Goal: Task Accomplishment & Management: Complete application form

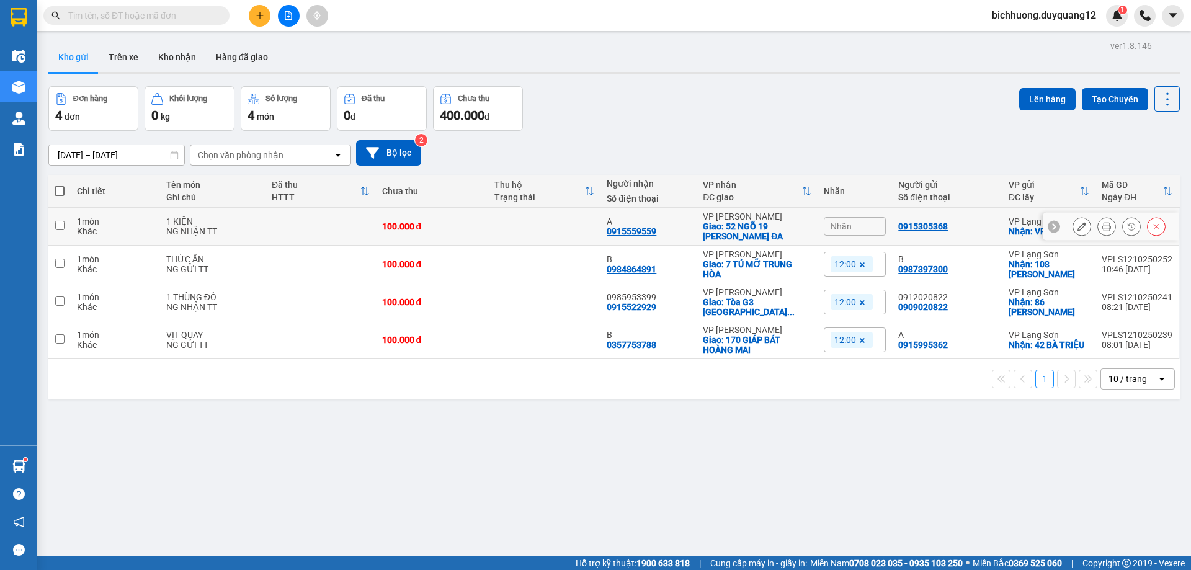
click at [64, 231] on td at bounding box center [59, 227] width 22 height 38
checkbox input "true"
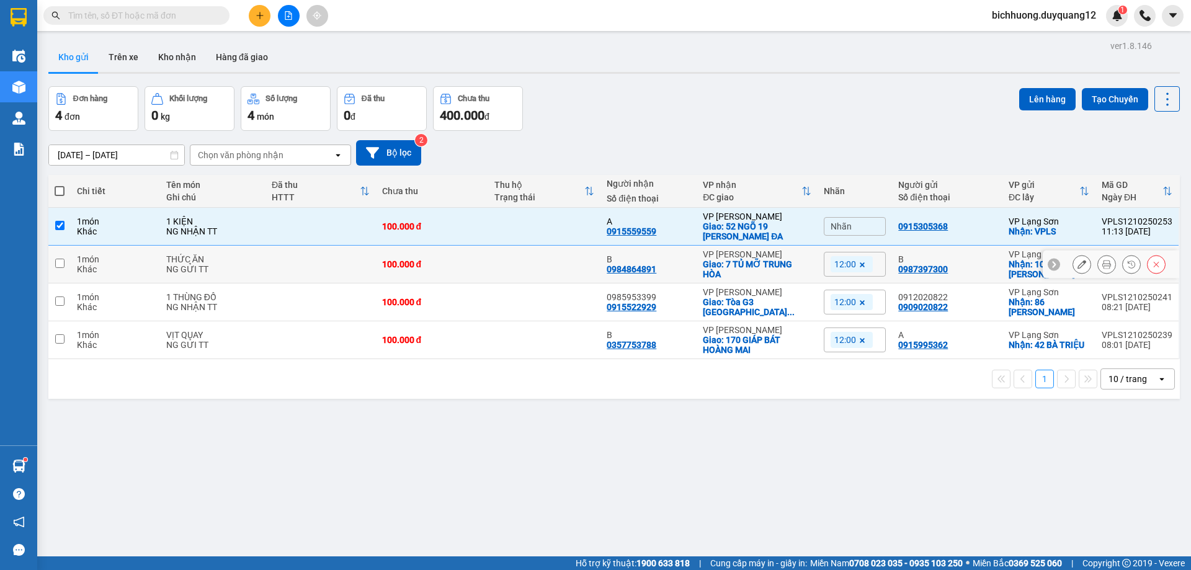
click at [61, 263] on input "checkbox" at bounding box center [59, 263] width 9 height 9
checkbox input "true"
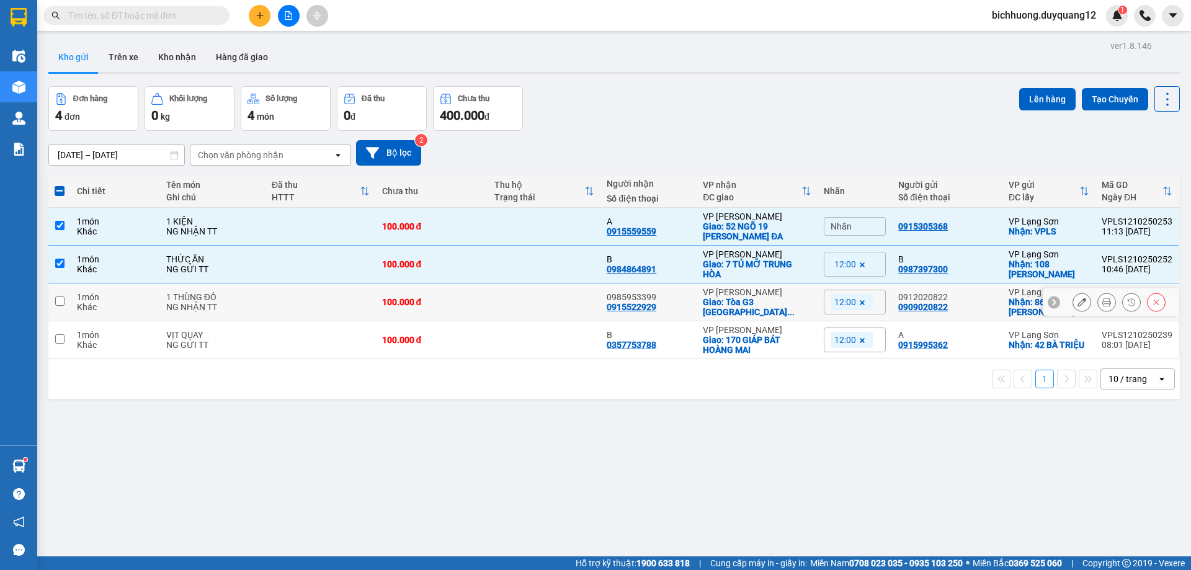
click at [55, 299] on input "checkbox" at bounding box center [59, 300] width 9 height 9
checkbox input "true"
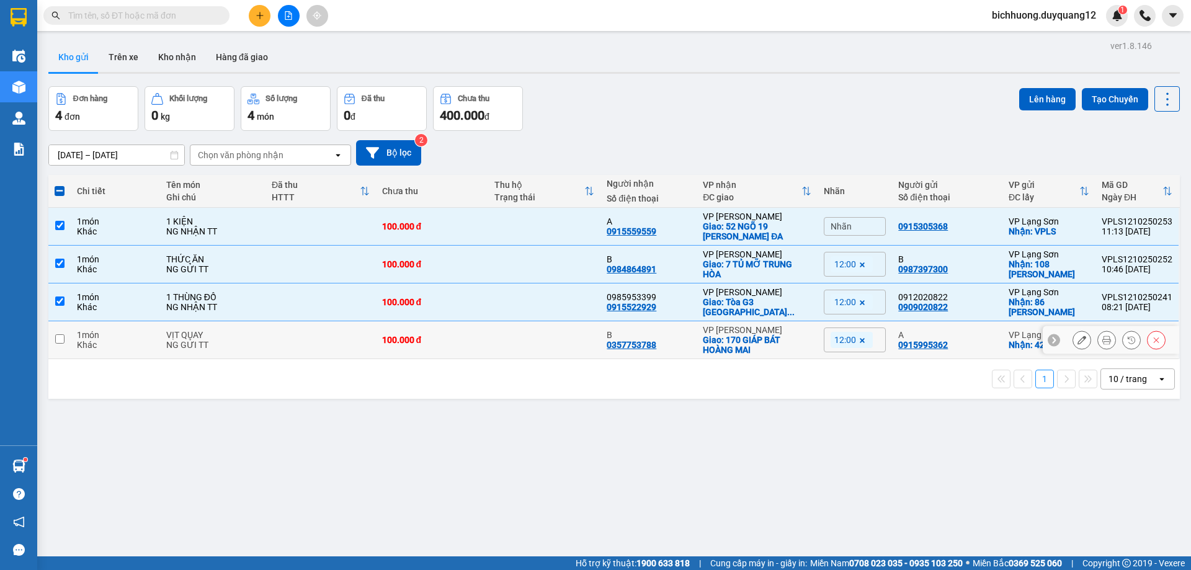
click at [61, 341] on input "checkbox" at bounding box center [59, 338] width 9 height 9
checkbox input "true"
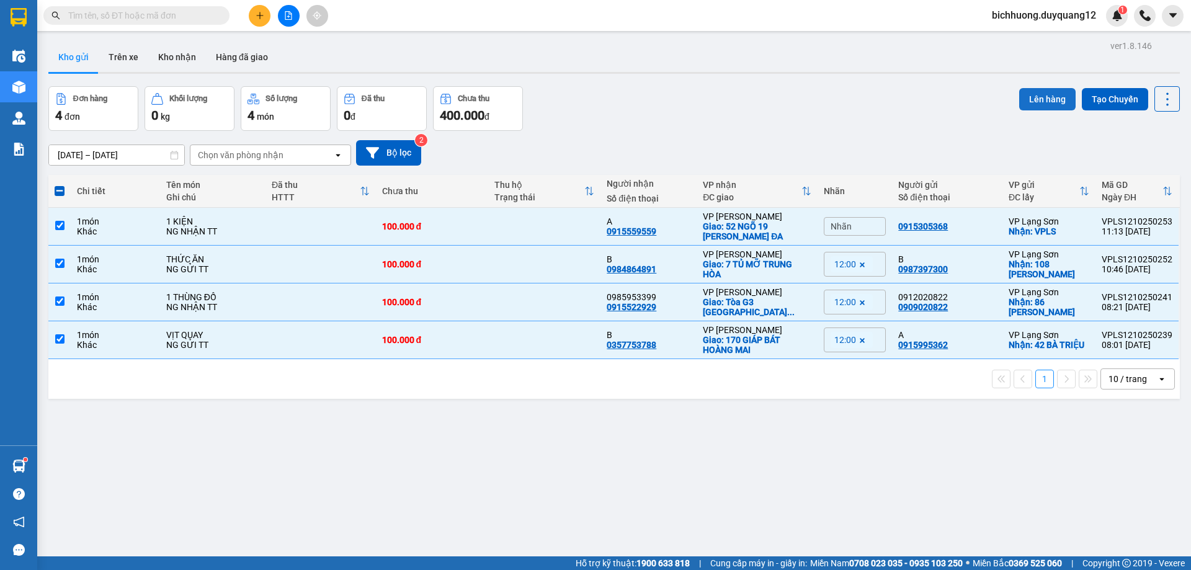
click at [1025, 107] on button "Lên hàng" at bounding box center [1047, 99] width 56 height 22
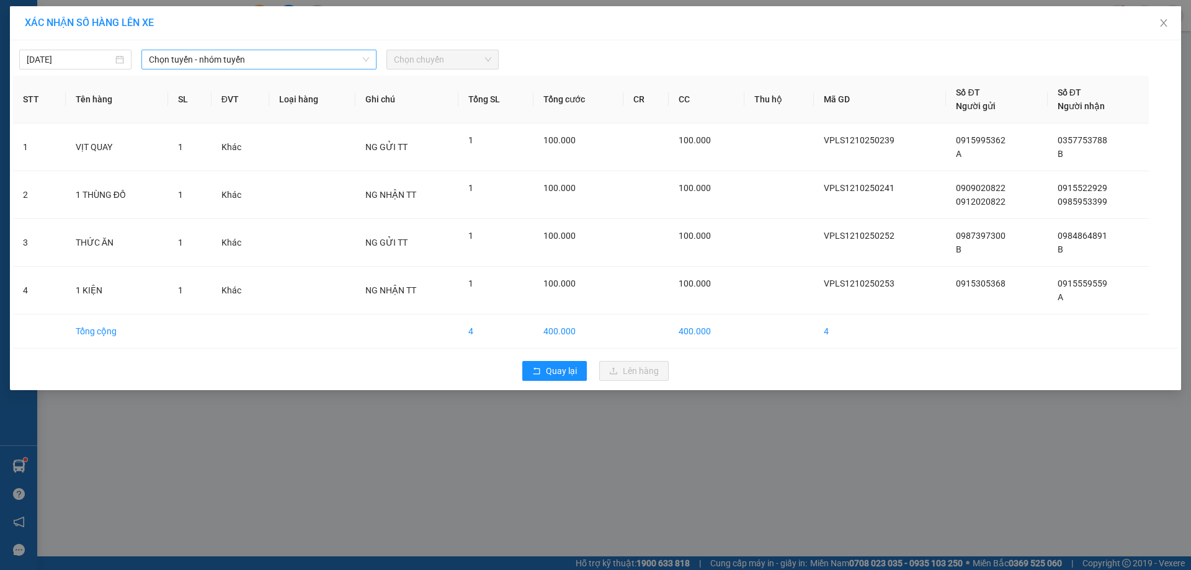
click at [277, 64] on span "Chọn tuyến - nhóm tuyến" at bounding box center [259, 59] width 220 height 19
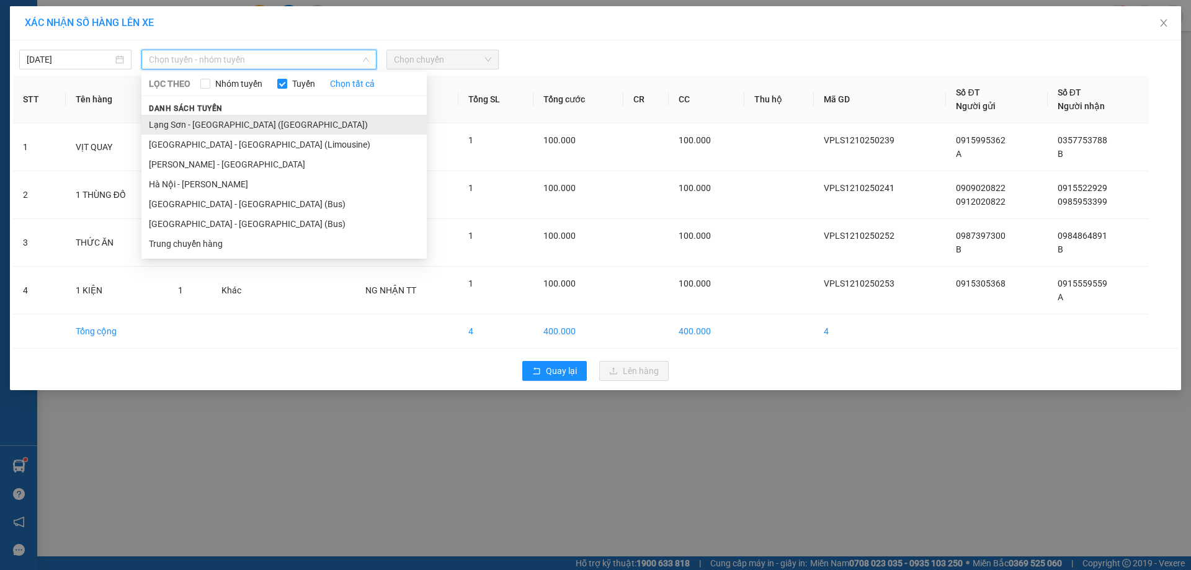
click at [226, 126] on li "Lạng Sơn - Hà Nội (Limousine)" at bounding box center [283, 125] width 285 height 20
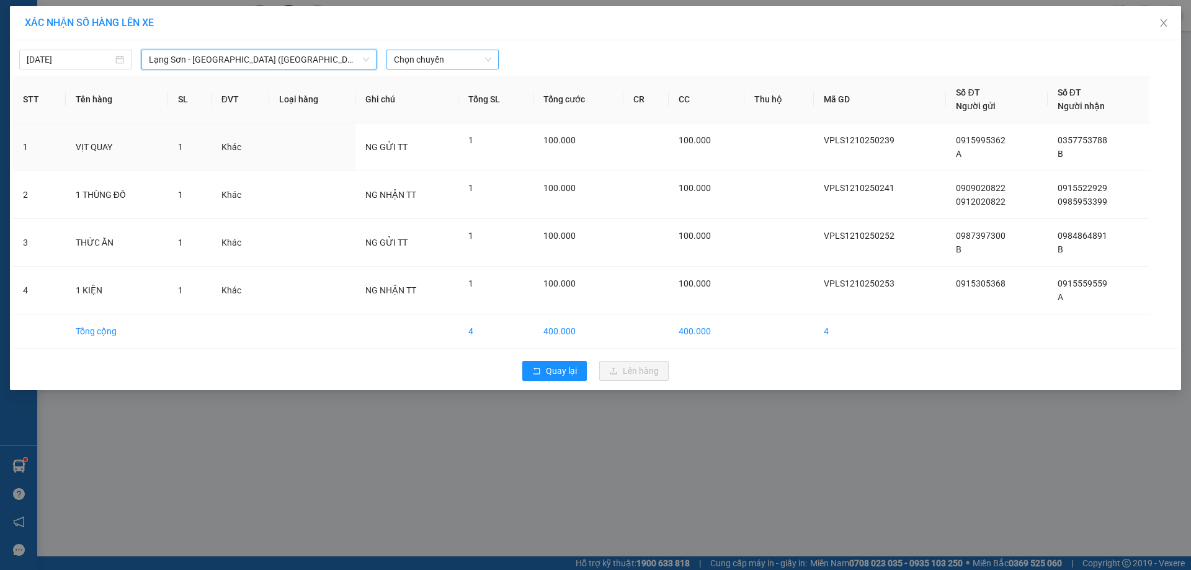
click at [458, 65] on span "Chọn chuyến" at bounding box center [442, 59] width 97 height 19
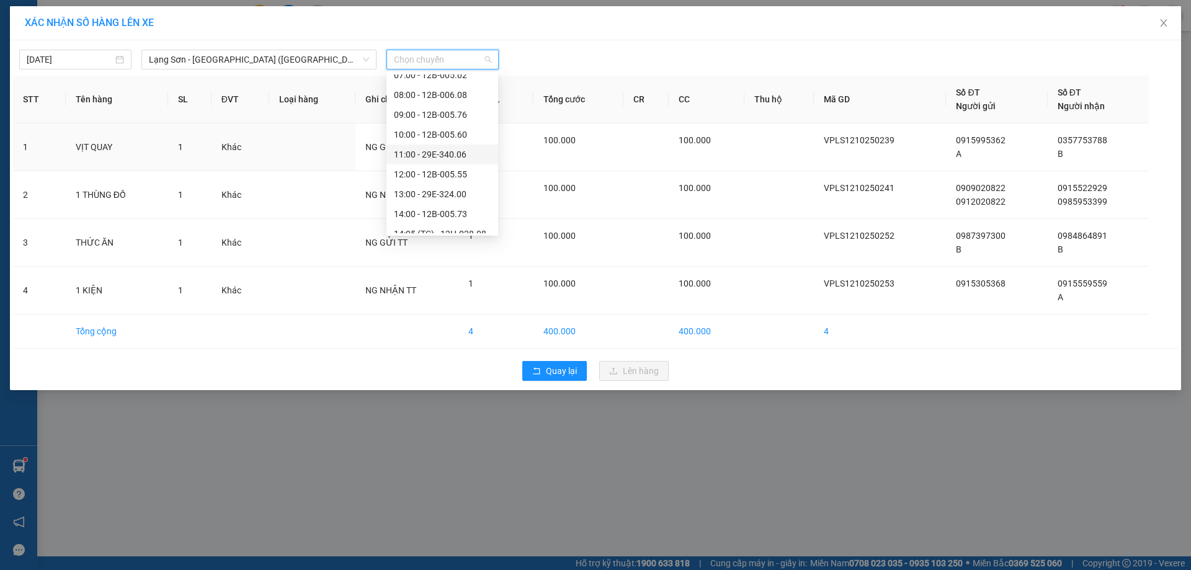
scroll to position [90, 0]
click at [432, 172] on div "12:00 - 12B-005.55" at bounding box center [442, 173] width 97 height 14
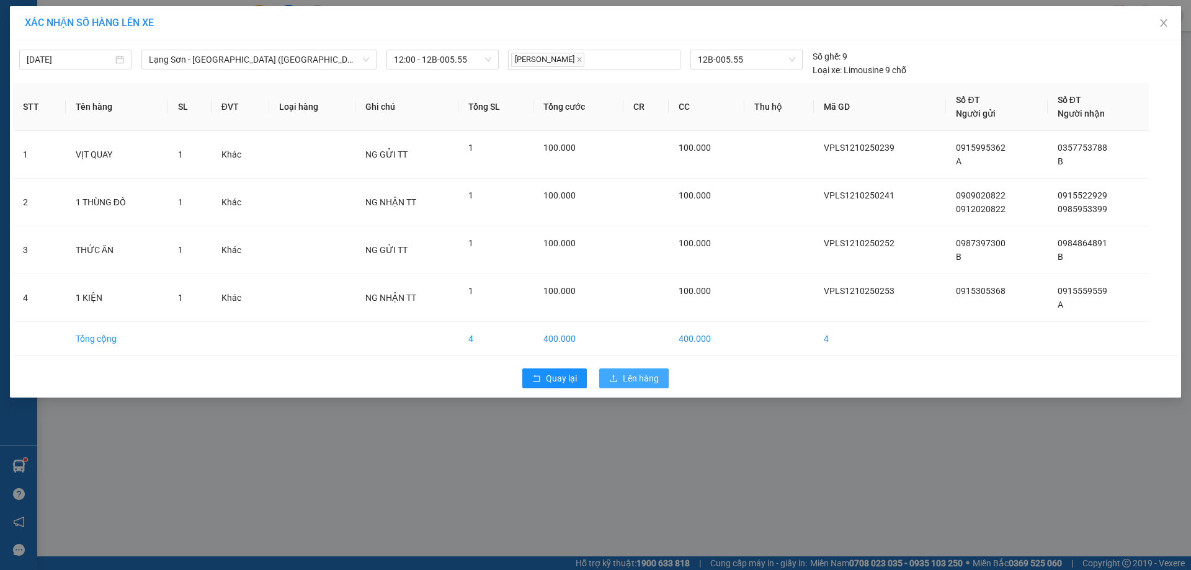
click at [637, 376] on span "Lên hàng" at bounding box center [641, 378] width 36 height 14
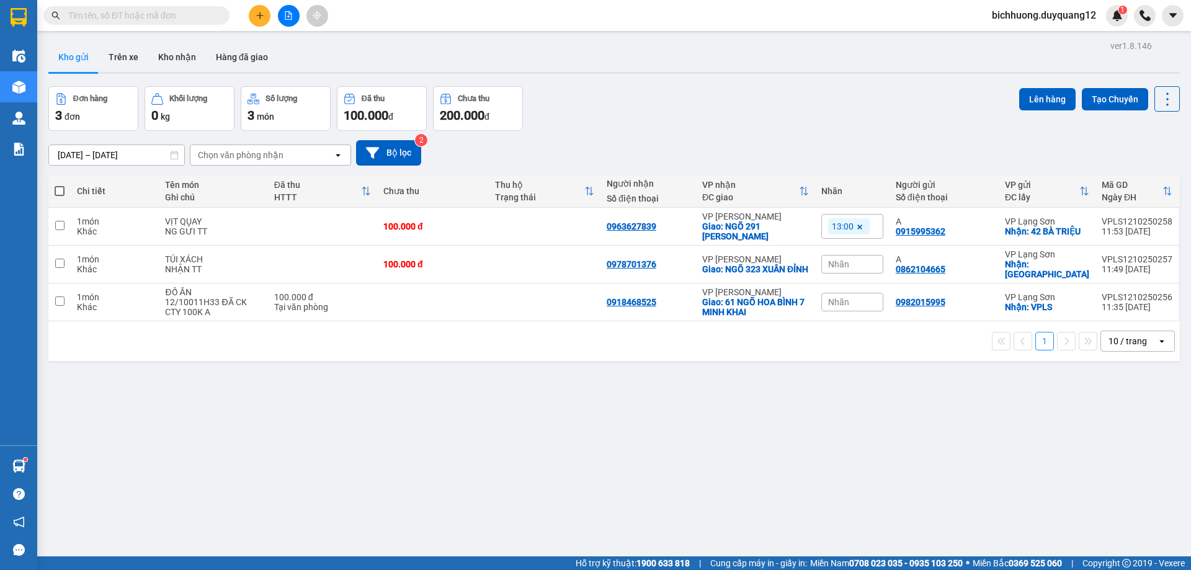
paste input "0344879415"
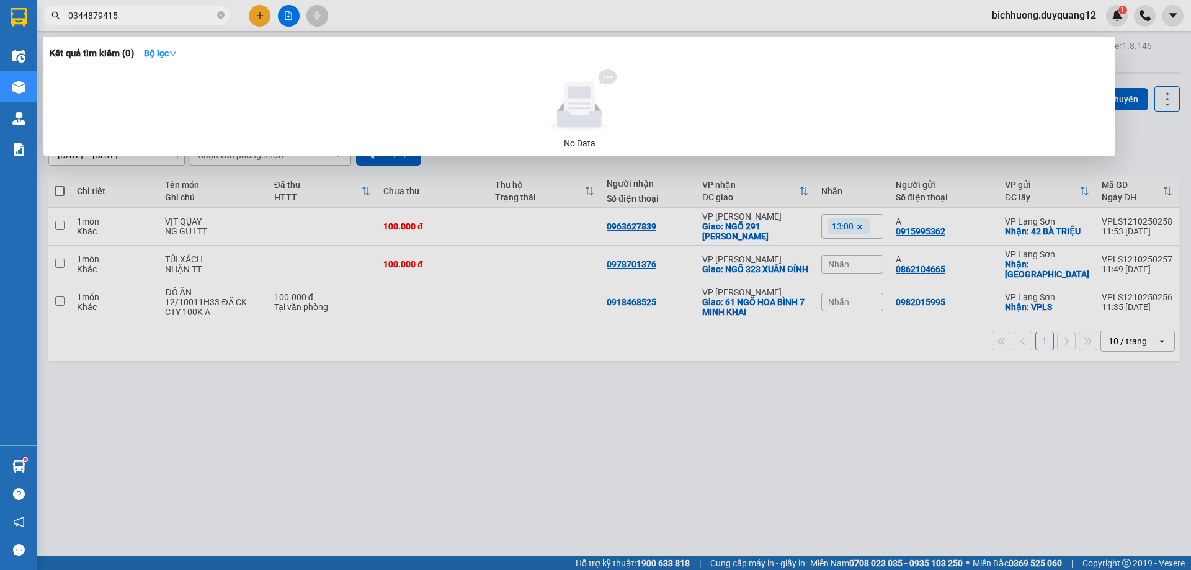
type input "0344879415"
click at [659, 25] on div at bounding box center [595, 285] width 1191 height 570
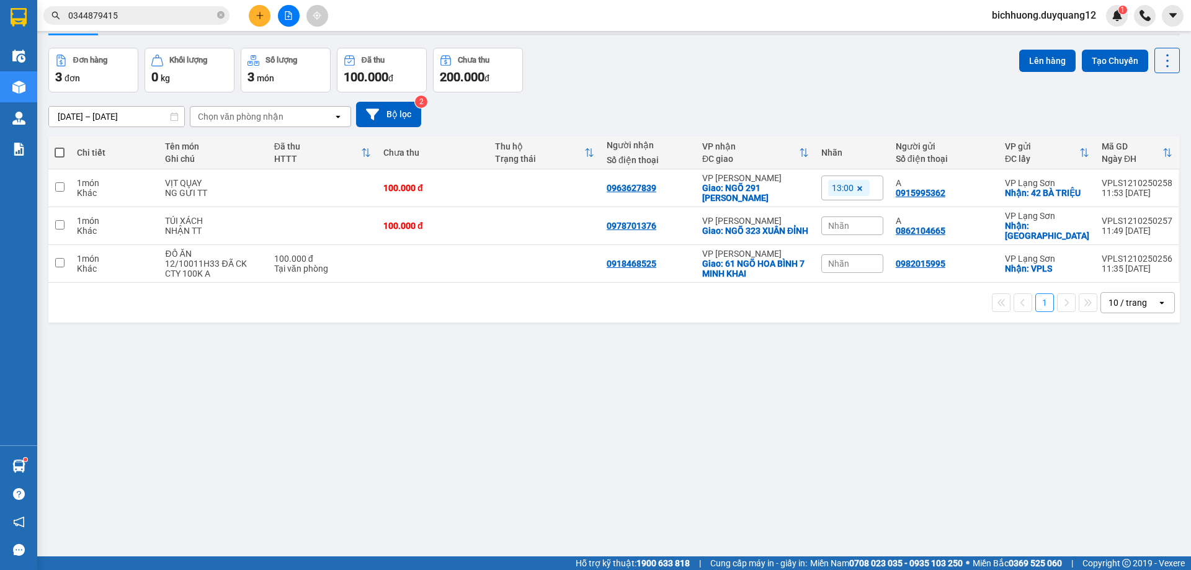
scroll to position [57, 0]
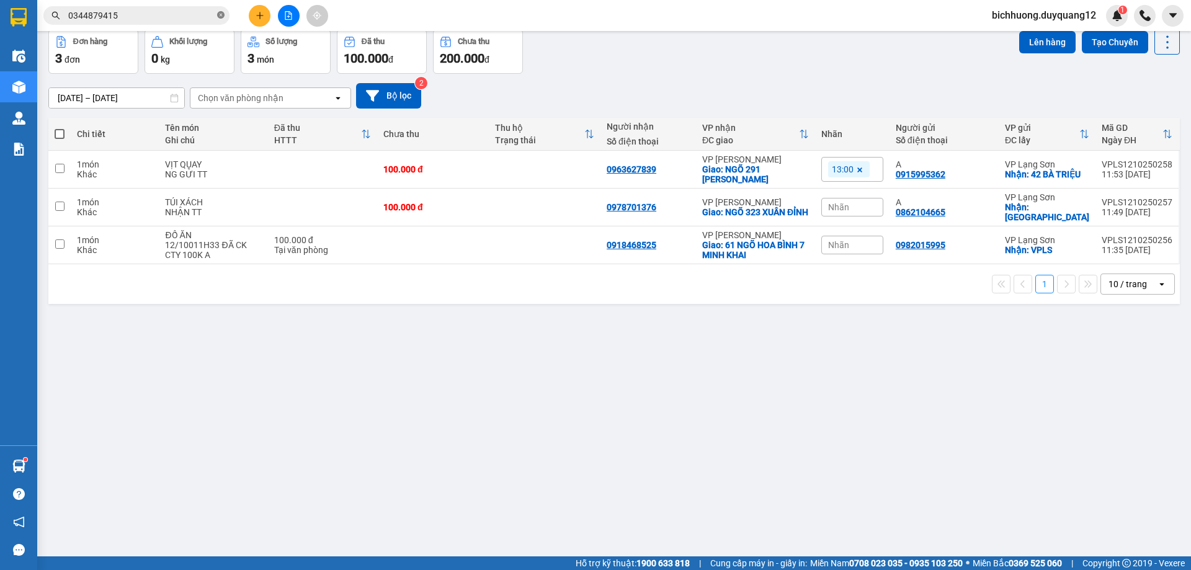
click at [220, 13] on icon "close-circle" at bounding box center [220, 14] width 7 height 7
paste input "0335377886"
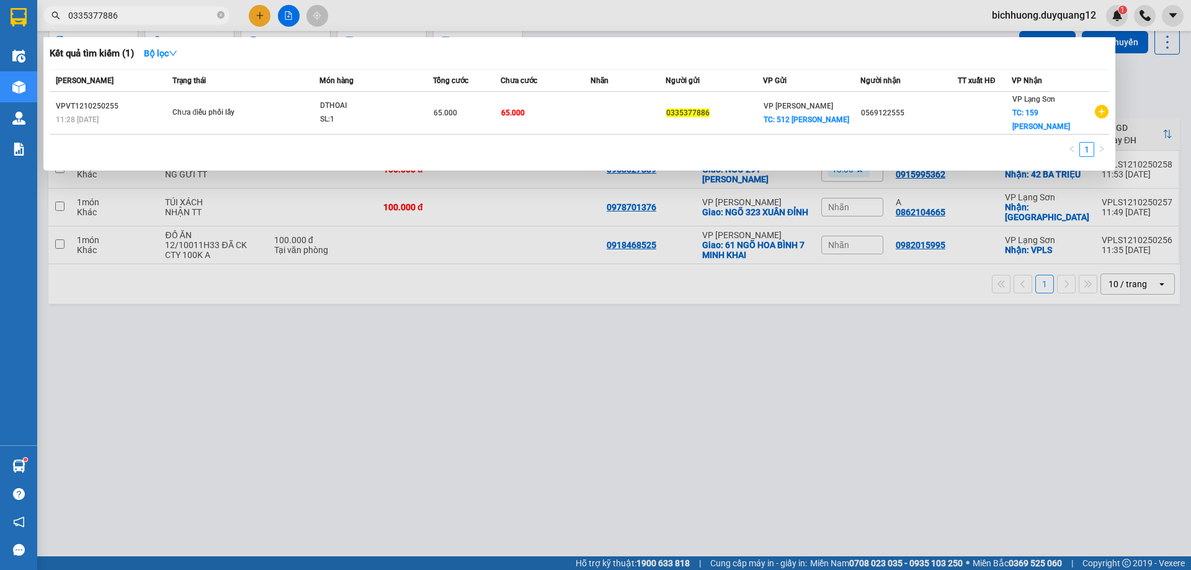
type input "0335377886"
click at [528, 323] on div at bounding box center [595, 285] width 1191 height 570
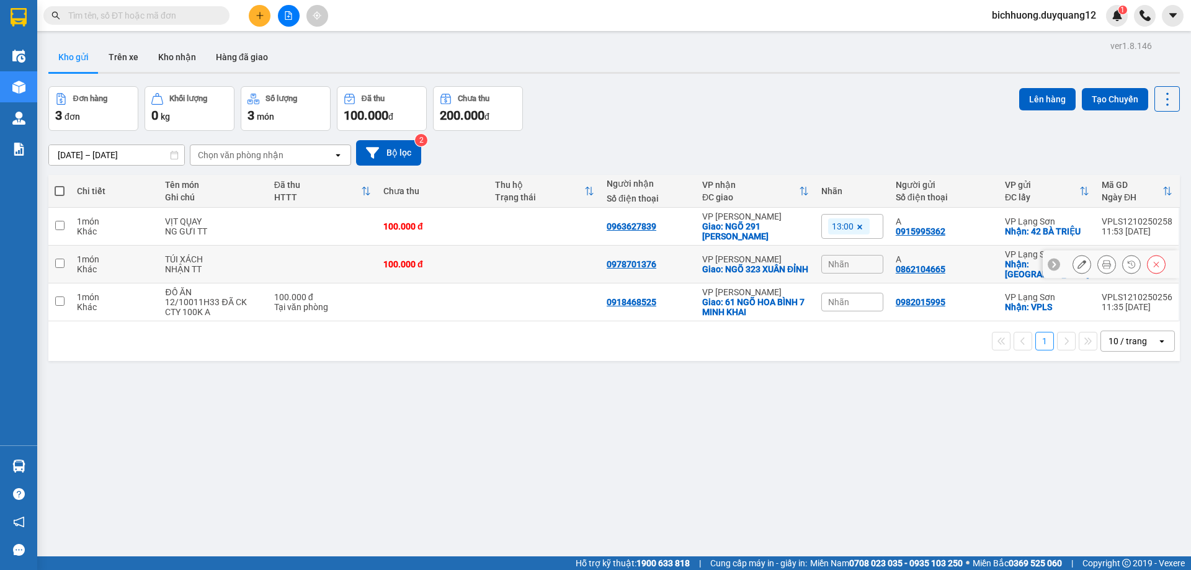
click at [1152, 265] on icon at bounding box center [1156, 264] width 9 height 9
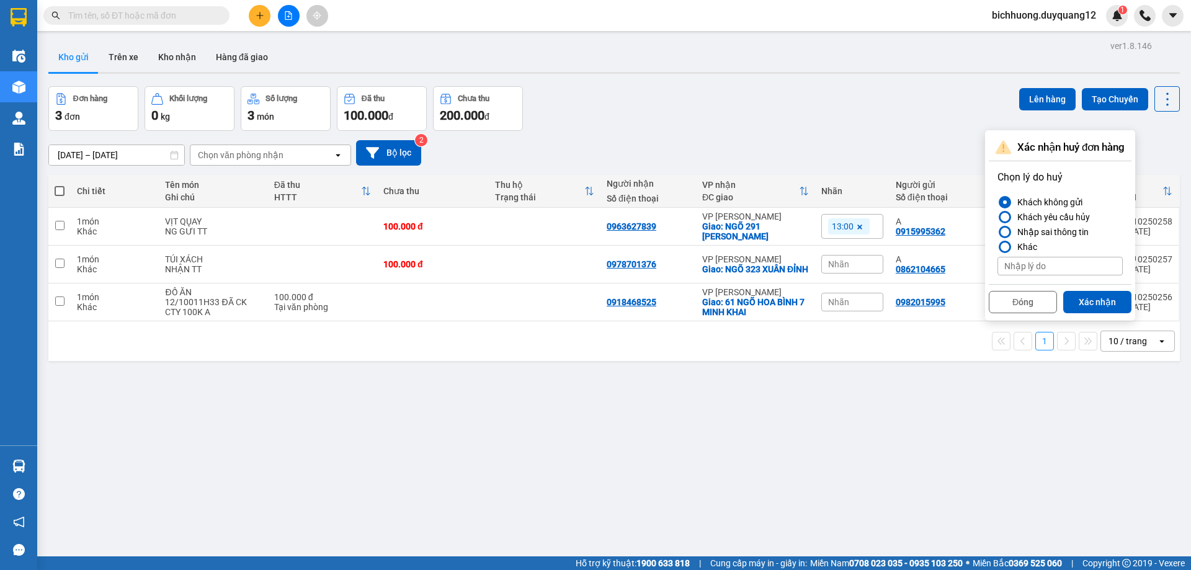
click at [1096, 303] on button "Xác nhận" at bounding box center [1097, 302] width 68 height 22
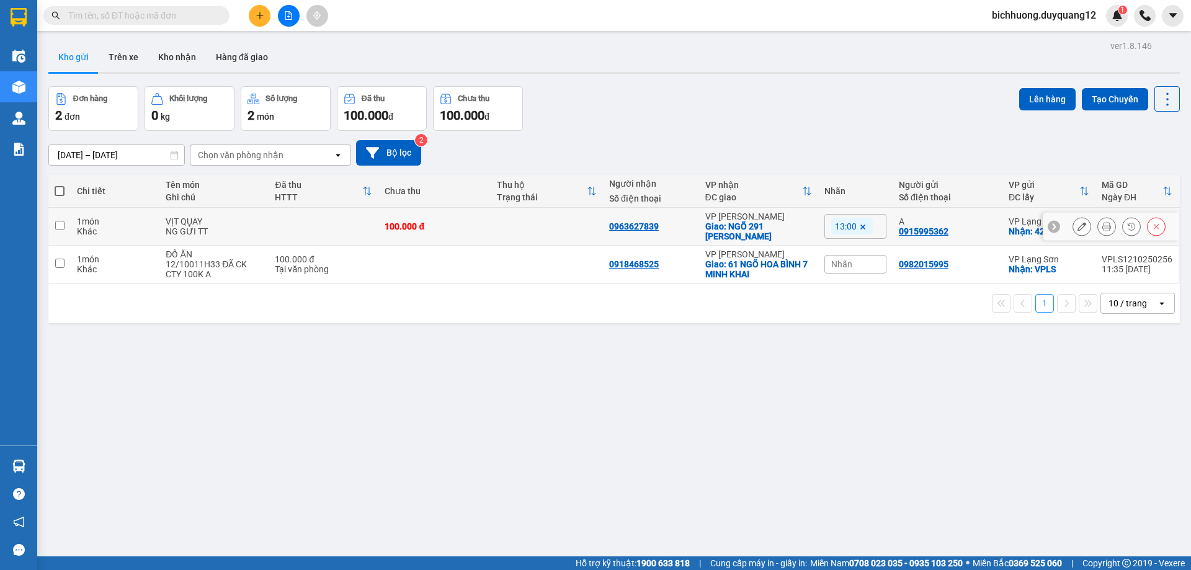
click at [63, 226] on input "checkbox" at bounding box center [59, 225] width 9 height 9
checkbox input "true"
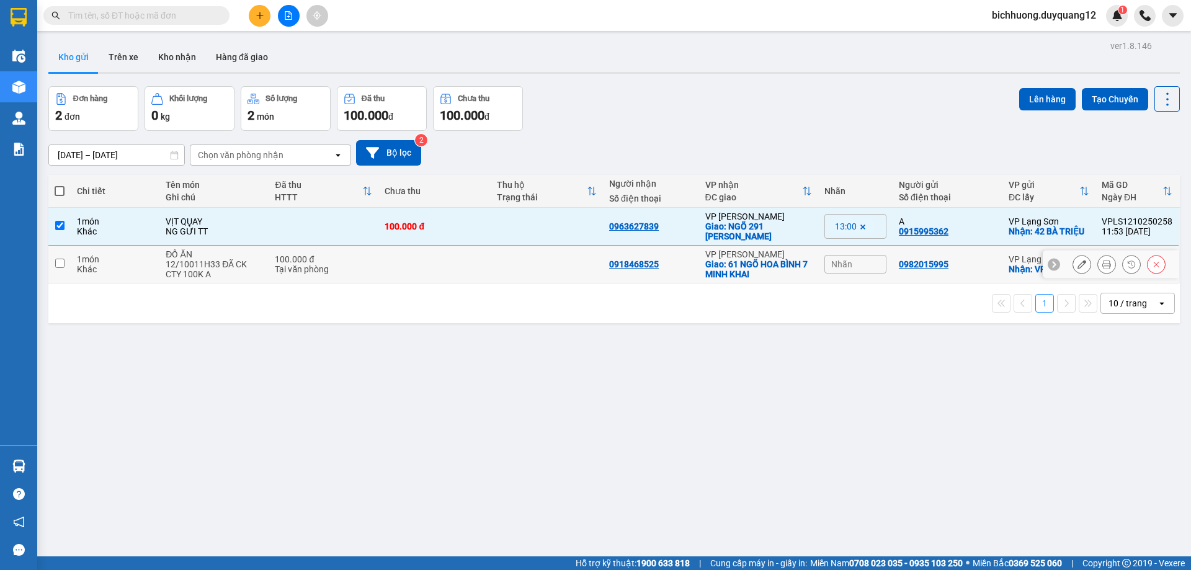
click at [60, 272] on td at bounding box center [59, 265] width 22 height 38
checkbox input "true"
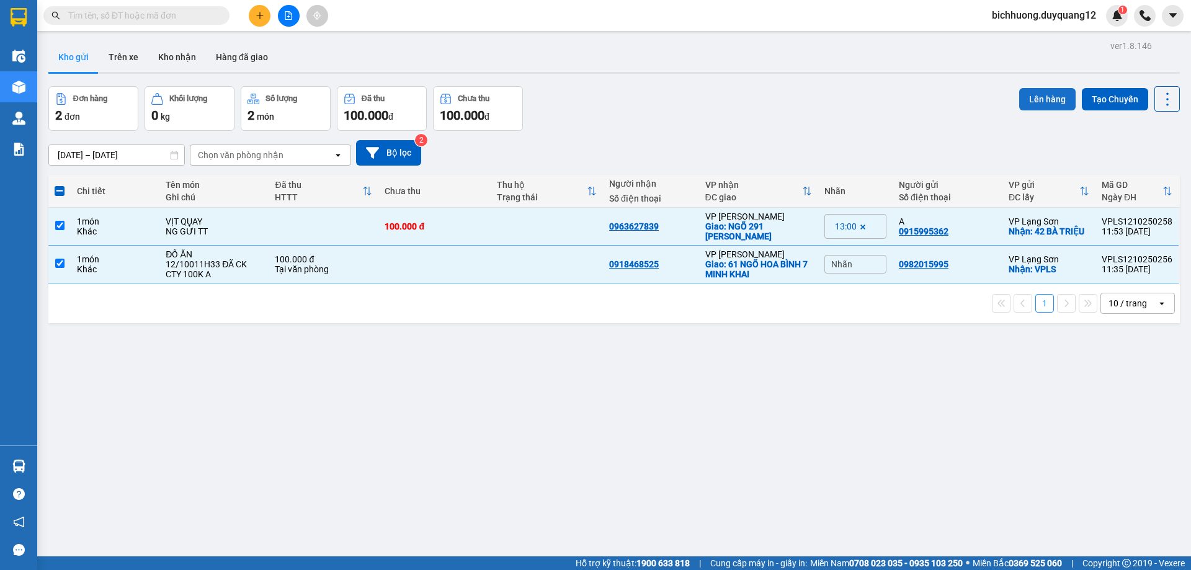
click at [1031, 102] on button "Lên hàng" at bounding box center [1047, 99] width 56 height 22
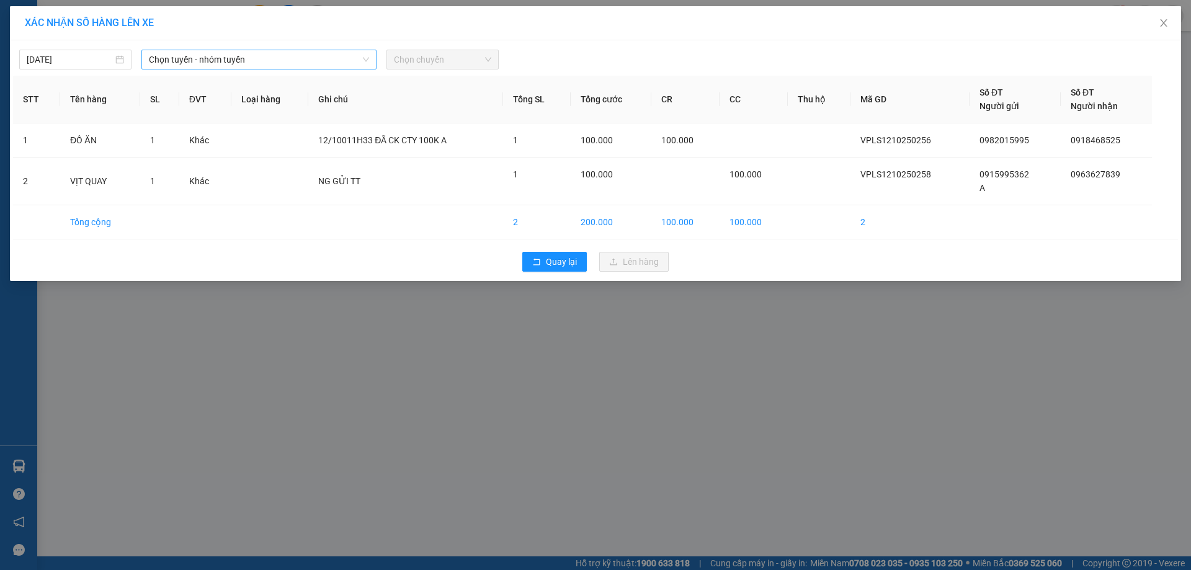
click at [288, 60] on span "Chọn tuyến - nhóm tuyến" at bounding box center [259, 59] width 220 height 19
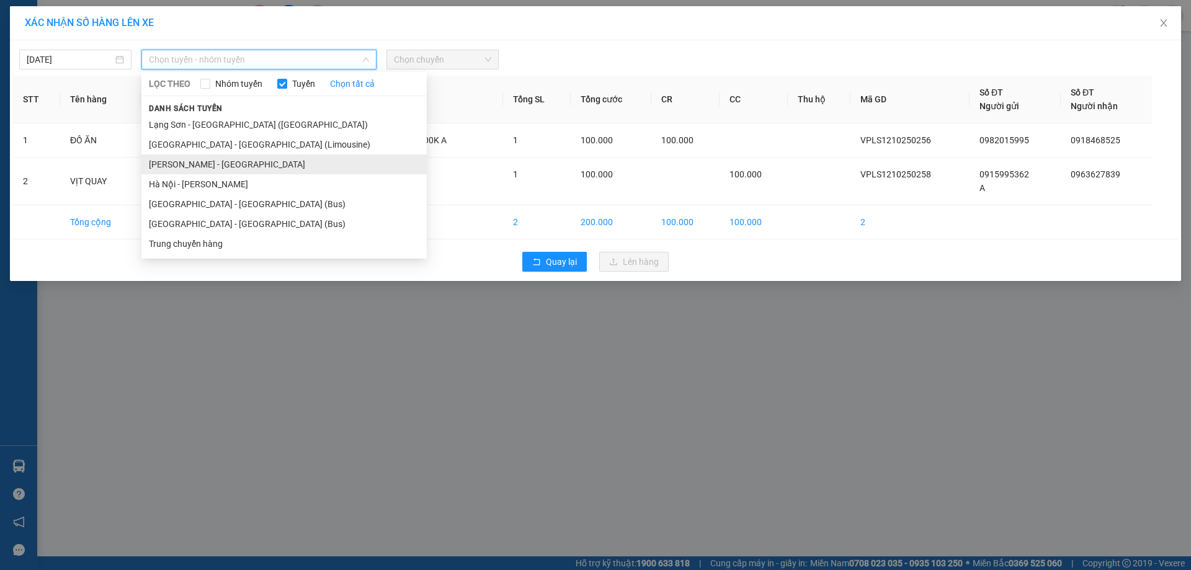
click at [256, 164] on li "Cao Bằng - Hà Nội" at bounding box center [283, 164] width 285 height 20
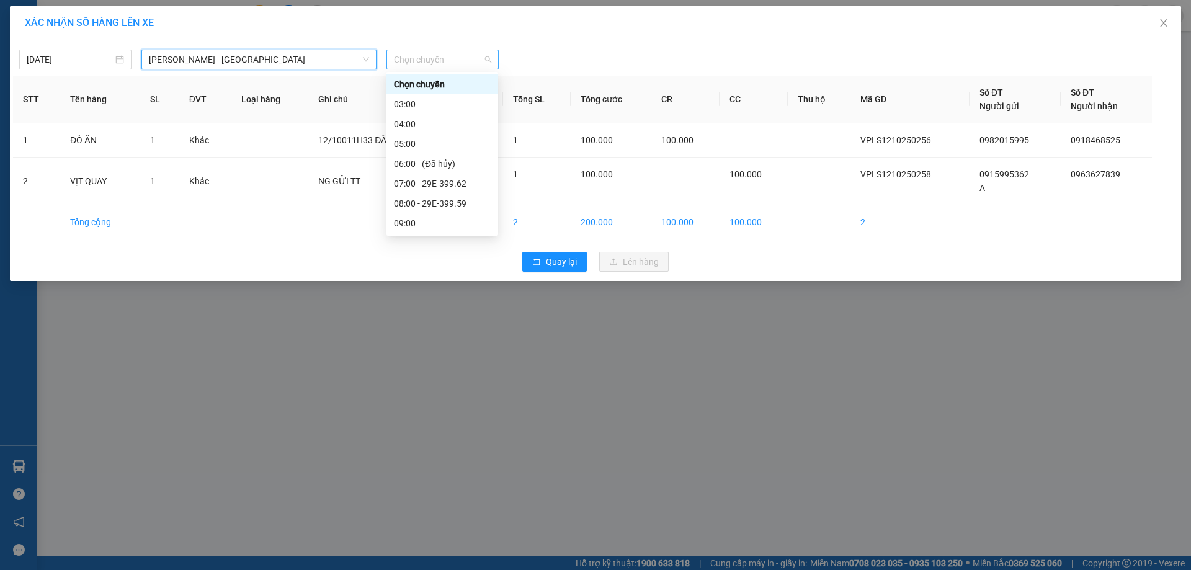
click at [433, 60] on span "Chọn chuyến" at bounding box center [442, 59] width 97 height 19
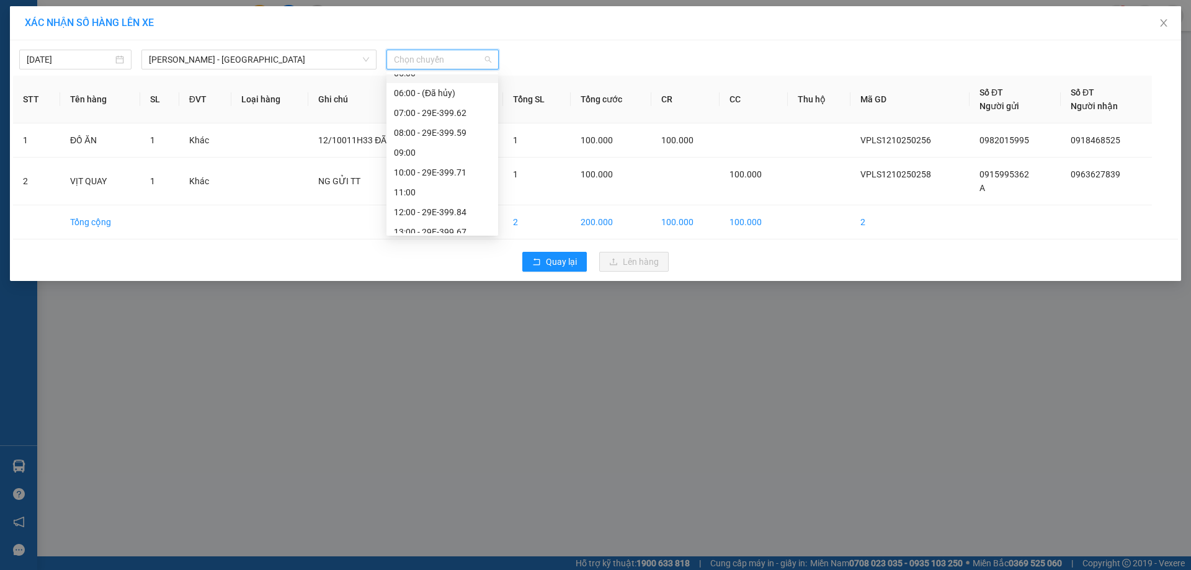
scroll to position [81, 0]
click at [450, 165] on div "10:00 - 29E-399.71" at bounding box center [442, 163] width 97 height 14
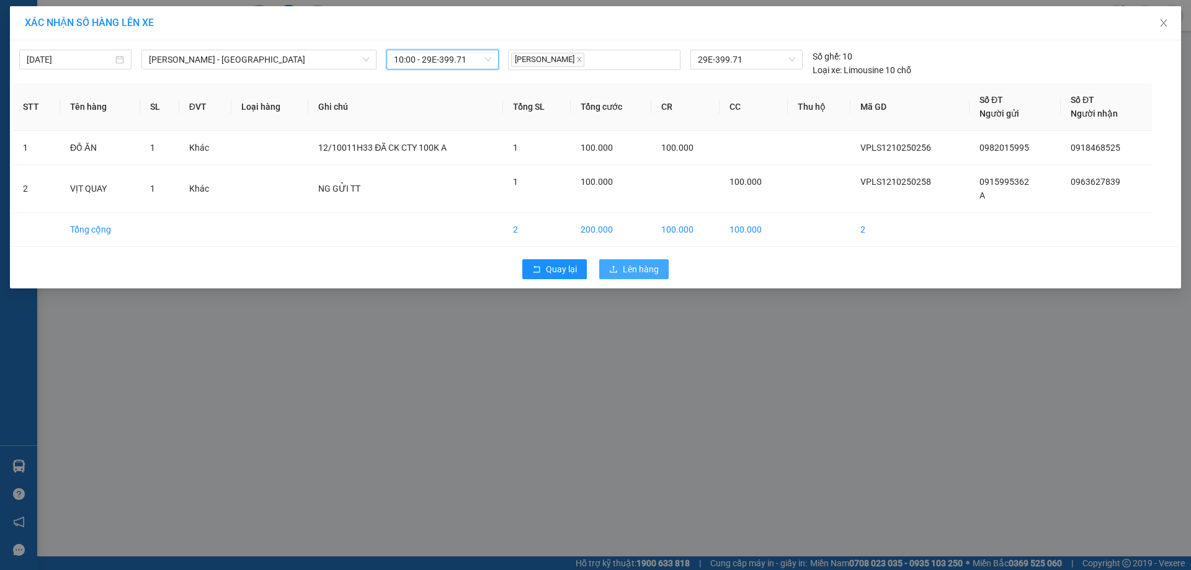
click at [636, 268] on span "Lên hàng" at bounding box center [641, 269] width 36 height 14
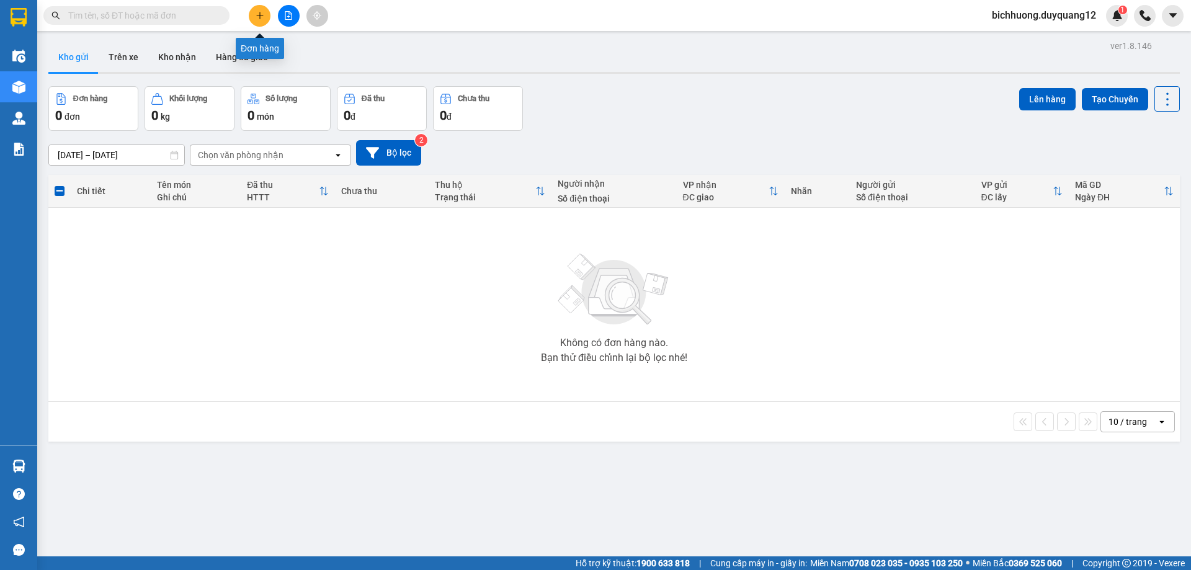
click at [262, 19] on icon "plus" at bounding box center [259, 15] width 9 height 9
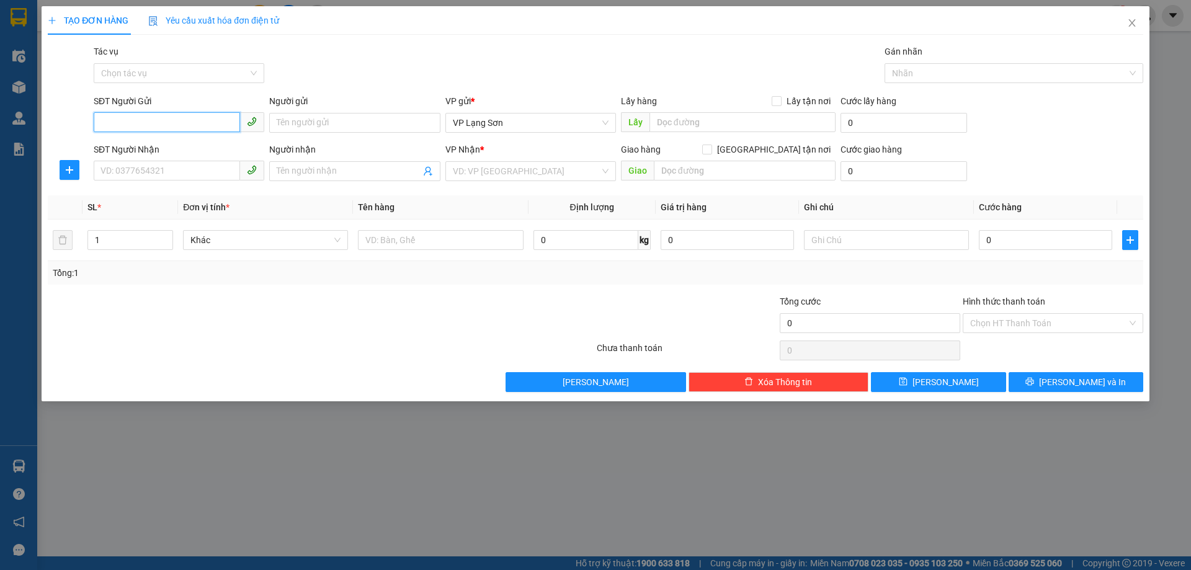
click at [174, 127] on input "SĐT Người Gửi" at bounding box center [167, 122] width 146 height 20
type input "0989749965"
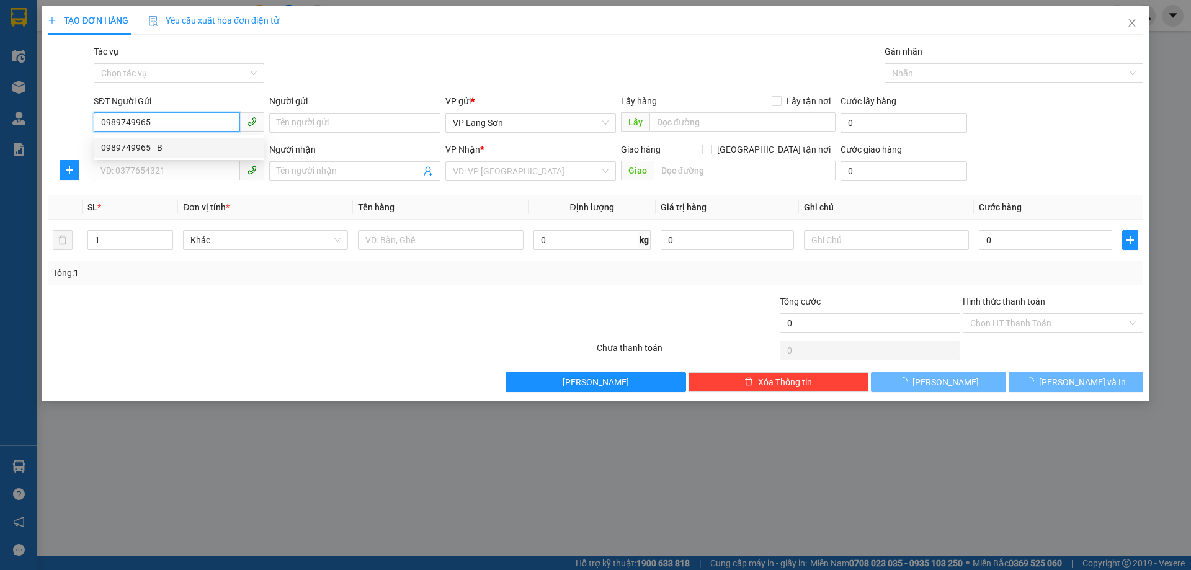
click at [161, 152] on div "0989749965 - B" at bounding box center [179, 148] width 156 height 14
type input "B"
checkbox input "true"
type input "VPLS"
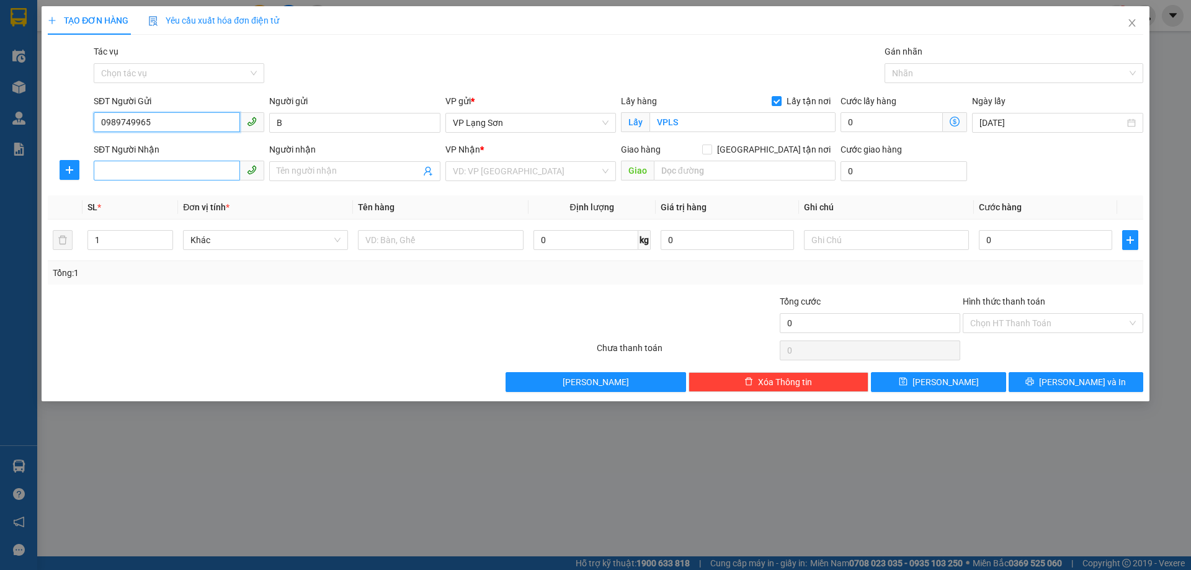
type input "0989749965"
click at [163, 178] on input "SĐT Người Nhận" at bounding box center [167, 171] width 146 height 20
type input "0947450891"
click at [495, 166] on input "search" at bounding box center [526, 171] width 147 height 19
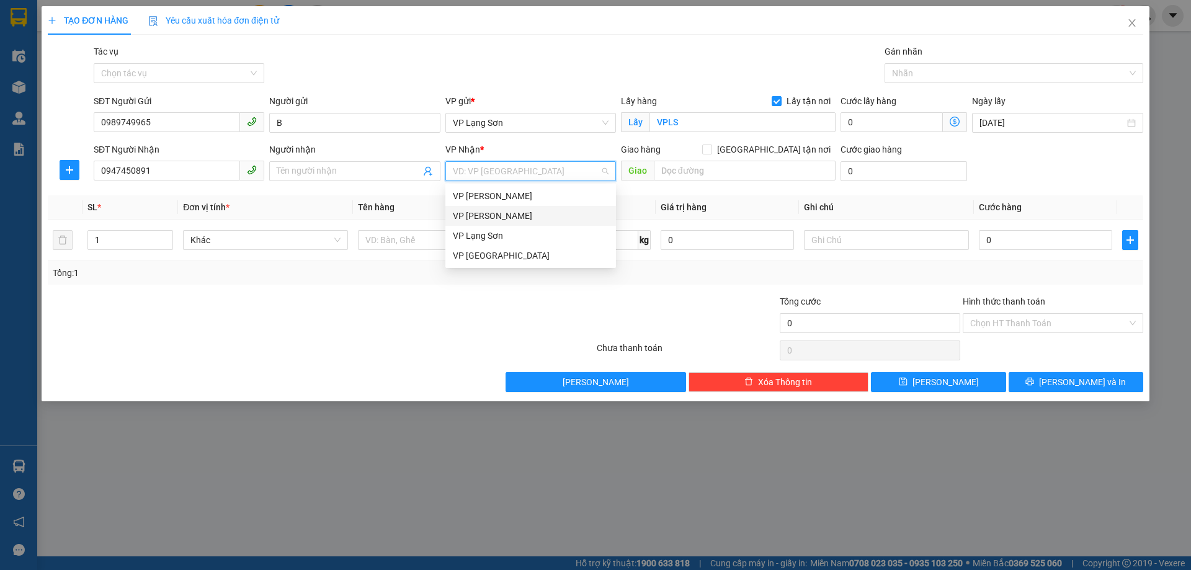
drag, startPoint x: 494, startPoint y: 212, endPoint x: 507, endPoint y: 210, distance: 12.6
click at [494, 213] on div "VP [PERSON_NAME]" at bounding box center [531, 216] width 156 height 14
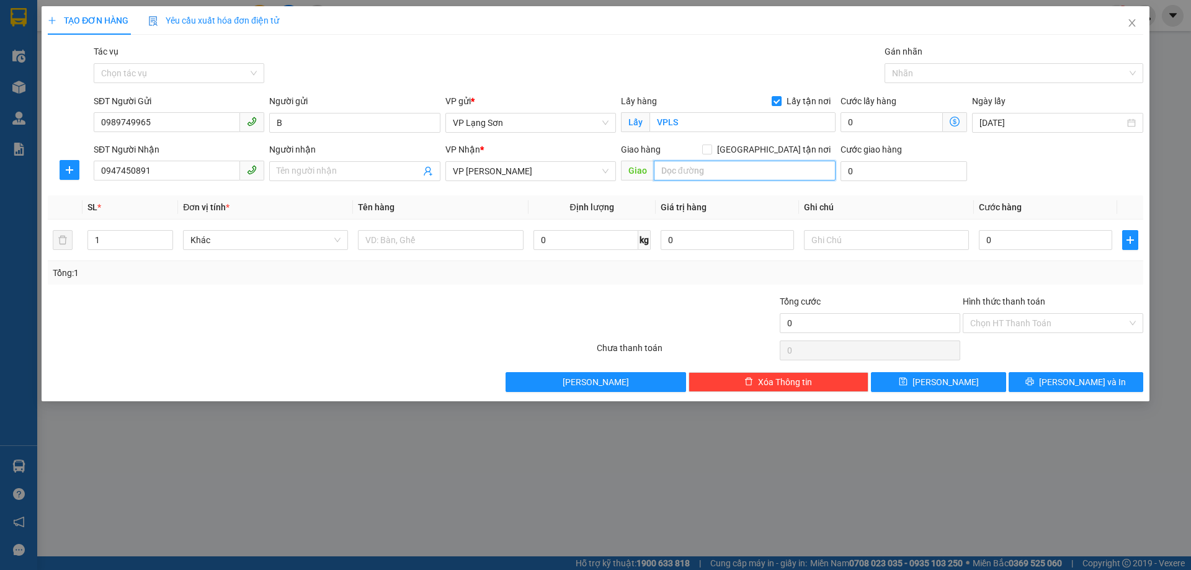
click at [722, 174] on input "text" at bounding box center [745, 171] width 182 height 20
click at [711, 147] on input "Giao tận nơi" at bounding box center [706, 148] width 9 height 9
checkbox input "true"
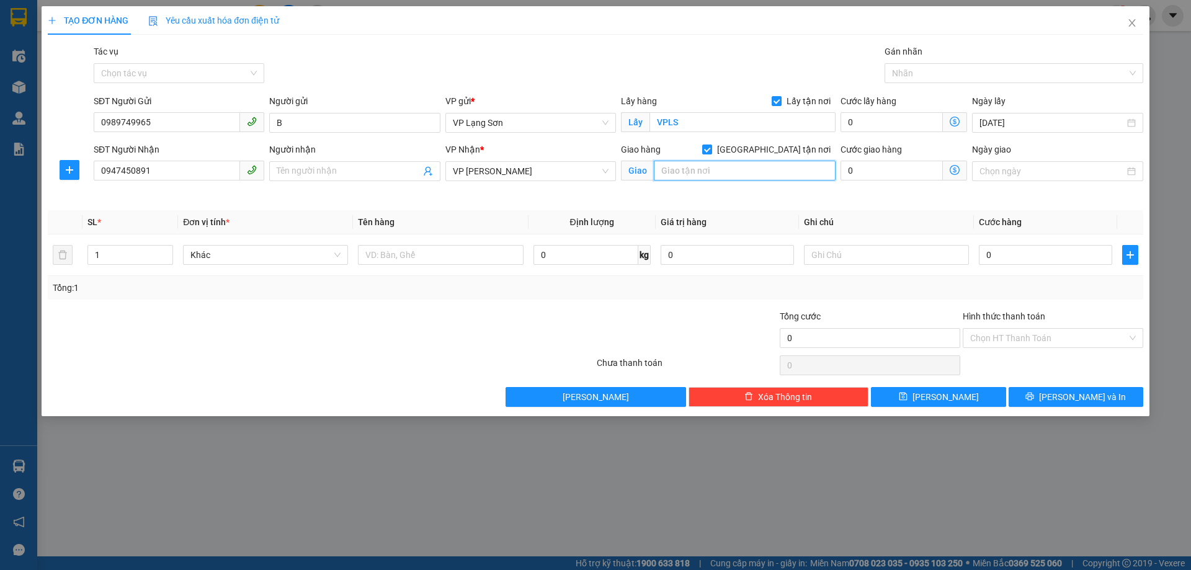
click at [760, 162] on input "text" at bounding box center [745, 171] width 182 height 20
type input "CHỢ HOA QUẢNG BÁ"
click at [1026, 167] on input "Ngày giao" at bounding box center [1051, 171] width 144 height 14
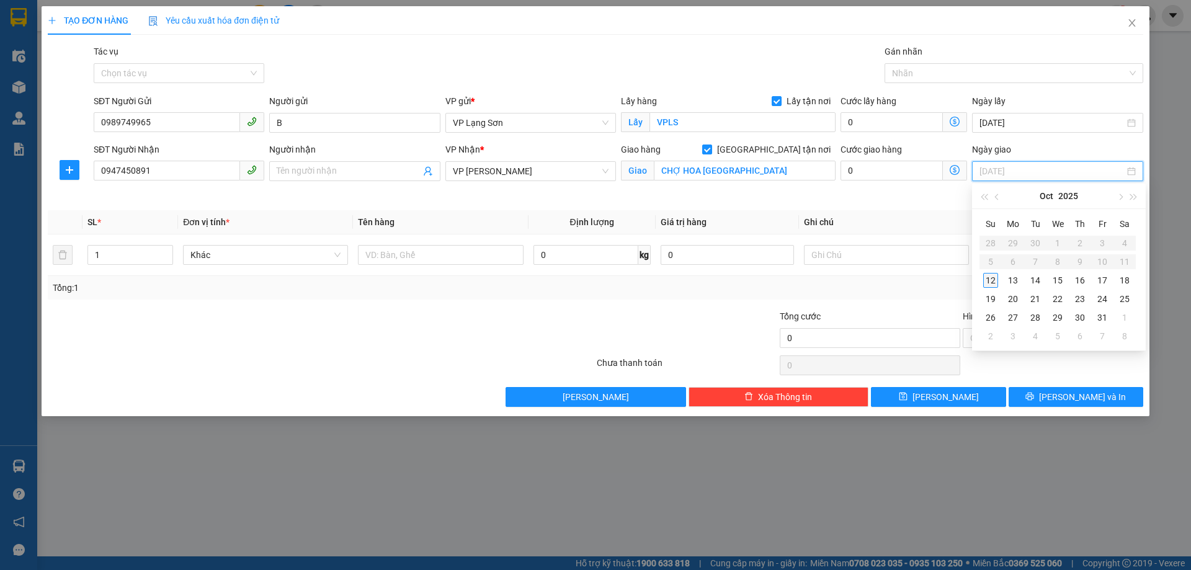
type input "[DATE]"
click at [994, 282] on div "12" at bounding box center [990, 280] width 15 height 15
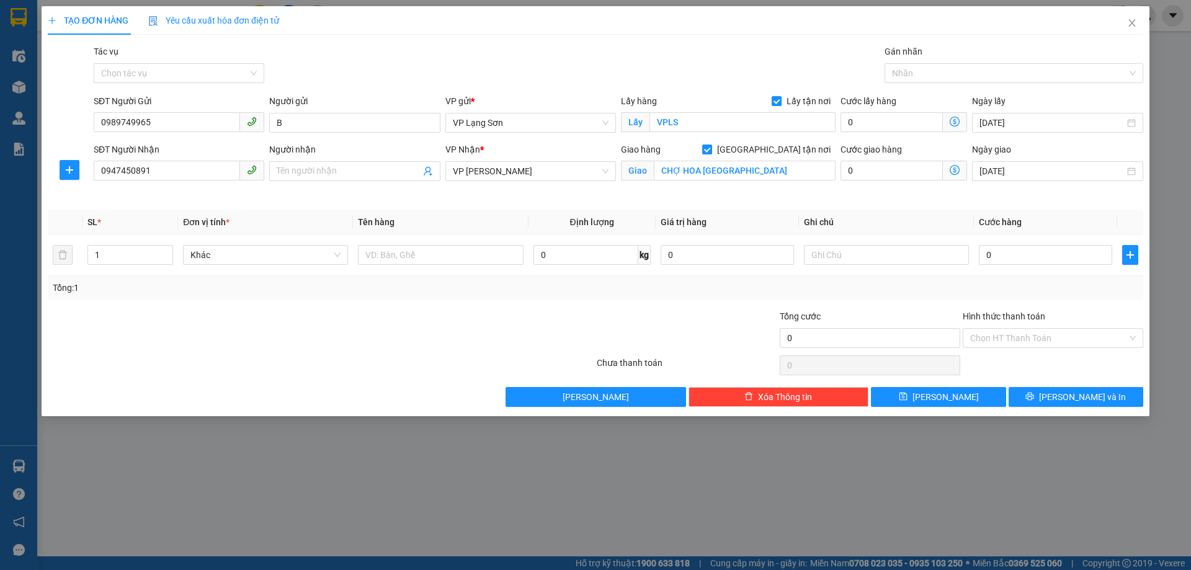
click at [892, 220] on th "Ghi chú" at bounding box center [886, 222] width 175 height 24
click at [715, 164] on input "310" at bounding box center [745, 171] width 182 height 20
type input "310 NGHI TÀM"
click at [439, 255] on input "text" at bounding box center [440, 255] width 165 height 20
click at [321, 177] on input "Người nhận" at bounding box center [348, 171] width 143 height 14
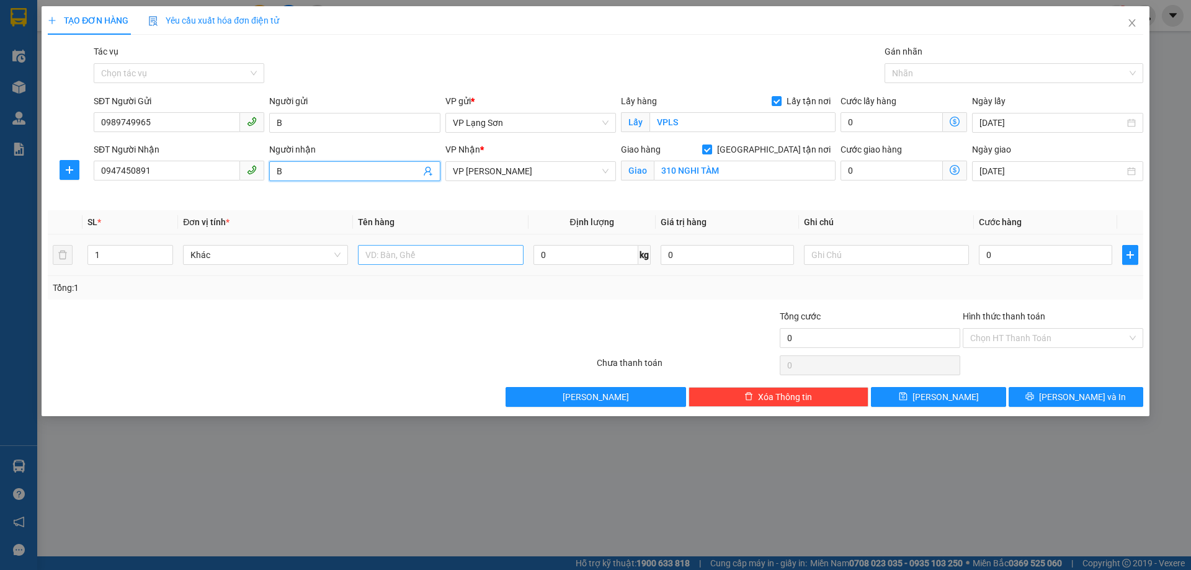
type input "B"
click at [404, 255] on input "text" at bounding box center [440, 255] width 165 height 20
type input "H"
type input "HỒNG"
drag, startPoint x: 1000, startPoint y: 240, endPoint x: 1000, endPoint y: 247, distance: 6.8
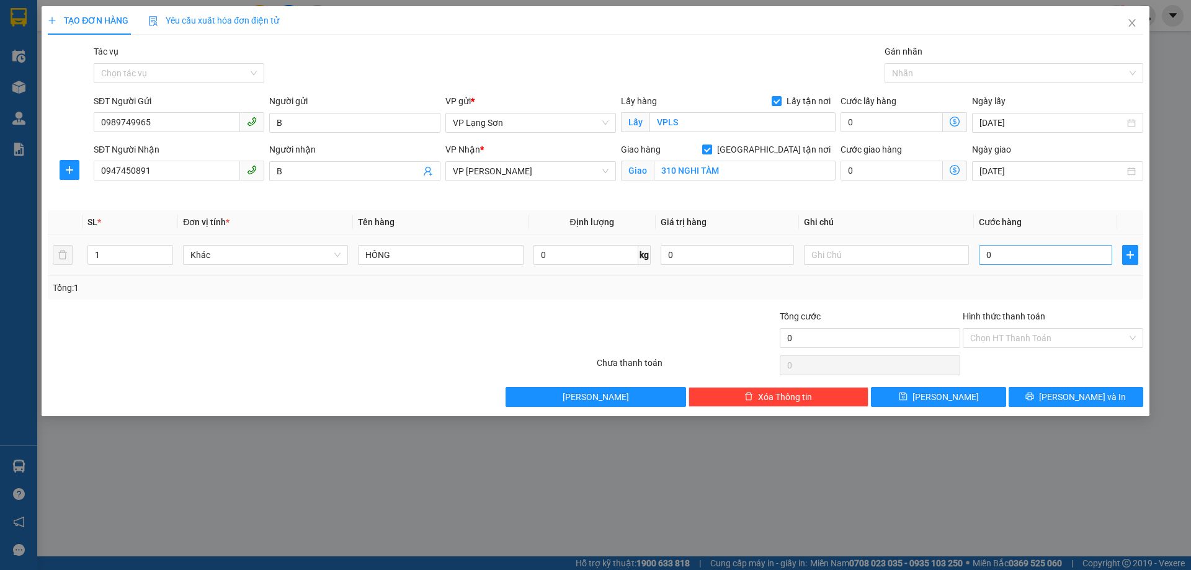
click at [1000, 241] on td "0" at bounding box center [1045, 255] width 143 height 42
click at [1000, 247] on input "0" at bounding box center [1045, 255] width 133 height 20
type input "1"
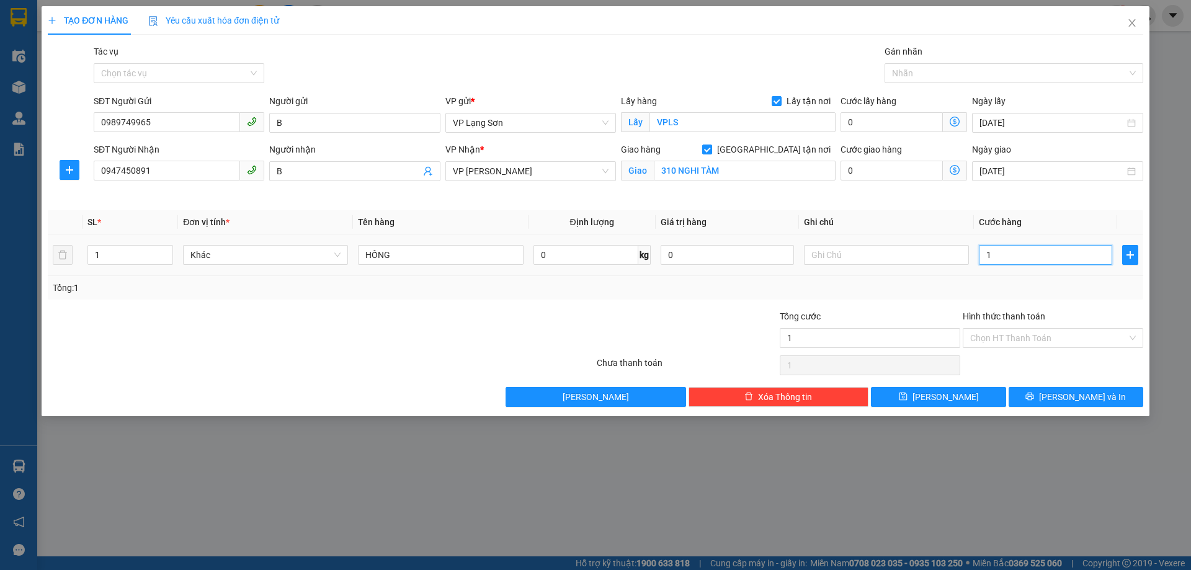
type input "11"
type input "110"
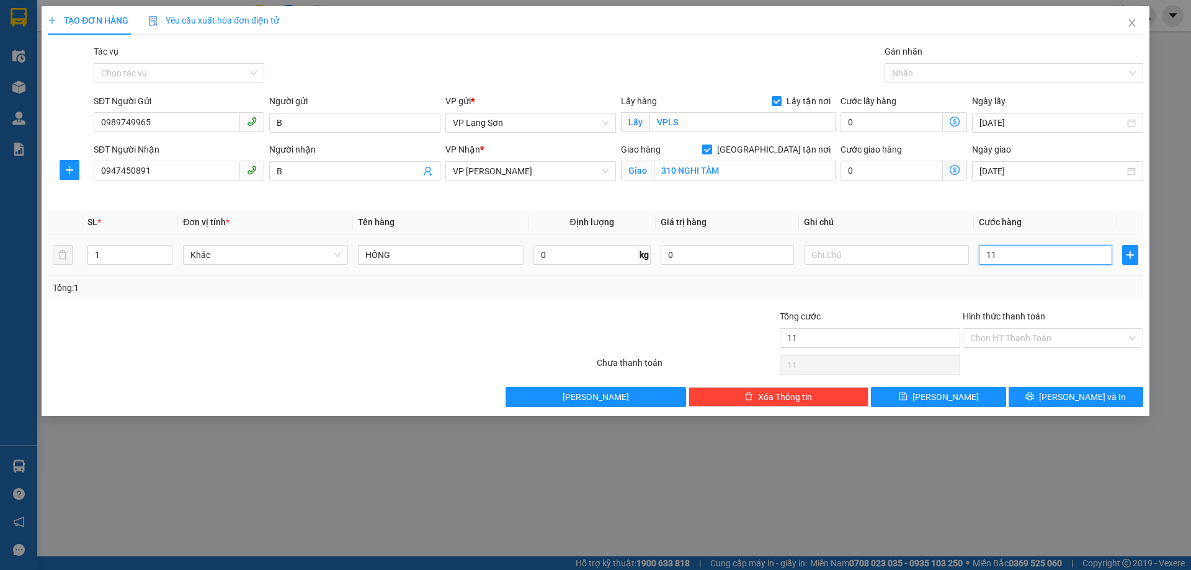
type input "110"
type input "110.000"
click at [881, 254] on input "text" at bounding box center [886, 255] width 165 height 20
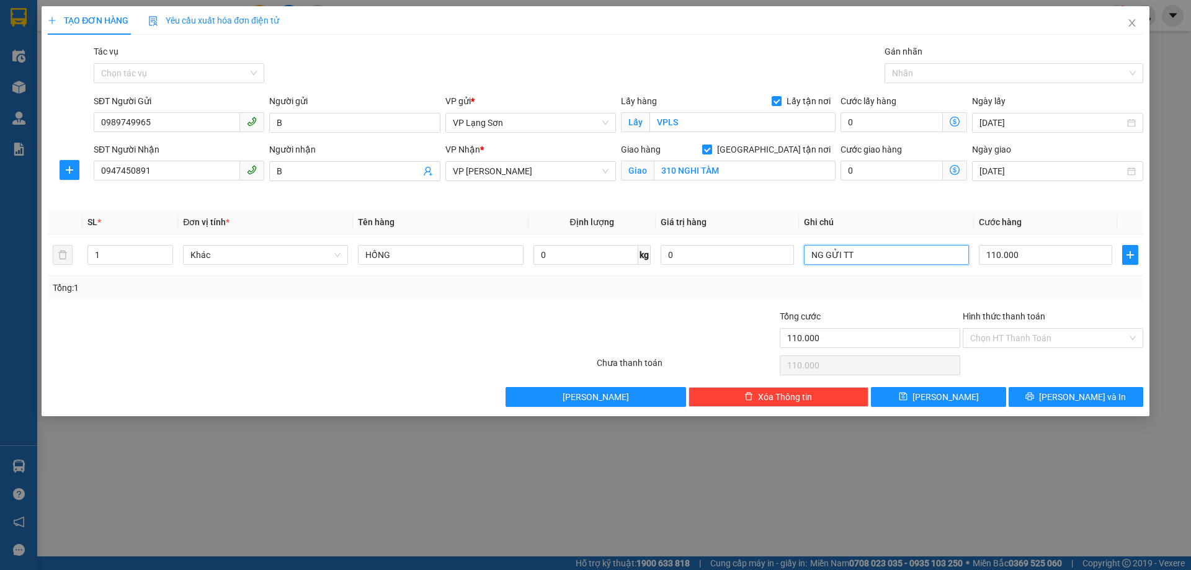
type input "NG GỬI TT"
click at [915, 287] on div "Tổng: 1" at bounding box center [595, 288] width 1085 height 14
click at [469, 255] on input "HỒNG" at bounding box center [440, 255] width 165 height 20
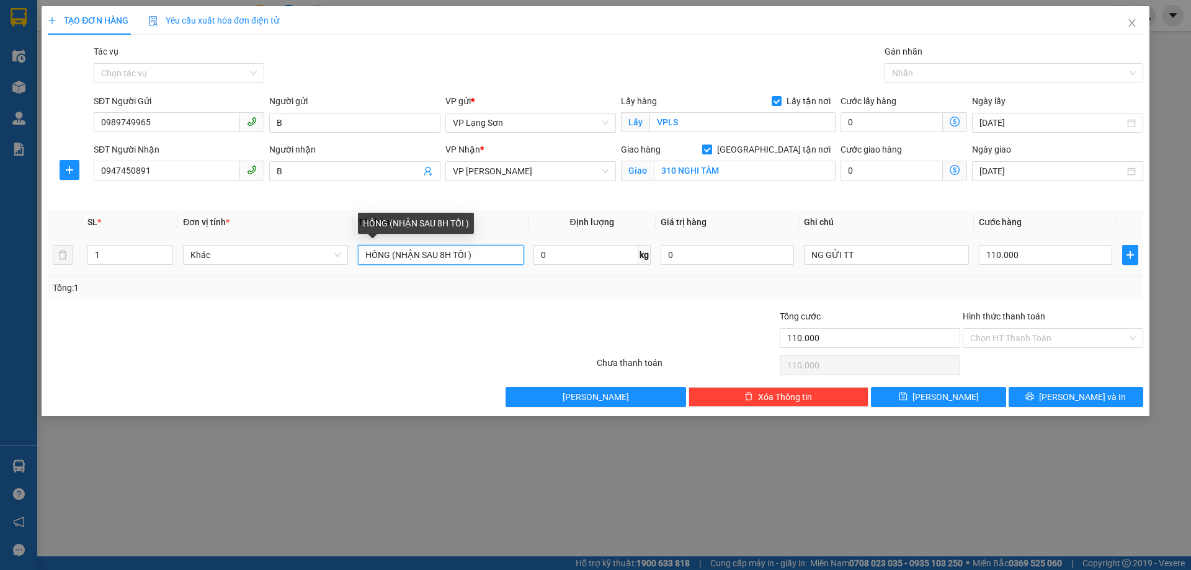
click at [446, 257] on input "HỒNG (NHẬN SAU 8H TỐI )" at bounding box center [440, 255] width 165 height 20
click at [473, 258] on input "HỒNG (NHẬN SAU 20H TỐI )" at bounding box center [440, 255] width 165 height 20
type input "HỒNG (NHẬN SAU 20H )"
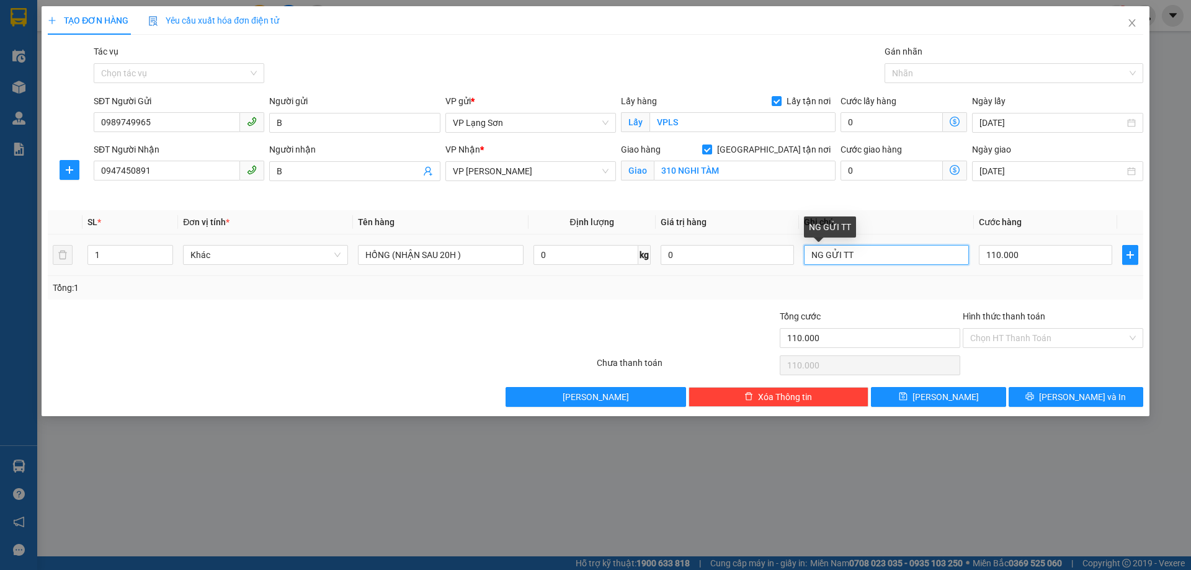
click at [887, 258] on input "NG GỬI TT" at bounding box center [886, 255] width 165 height 20
type input "NG GỬI TT (CK CTY"
click at [1023, 334] on input "Hình thức thanh toán" at bounding box center [1048, 338] width 157 height 19
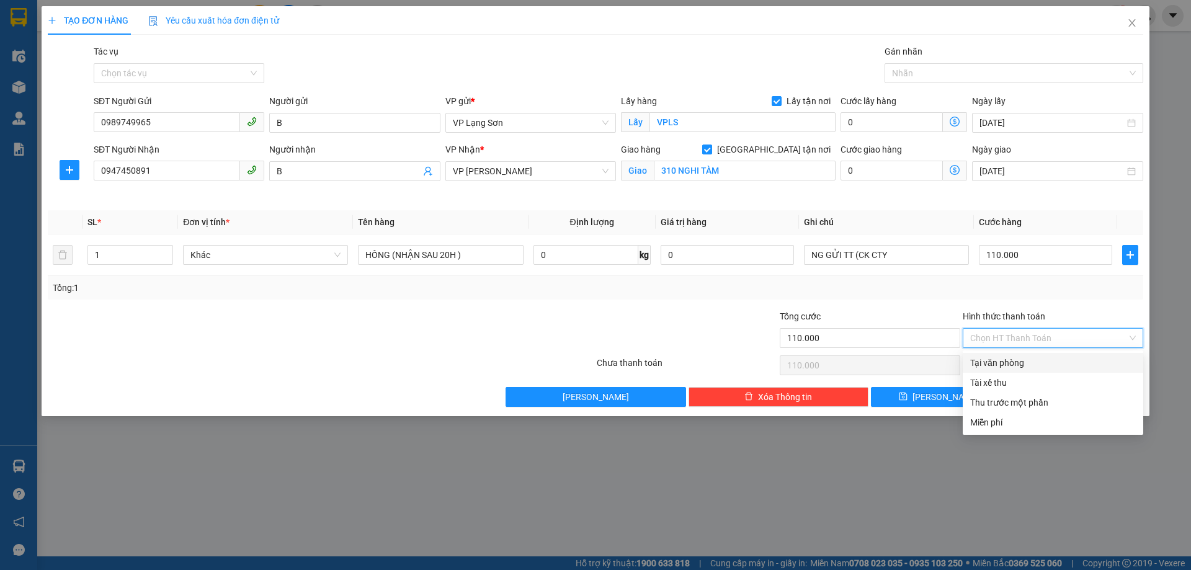
click at [1013, 363] on div "Tại văn phòng" at bounding box center [1053, 363] width 166 height 14
type input "0"
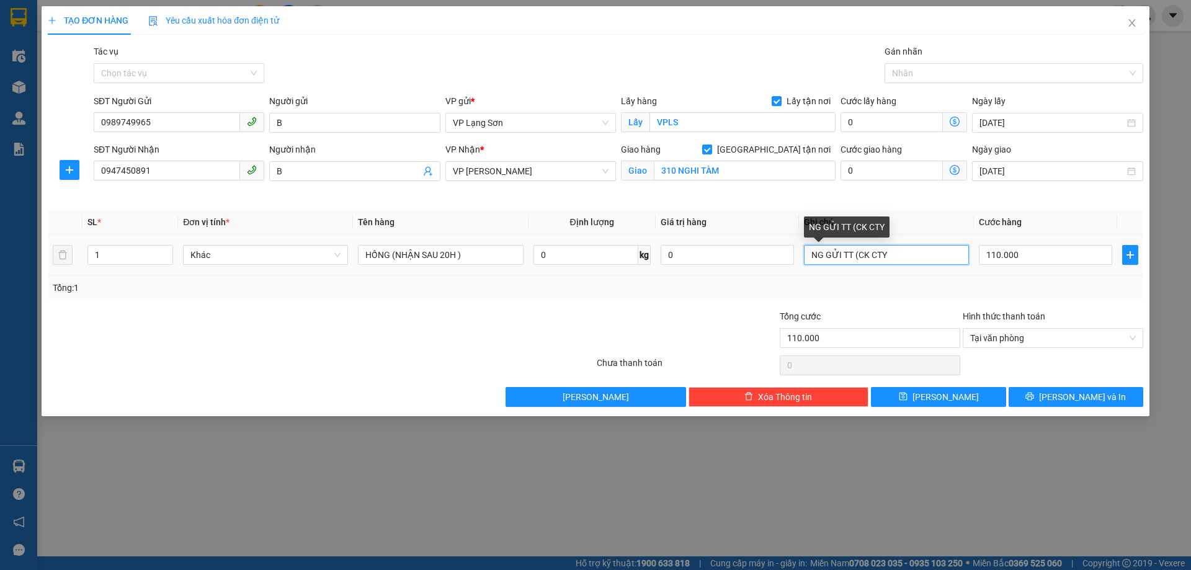
click at [926, 252] on input "NG GỬI TT (CK CTY" at bounding box center [886, 255] width 165 height 20
type input "NG GỬI TT (CK CTY 13:13 [DATE])"
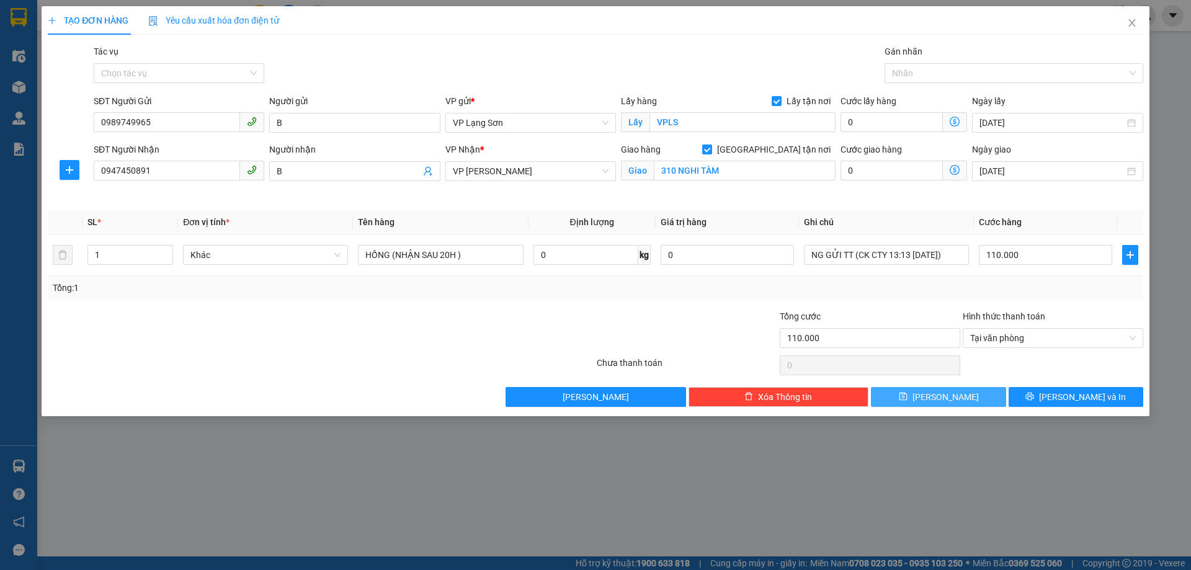
click at [951, 398] on span "[PERSON_NAME]" at bounding box center [945, 397] width 66 height 14
checkbox input "false"
type input "0"
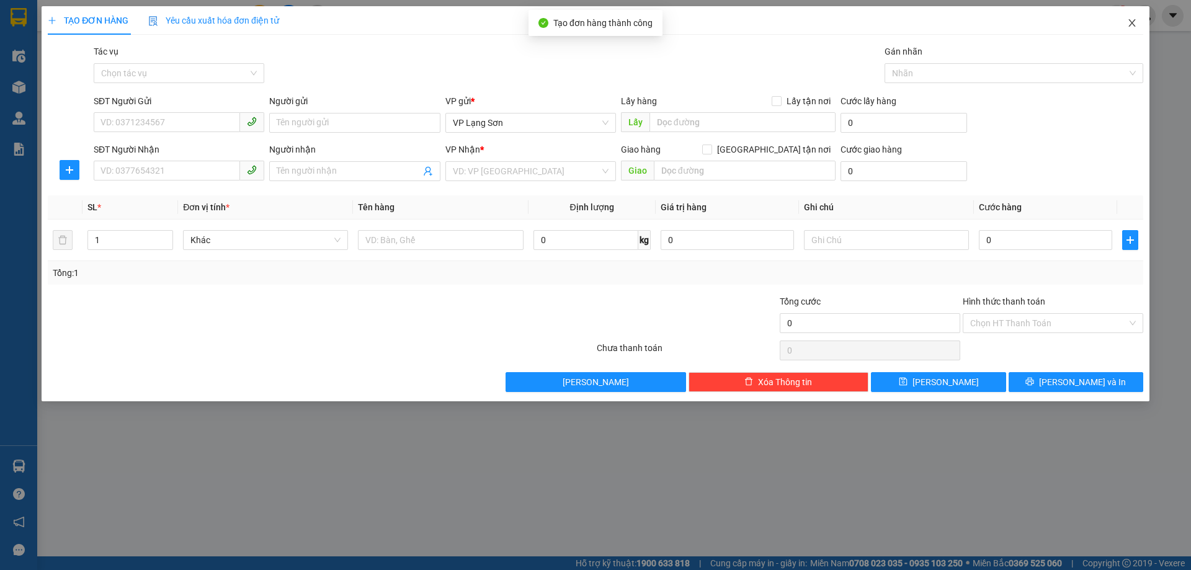
click at [1128, 23] on icon "close" at bounding box center [1132, 23] width 10 height 10
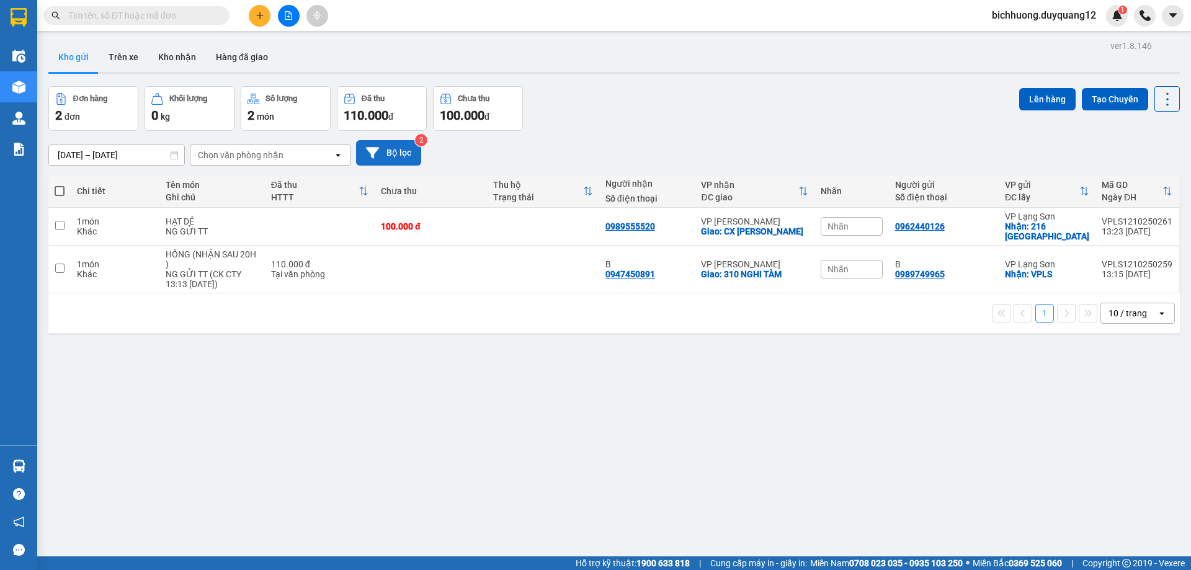
click at [412, 154] on button "Bộ lọc" at bounding box center [388, 152] width 65 height 25
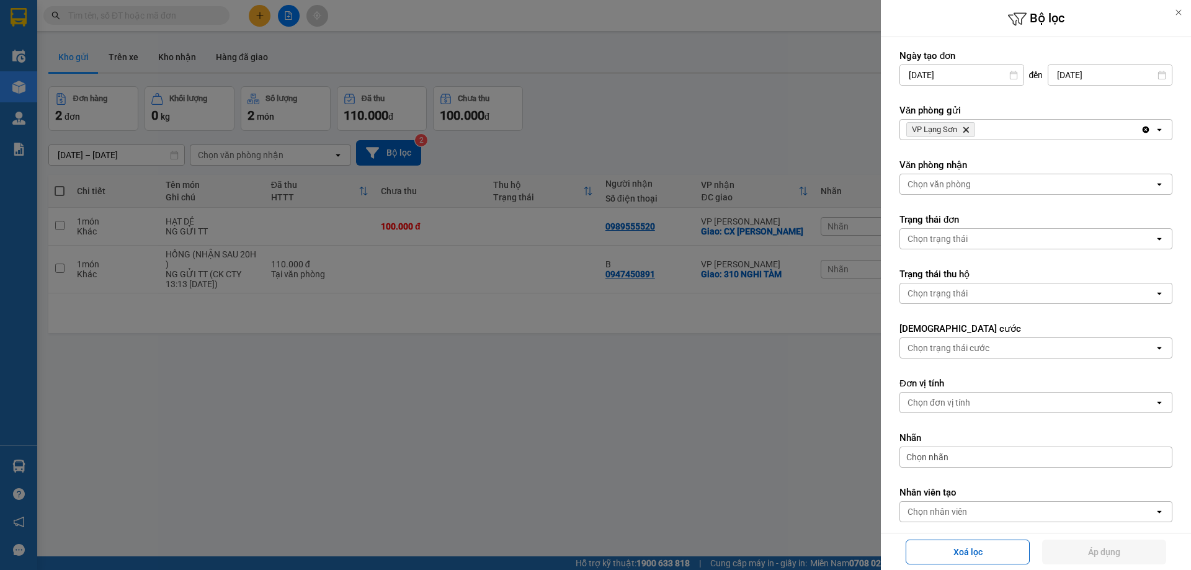
click at [1038, 127] on div "VP Lạng Sơn Delete" at bounding box center [1020, 130] width 241 height 20
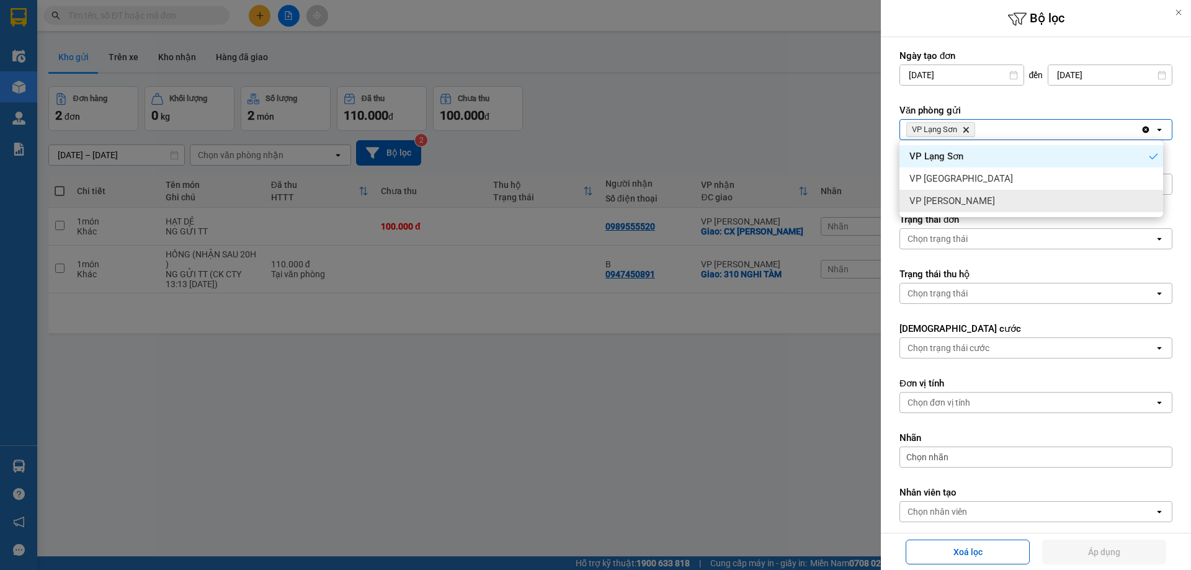
click at [997, 236] on div "Chọn trạng thái" at bounding box center [1027, 239] width 254 height 20
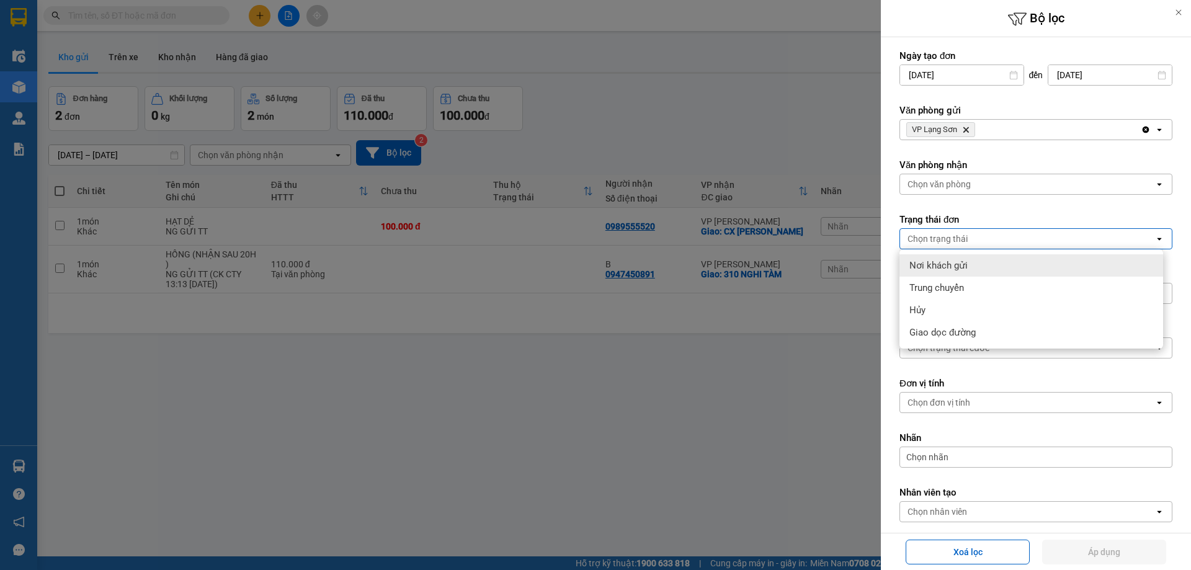
click at [984, 190] on div "Chọn văn phòng" at bounding box center [1027, 184] width 254 height 20
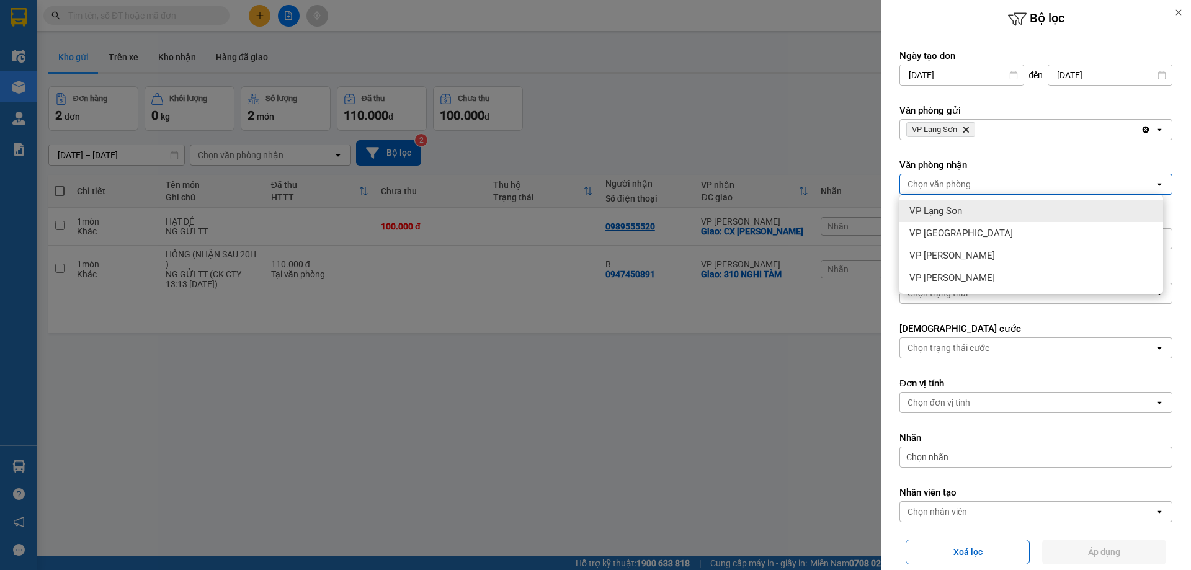
click at [737, 146] on div at bounding box center [595, 285] width 1191 height 570
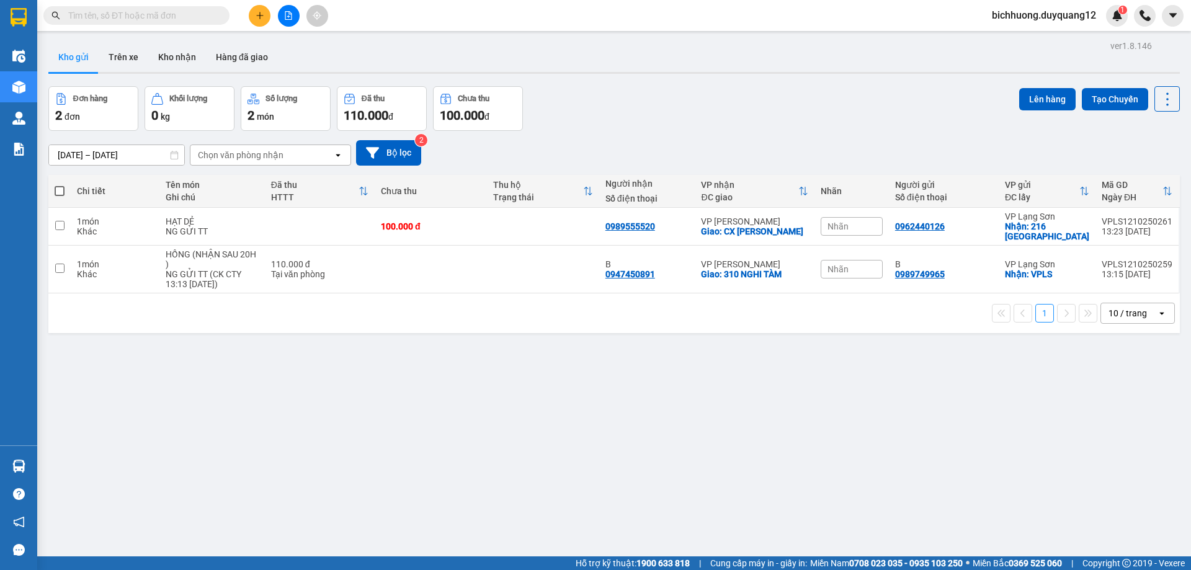
click at [154, 14] on input "text" at bounding box center [141, 16] width 146 height 14
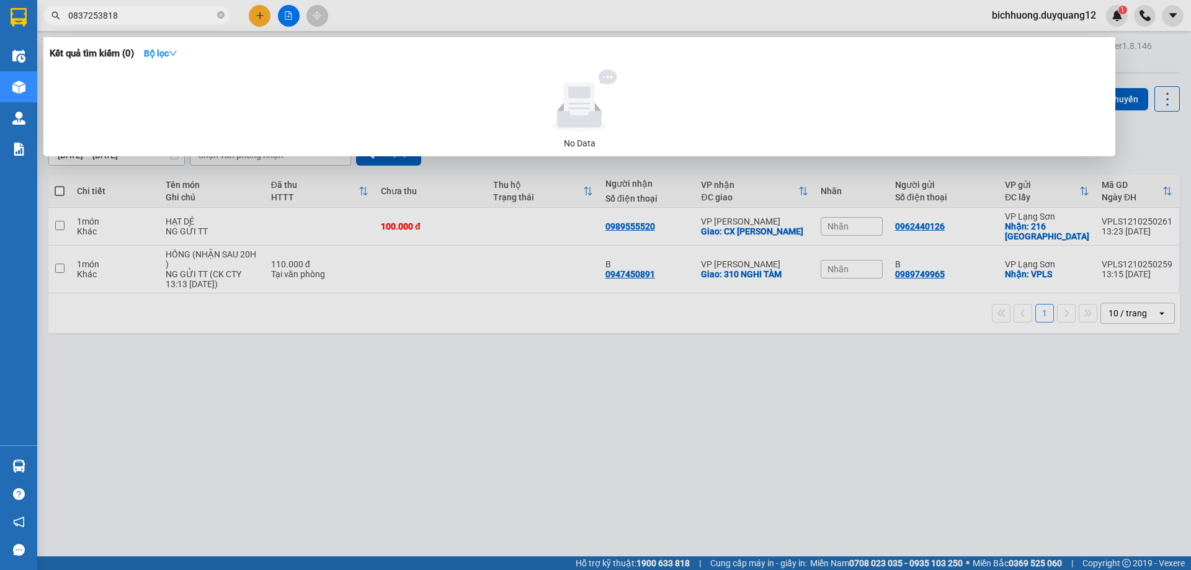
type input "0837253818"
click at [218, 15] on icon "close-circle" at bounding box center [220, 14] width 7 height 7
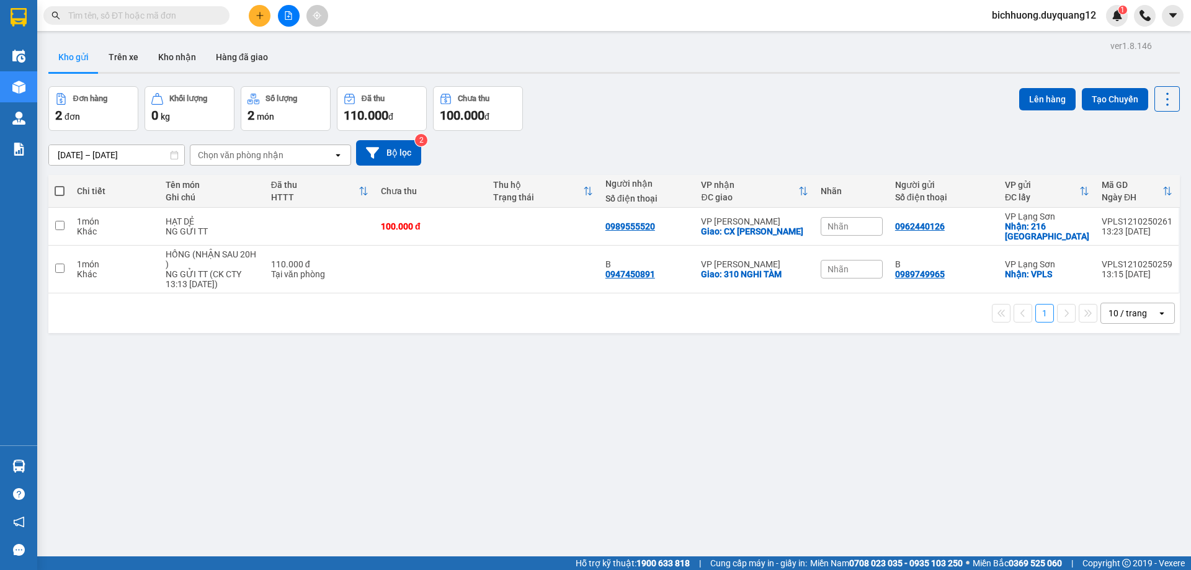
paste input "0876699533"
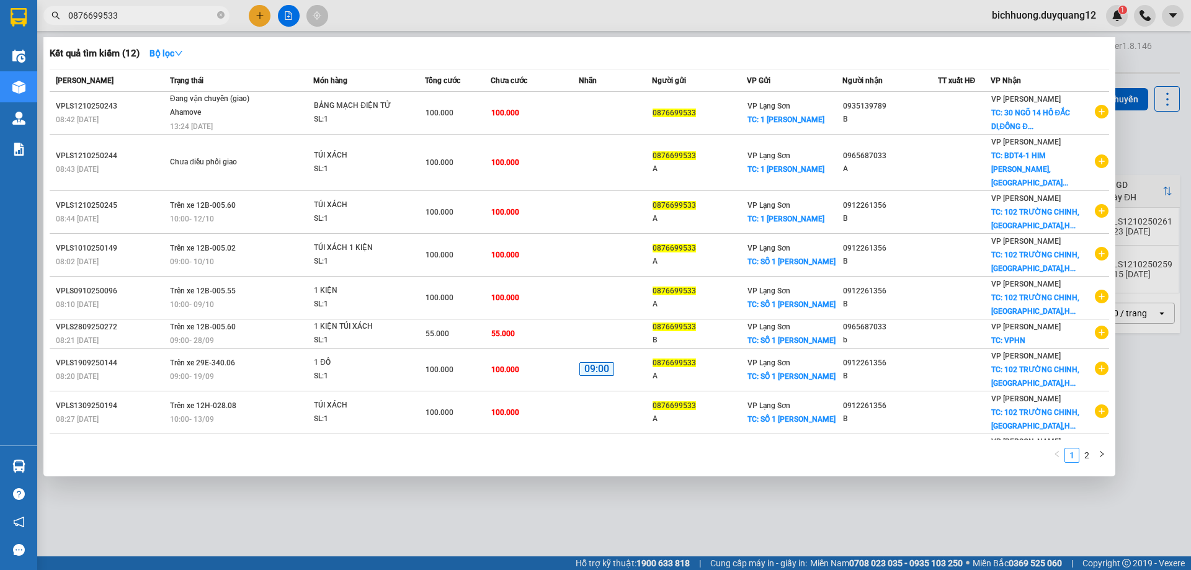
type input "0876699533"
click at [255, 16] on div at bounding box center [595, 285] width 1191 height 570
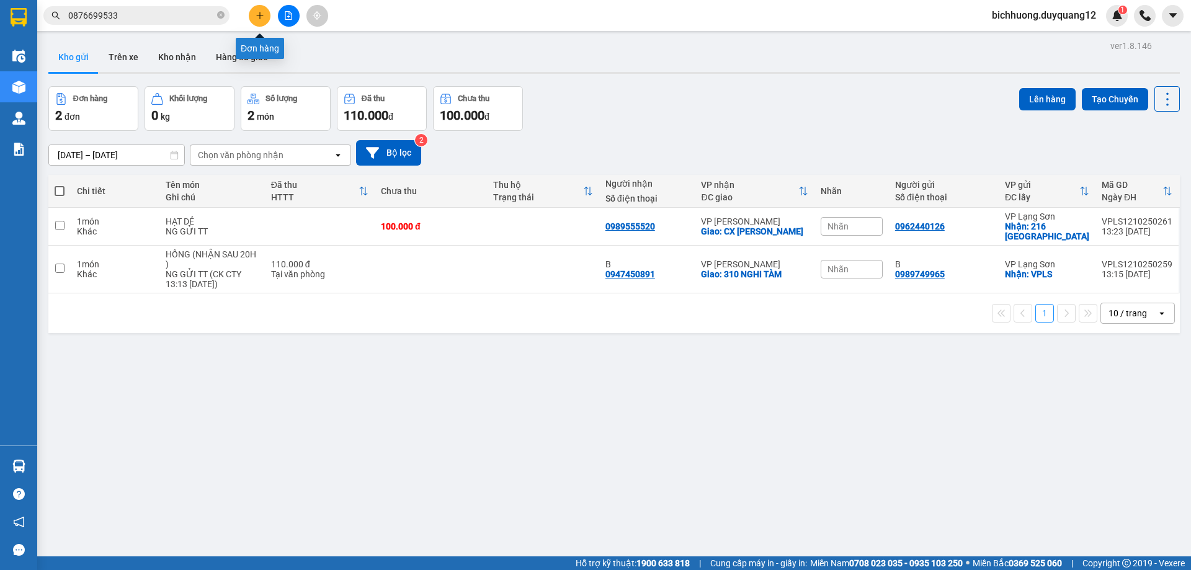
click at [255, 16] on icon "plus" at bounding box center [259, 15] width 9 height 9
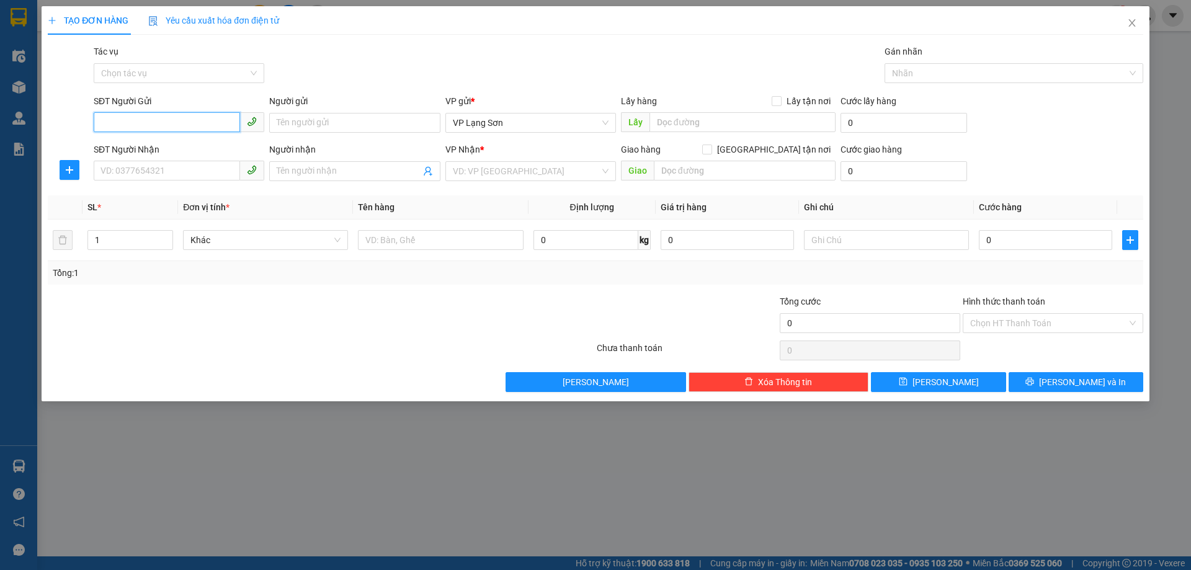
click at [162, 128] on input "SĐT Người Gửi" at bounding box center [167, 122] width 146 height 20
click at [335, 127] on input "Người gửi" at bounding box center [354, 123] width 171 height 20
type input "A"
click at [776, 105] on span at bounding box center [776, 101] width 10 height 10
click at [776, 105] on input "Lấy tận nơi" at bounding box center [775, 100] width 9 height 9
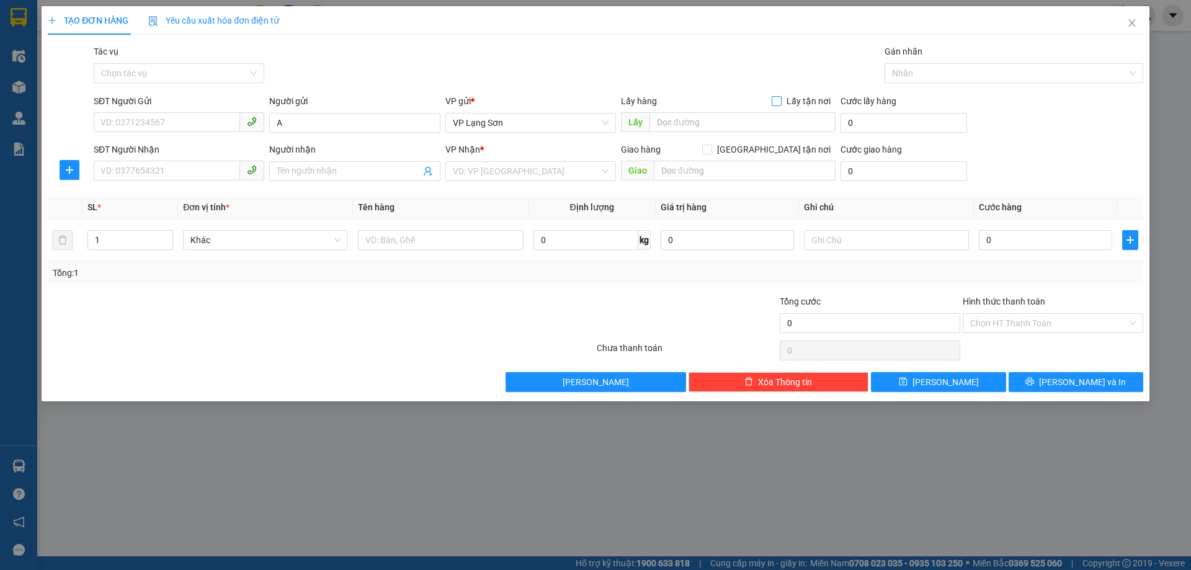
checkbox input "true"
click at [751, 118] on input "text" at bounding box center [742, 122] width 186 height 20
type input "VPCB"
click at [178, 159] on div "SĐT Người Nhận" at bounding box center [179, 152] width 171 height 19
click at [168, 172] on input "SĐT Người Nhận" at bounding box center [167, 171] width 146 height 20
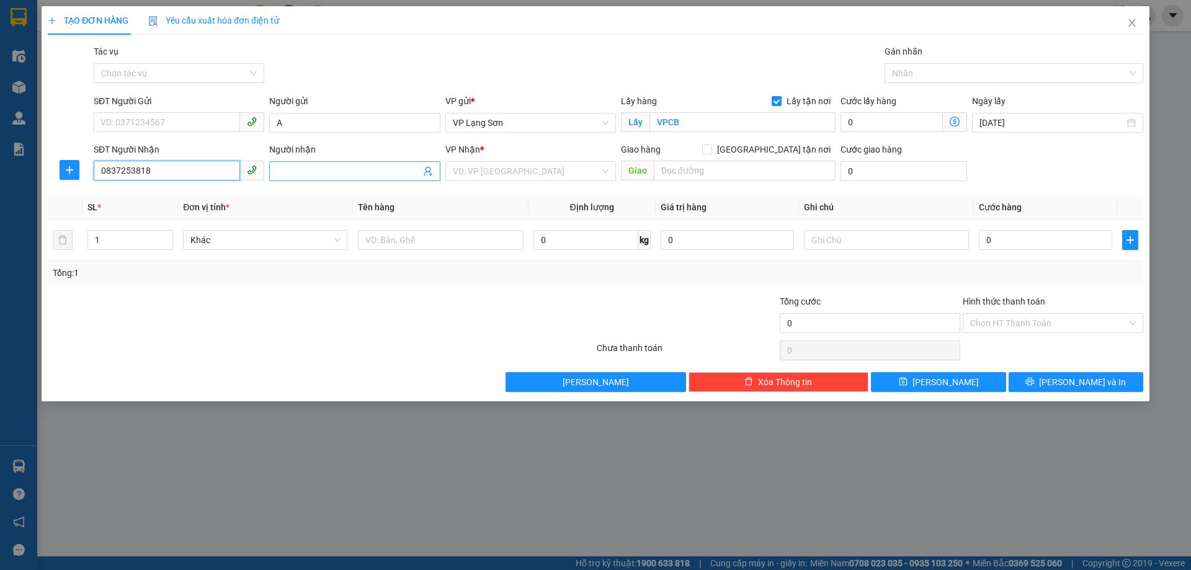
type input "0837253818"
click at [311, 176] on input "Người nhận" at bounding box center [348, 171] width 143 height 14
type input "B"
click at [711, 148] on input "[GEOGRAPHIC_DATA] tận nơi" at bounding box center [706, 148] width 9 height 9
checkbox input "true"
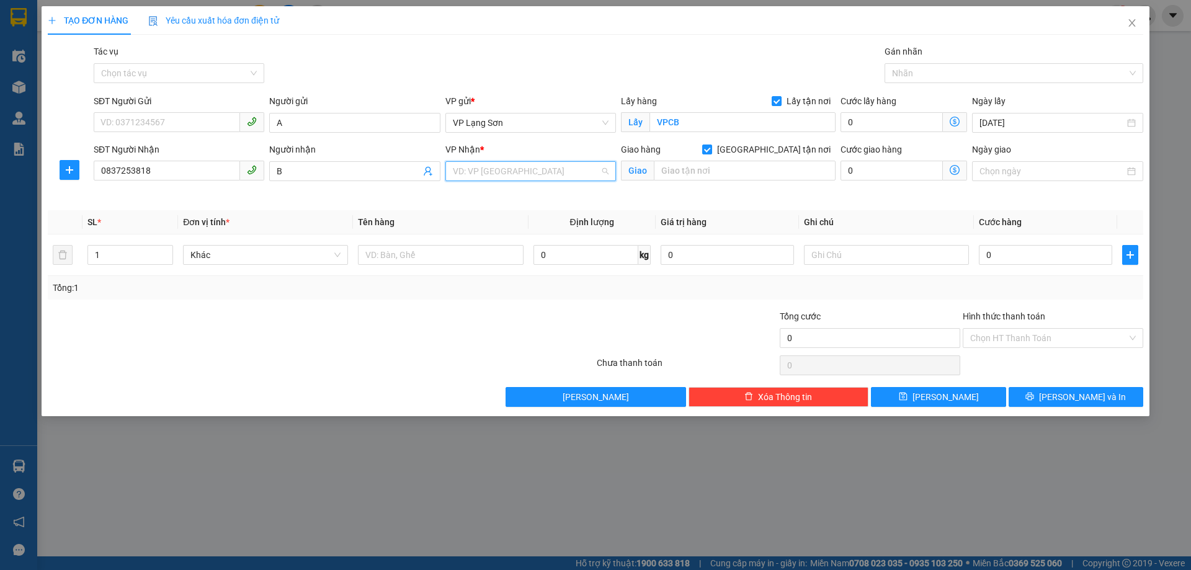
click at [489, 171] on input "search" at bounding box center [526, 171] width 147 height 19
click at [491, 220] on div "VP [PERSON_NAME]" at bounding box center [531, 216] width 156 height 14
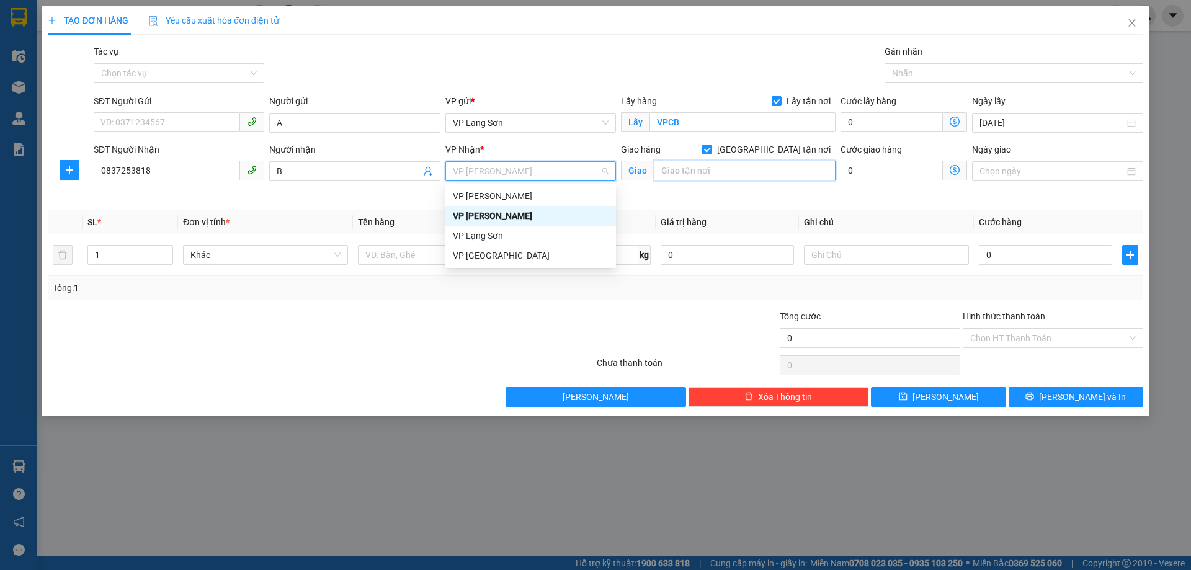
click at [724, 179] on input "text" at bounding box center [745, 171] width 182 height 20
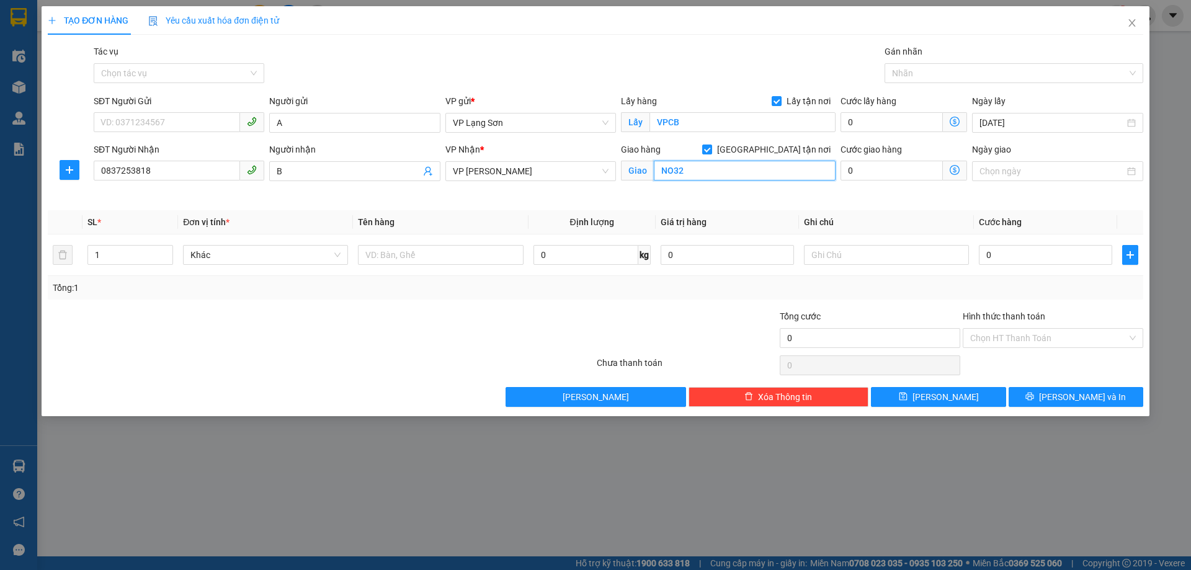
type input "NO32"
type input "L"
click at [726, 177] on input "NO32 LK" at bounding box center [745, 171] width 182 height 20
click at [727, 177] on input "NO32 LK 35" at bounding box center [745, 171] width 182 height 20
click at [728, 177] on input "NO32 LK 35 KVD" at bounding box center [745, 171] width 182 height 20
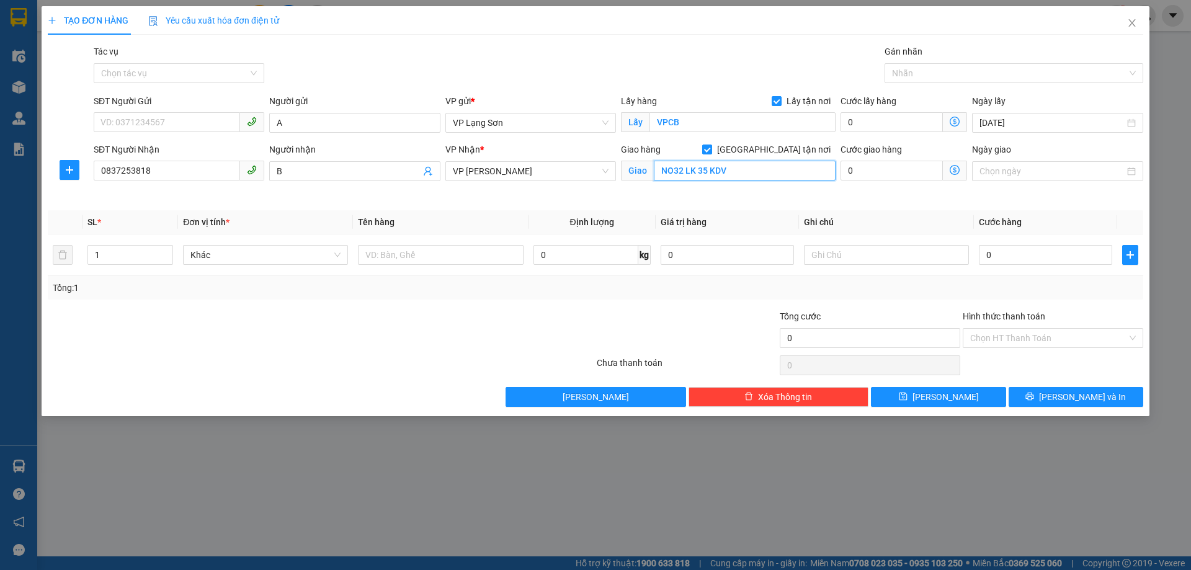
click at [743, 171] on input "NO32 LK 35 KDV" at bounding box center [745, 171] width 182 height 20
click at [784, 170] on input "NO32 LK 35 KDV HÀ TRÍ" at bounding box center [745, 171] width 182 height 20
type input "NO32 LK 35 KDV HÀ TRÍ , HÀ CẨU HÀ ĐÔNG"
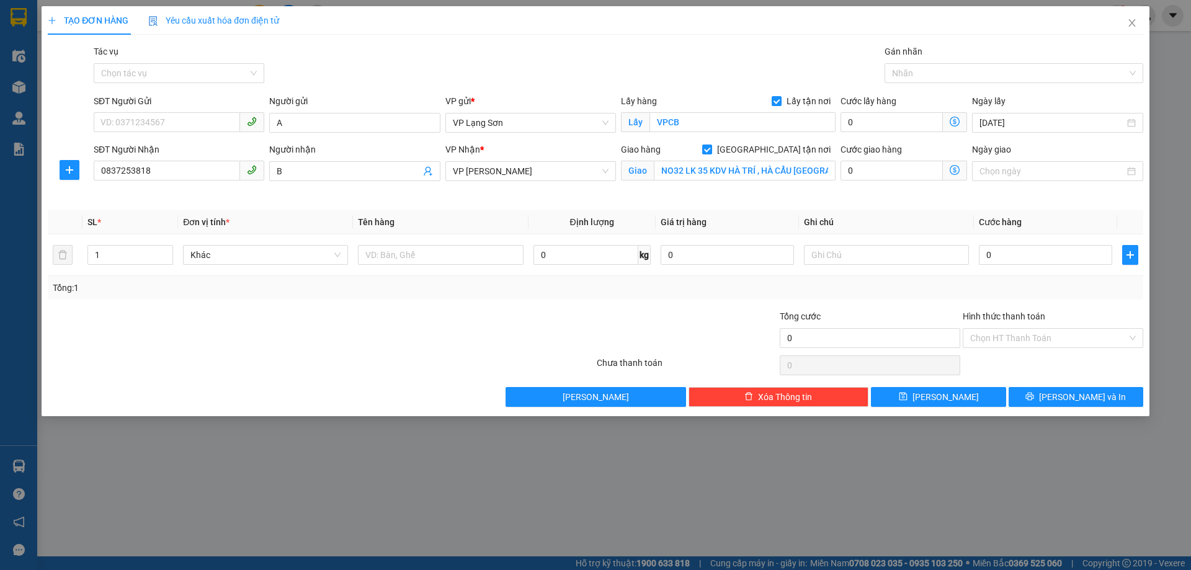
click at [1058, 184] on div "Ngày giao" at bounding box center [1057, 164] width 171 height 43
click at [1057, 174] on input "Ngày giao" at bounding box center [1051, 171] width 144 height 14
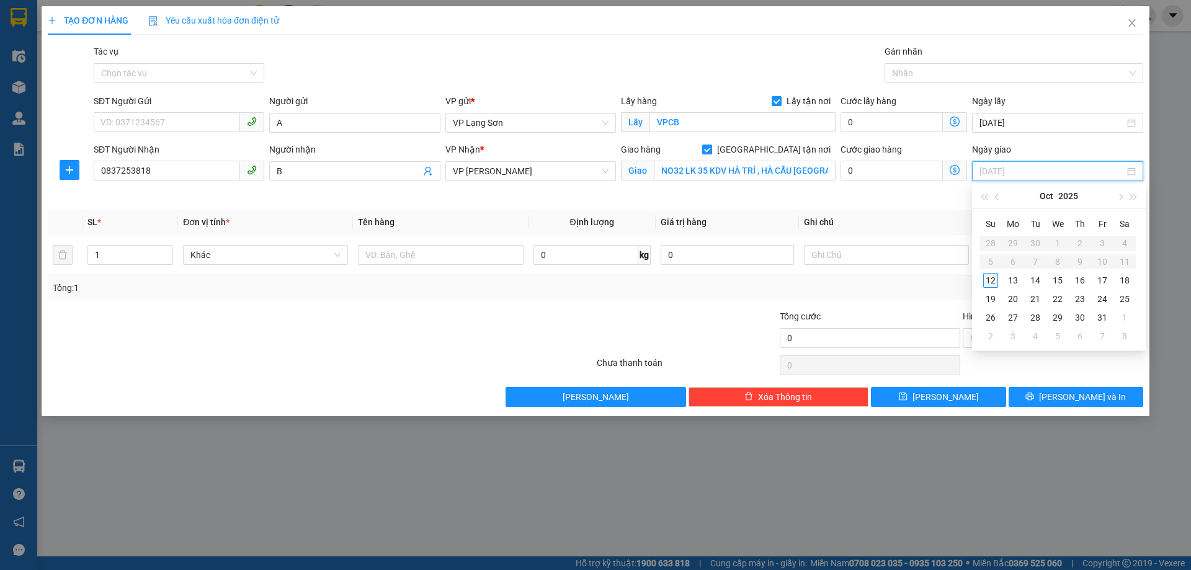
type input "[DATE]"
click at [985, 277] on div "12" at bounding box center [990, 280] width 15 height 15
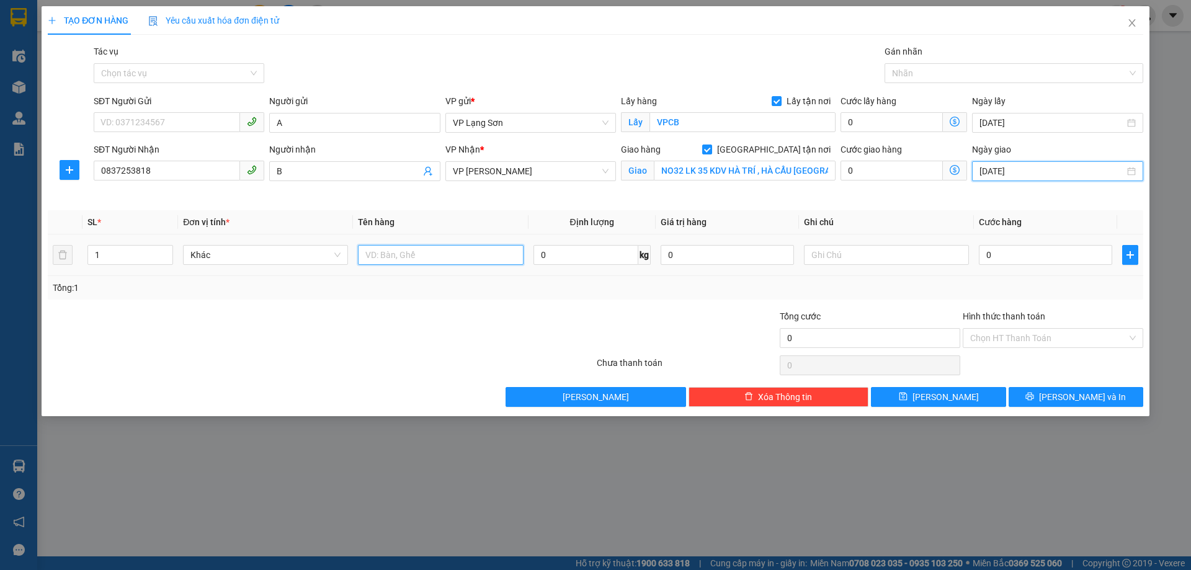
click at [442, 256] on input "text" at bounding box center [440, 255] width 165 height 20
type input "1 KIỆN"
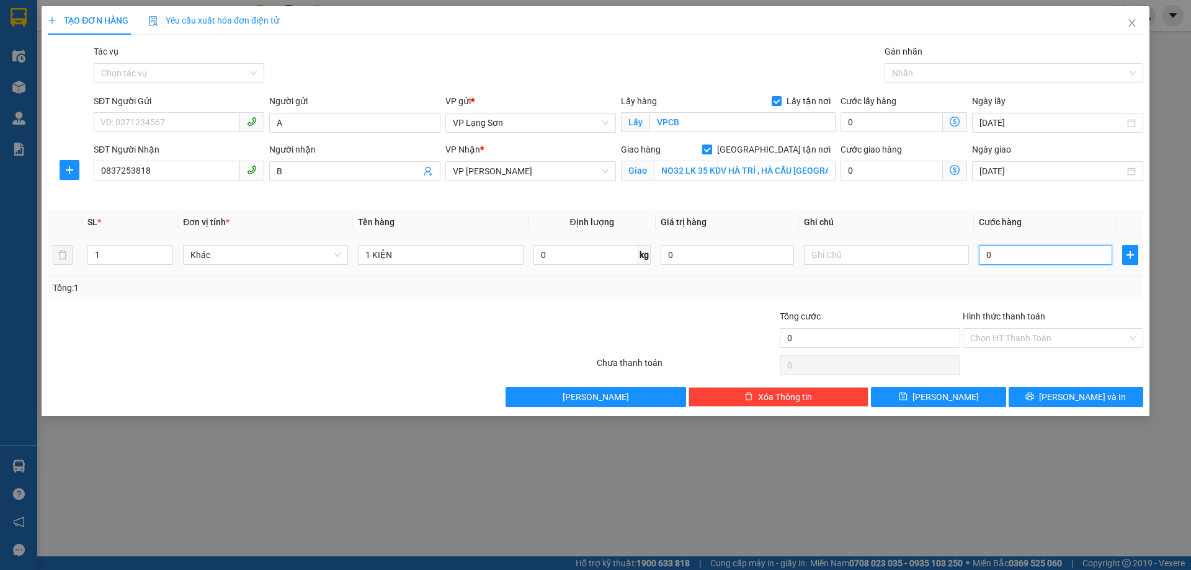
click at [1024, 258] on input "0" at bounding box center [1045, 255] width 133 height 20
type input "1"
type input "10"
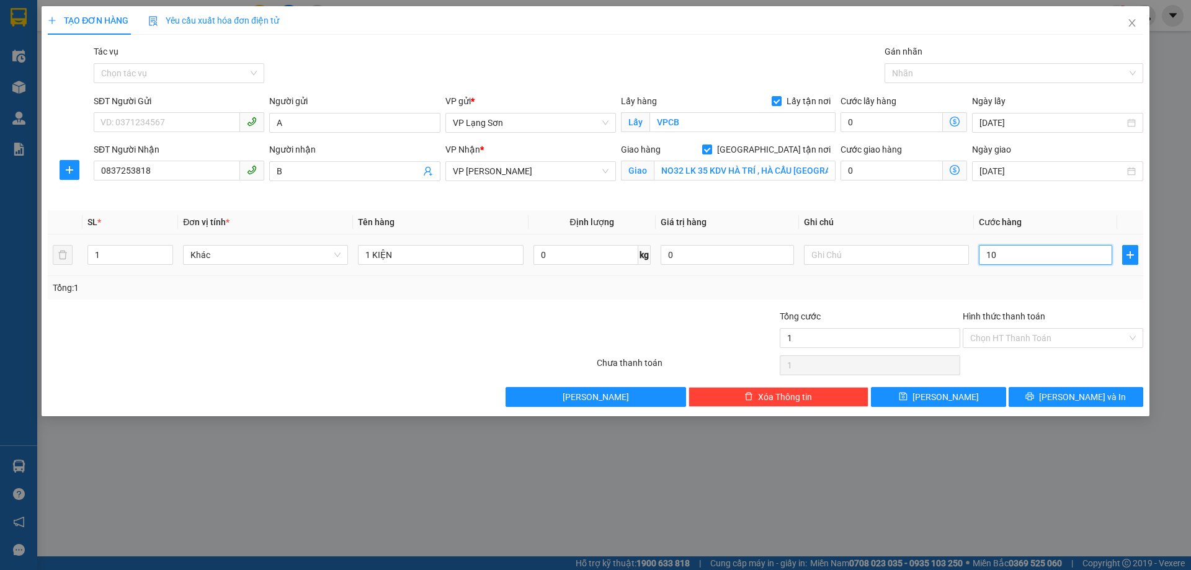
type input "10"
type input "100"
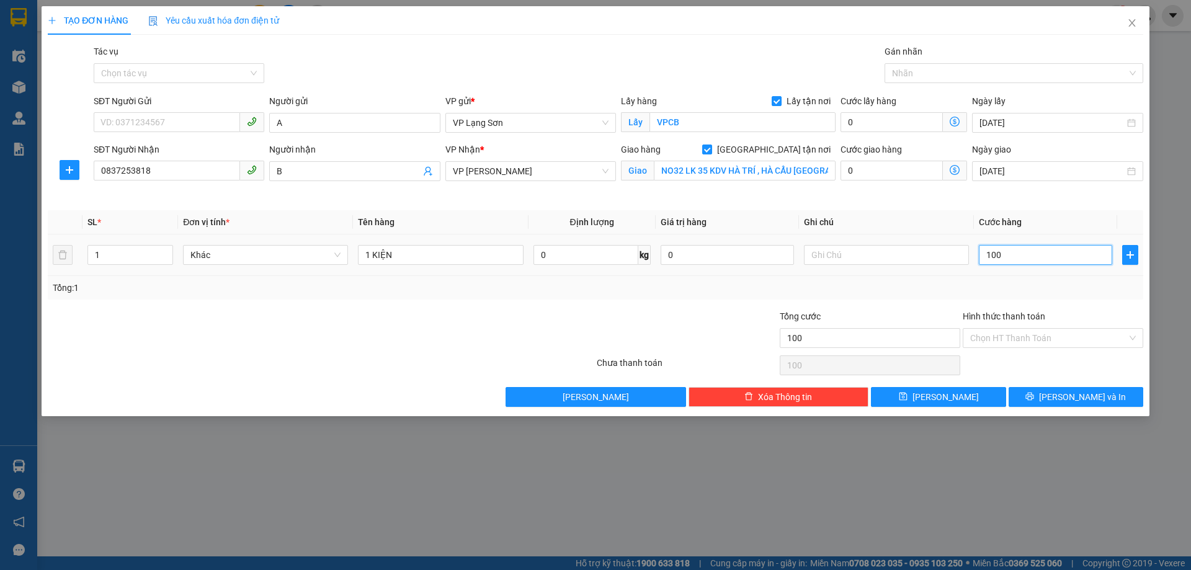
type input "1.000"
type input "1.000.000"
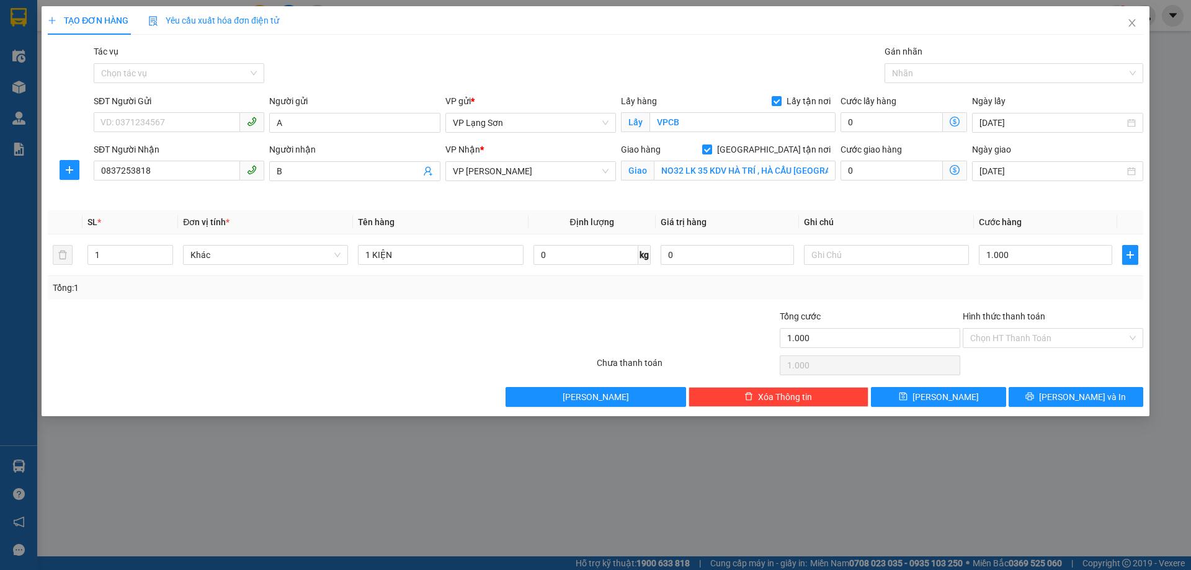
type input "1.000.000"
click at [922, 287] on div "Tổng: 1" at bounding box center [595, 288] width 1085 height 14
click at [1024, 254] on input "1.000.000" at bounding box center [1045, 255] width 133 height 20
click at [1023, 254] on input "1.000.000" at bounding box center [1045, 255] width 133 height 20
type input "1"
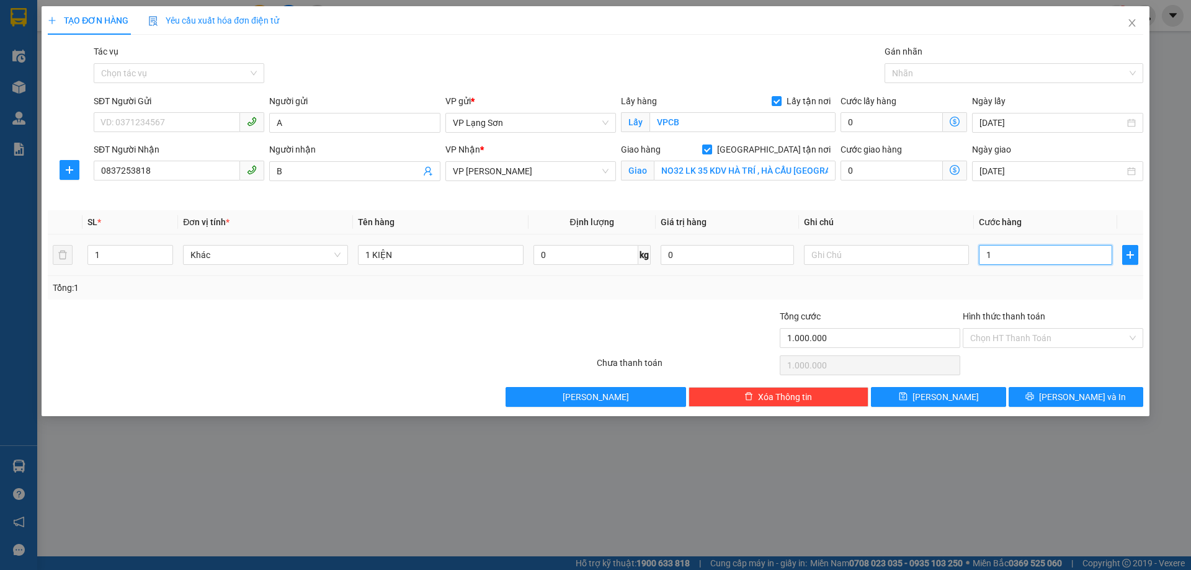
type input "1"
type input "10"
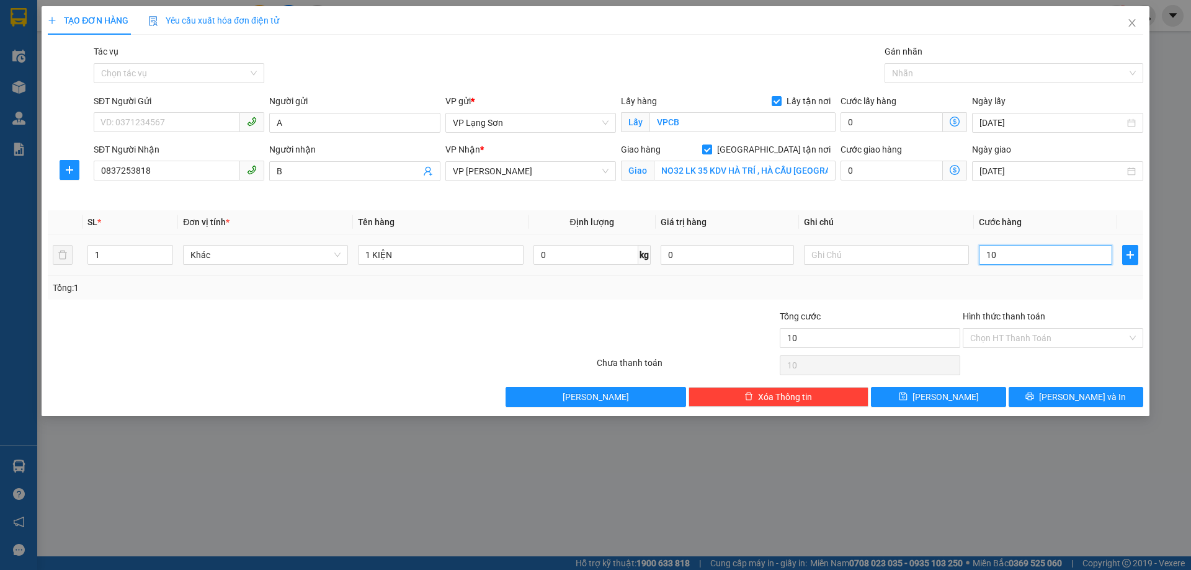
type input "100"
type input "100.000"
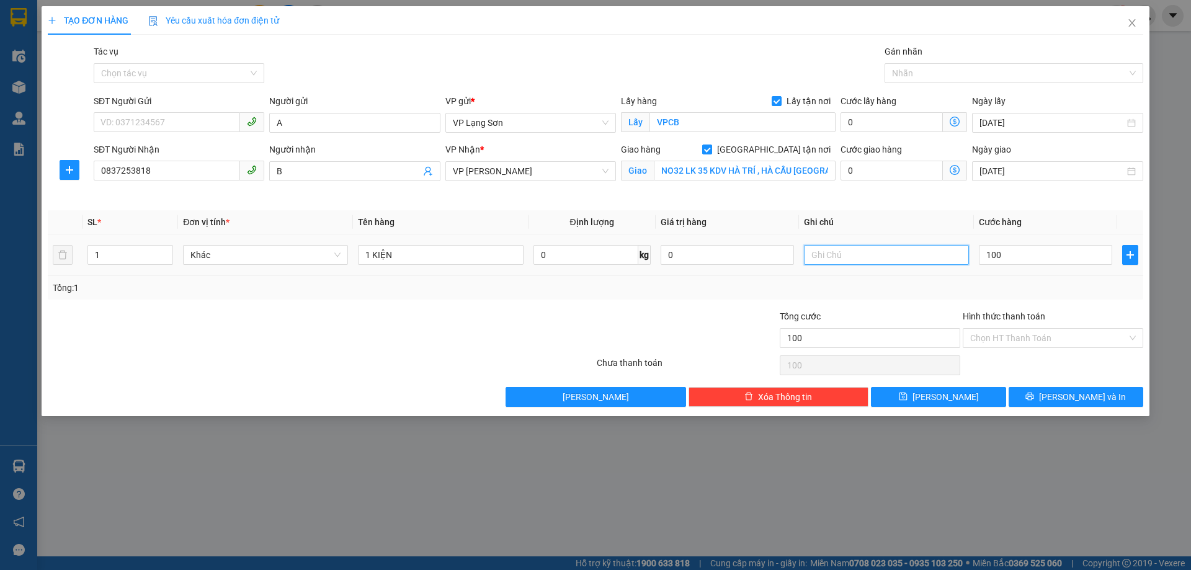
type input "100.000"
click at [892, 259] on input "text" at bounding box center [886, 255] width 165 height 20
type input "NG NHẬN TT"
click at [907, 395] on icon "save" at bounding box center [903, 396] width 9 height 9
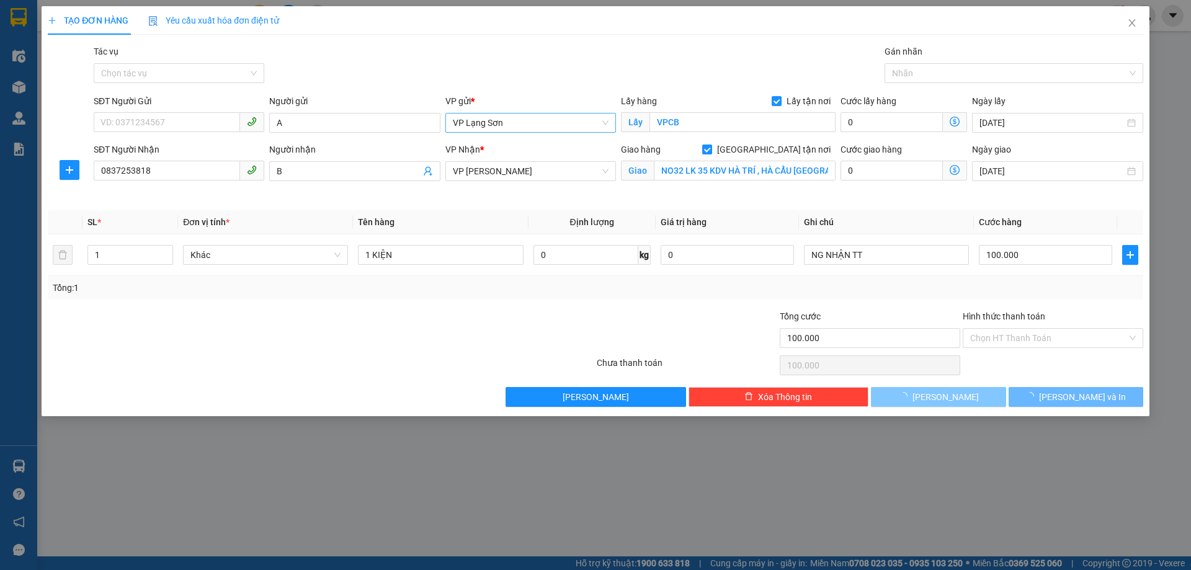
checkbox input "false"
type input "0"
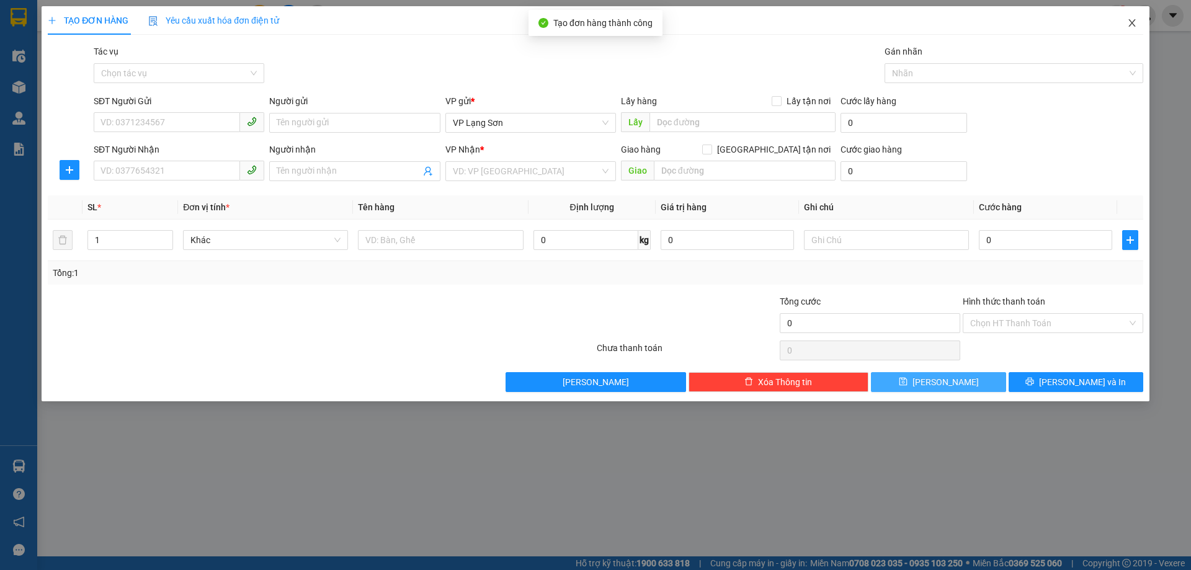
click at [1135, 23] on icon "close" at bounding box center [1132, 23] width 10 height 10
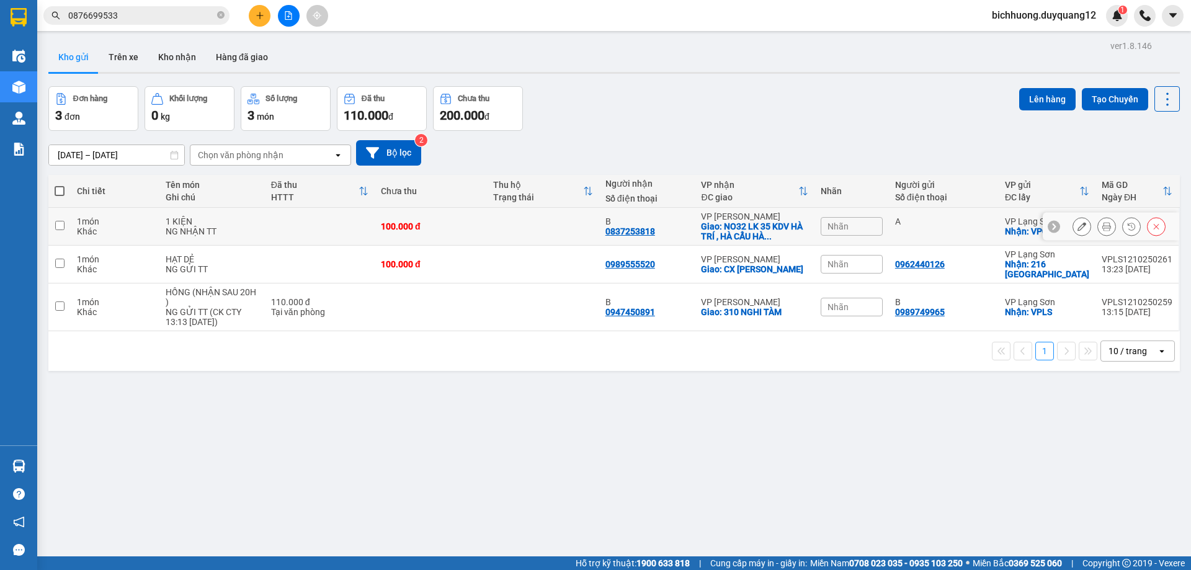
click at [58, 223] on input "checkbox" at bounding box center [59, 225] width 9 height 9
checkbox input "true"
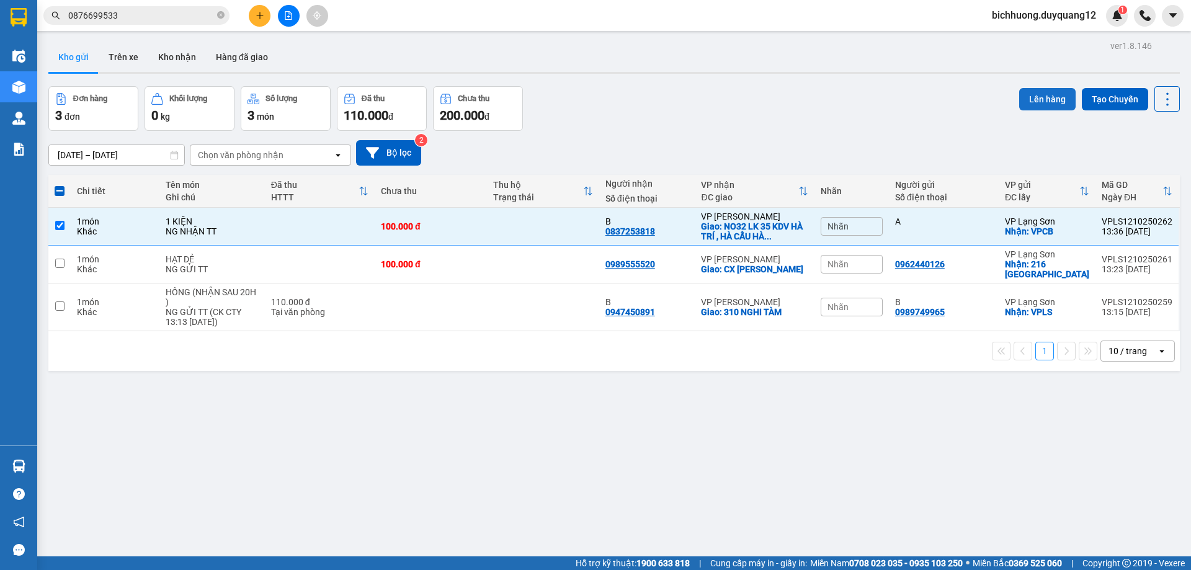
click at [1044, 94] on button "Lên hàng" at bounding box center [1047, 99] width 56 height 22
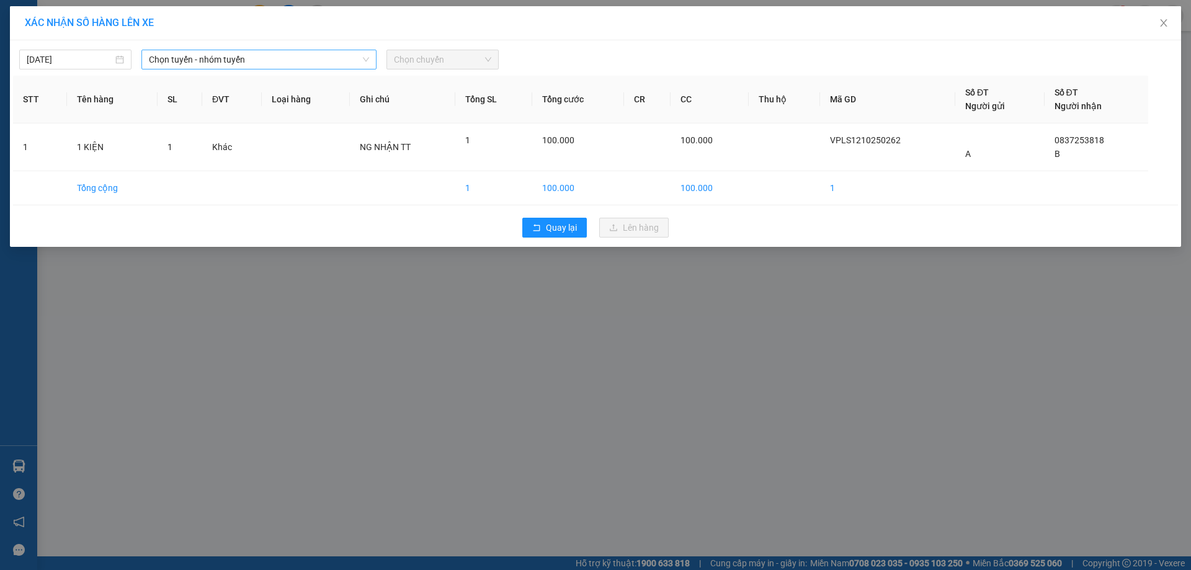
click at [316, 60] on span "Chọn tuyến - nhóm tuyến" at bounding box center [259, 59] width 220 height 19
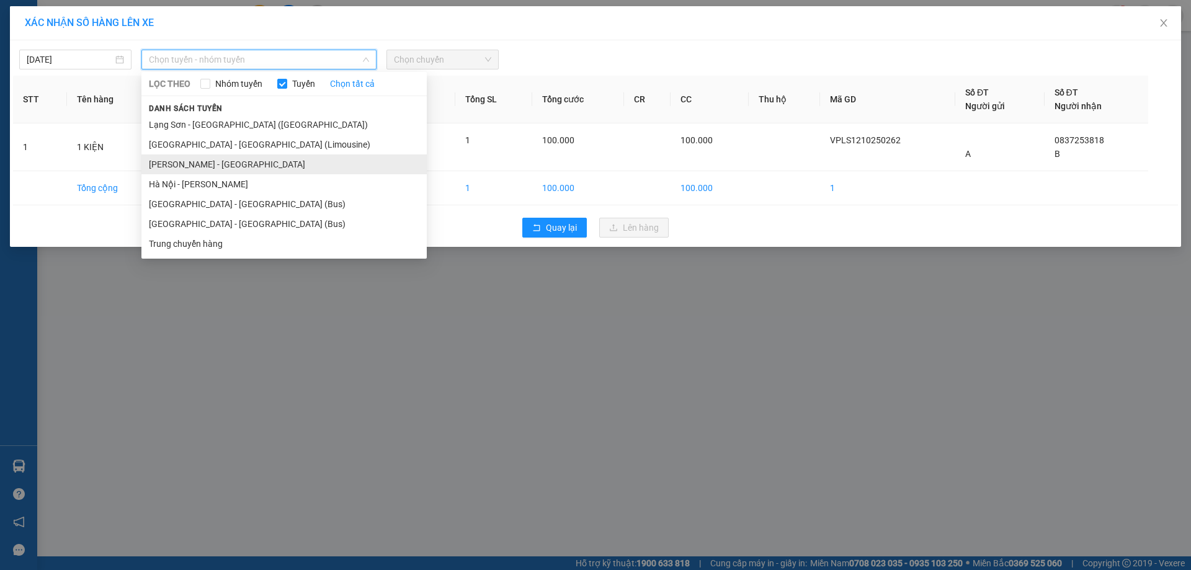
click at [223, 166] on li "Cao Bằng - Hà Nội" at bounding box center [283, 164] width 285 height 20
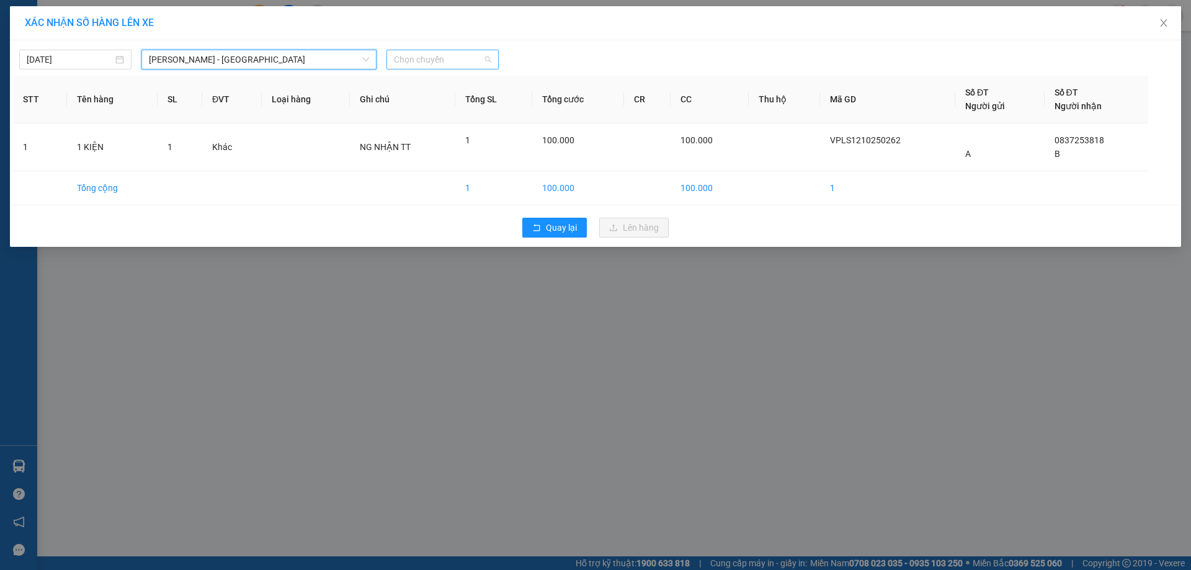
click at [458, 60] on span "Chọn chuyến" at bounding box center [442, 59] width 97 height 19
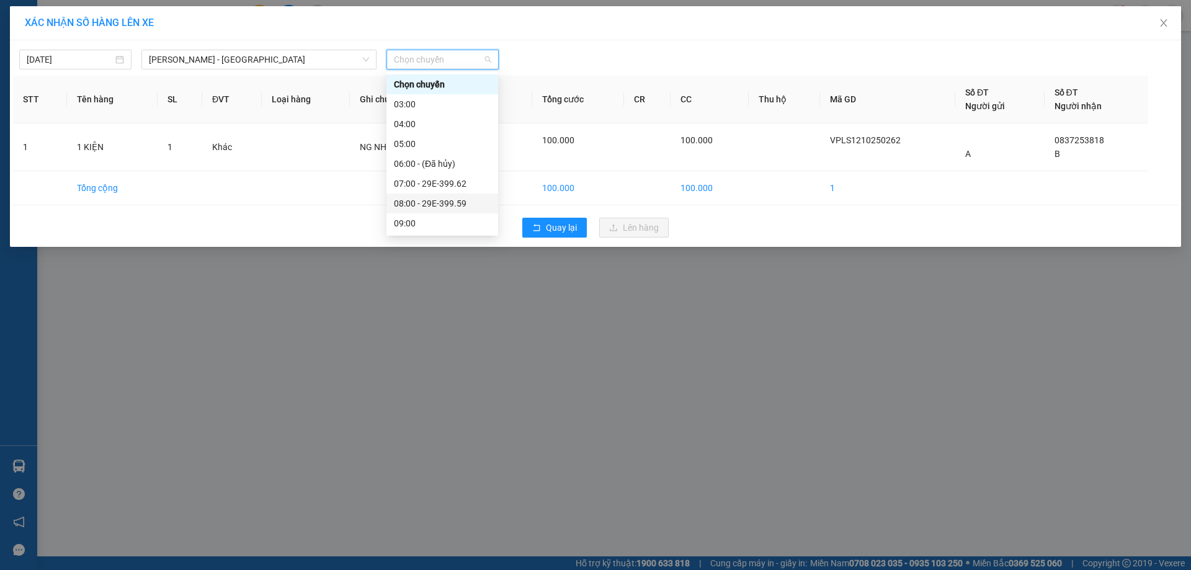
click at [443, 199] on div "08:00 - 29E-399.59" at bounding box center [442, 204] width 97 height 14
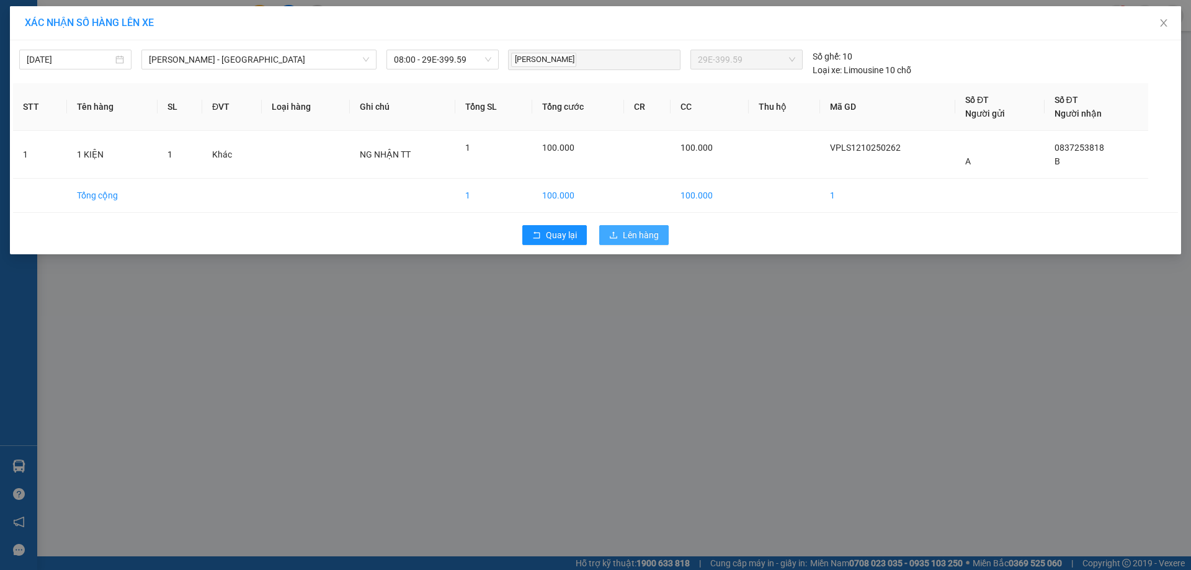
click at [646, 238] on span "Lên hàng" at bounding box center [641, 235] width 36 height 14
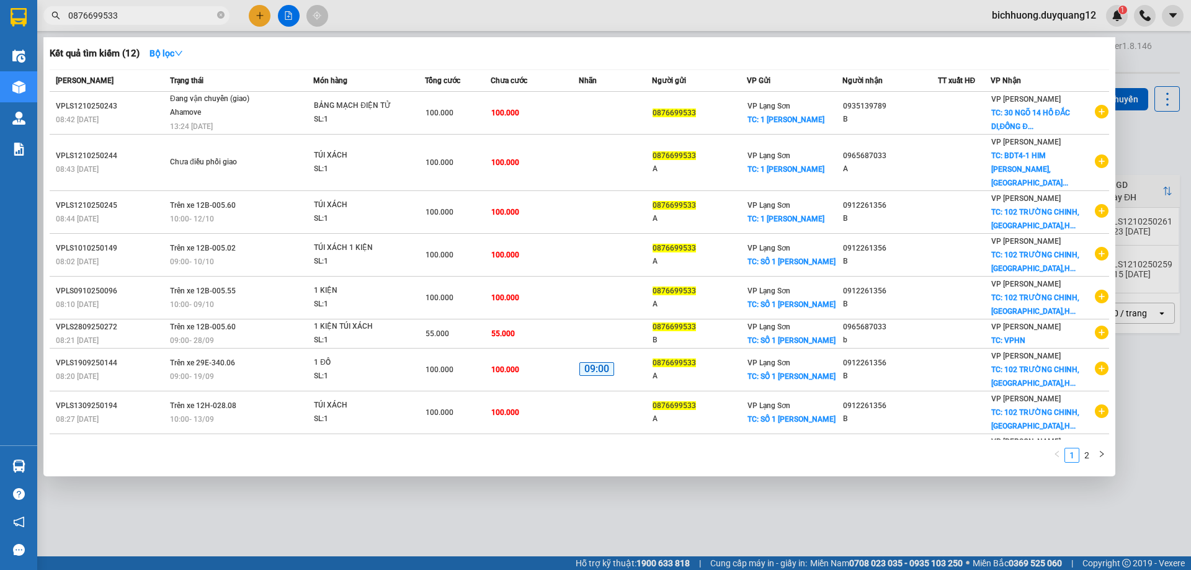
click at [145, 13] on input "0876699533" at bounding box center [141, 16] width 146 height 14
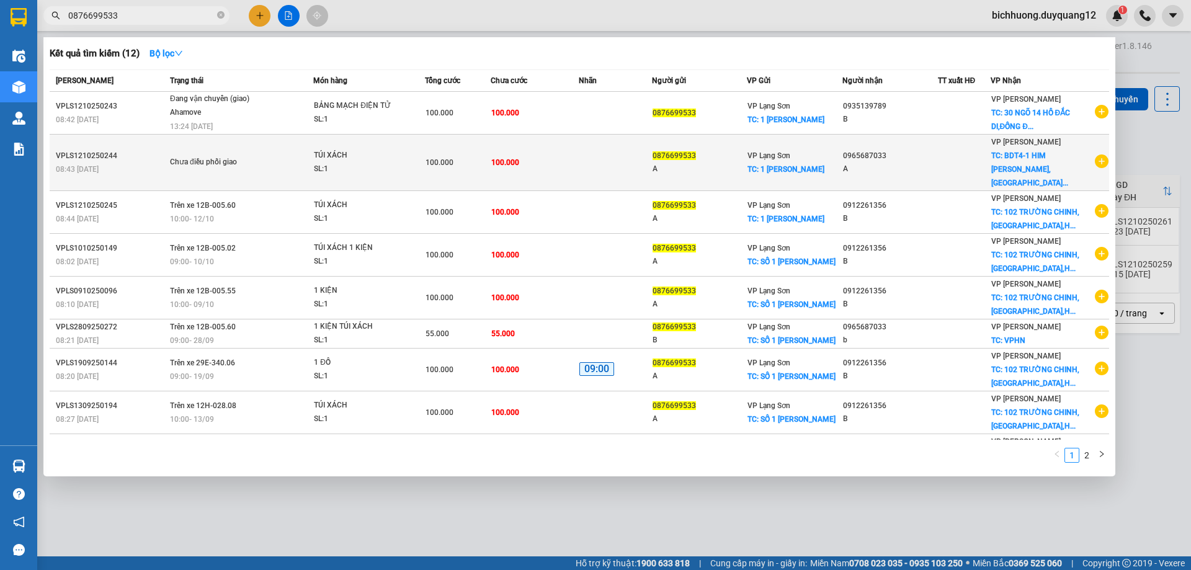
click at [1039, 154] on span "TC: BDT4-1 HIM LAM VẠN PHÚC,HÀ..." at bounding box center [1029, 169] width 77 height 36
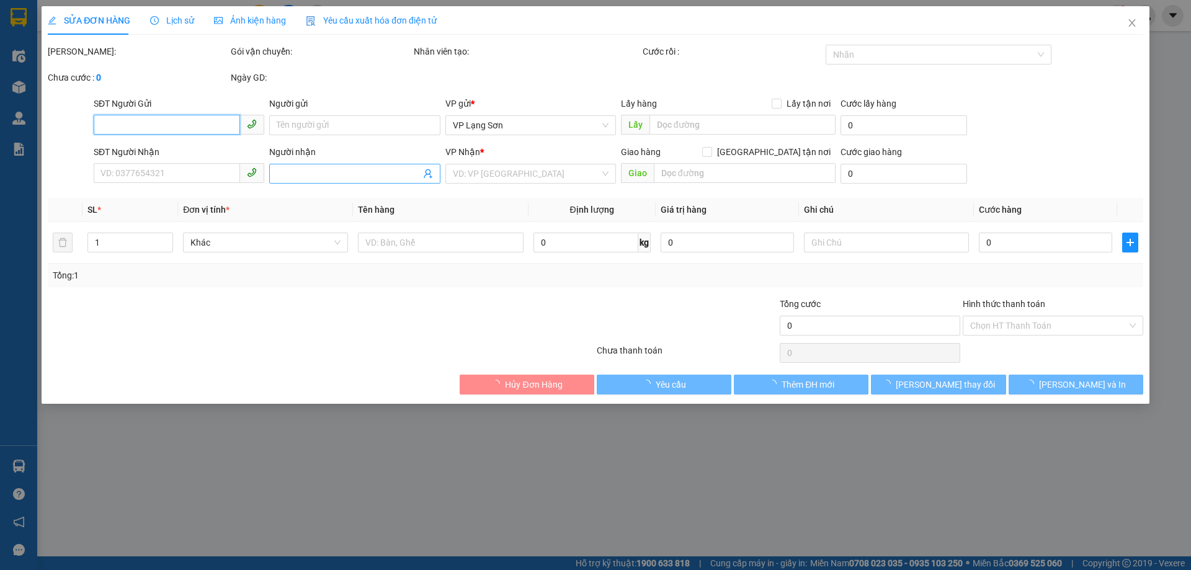
type input "0876699533"
type input "A"
checkbox input "true"
type input "1 NGÔ THÌ SĨ"
type input "0965687033"
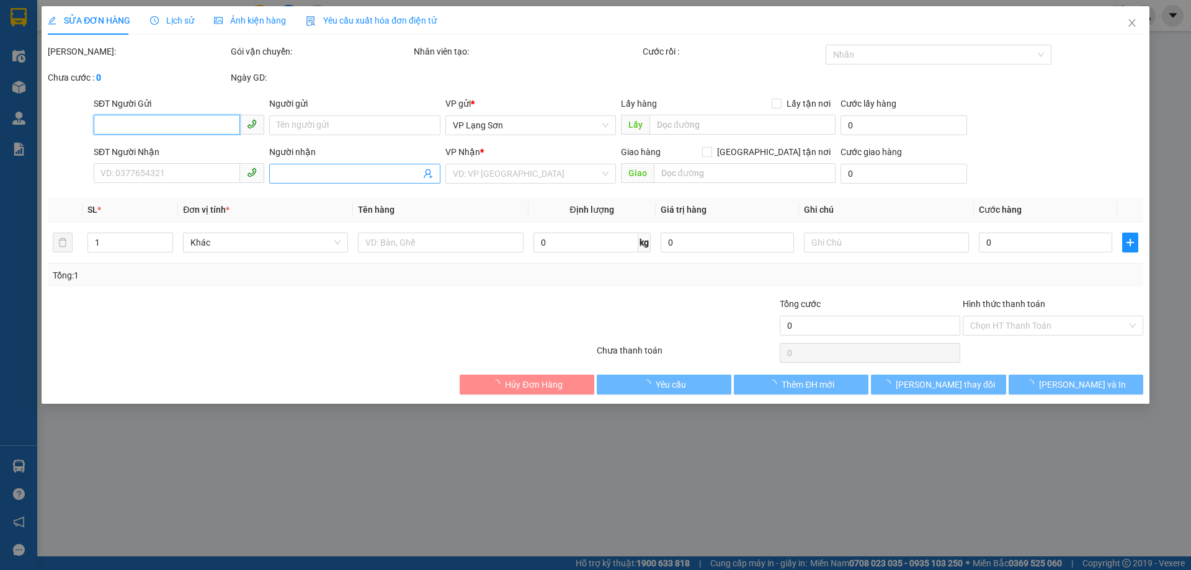
type input "A"
checkbox input "true"
type input "BDT4-1 HIM LAM VẠN PHÚC,HÀ ĐÔNG,HÀ NỘI"
type input "100.000"
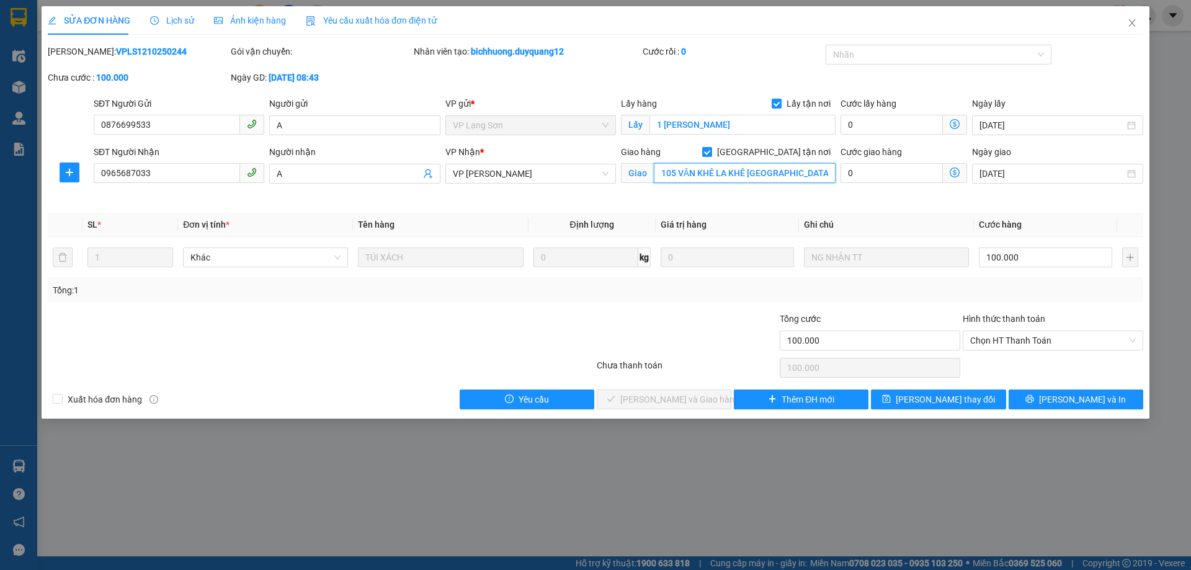
type input "105 VĂN KHÊ LA KHÊ HÀ ĐÔNG"
click at [606, 202] on div "VP Nhận * VP Minh Khai" at bounding box center [530, 174] width 175 height 58
click at [186, 175] on input "0965687033" at bounding box center [167, 173] width 146 height 20
click at [708, 190] on div "Giao hàng Giao tận nơi Giao 105 VĂN KHÊ LA KHÊ HÀ ĐÔNG" at bounding box center [728, 174] width 220 height 58
drag, startPoint x: 180, startPoint y: 172, endPoint x: 31, endPoint y: 171, distance: 148.8
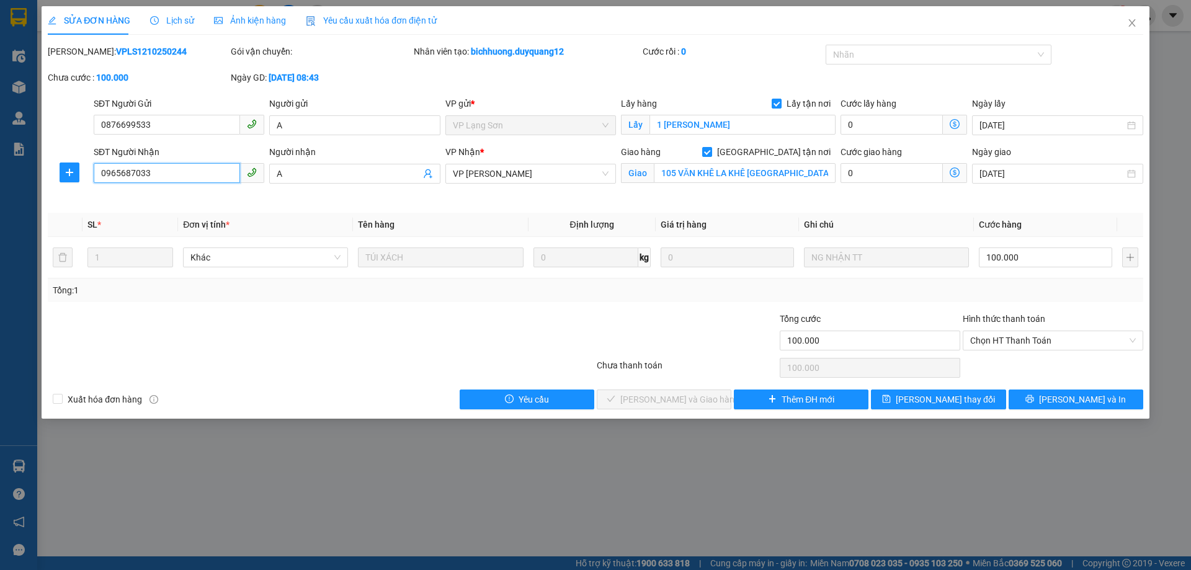
click at [31, 171] on div "SỬA ĐƠN HÀNG Lịch sử Ảnh kiện hàng Yêu cầu xuất hóa đơn điện tử Total Paid Fee …" at bounding box center [595, 285] width 1191 height 570
click at [428, 197] on div "Người nhận A" at bounding box center [354, 174] width 175 height 58
click at [210, 171] on input "0965687033" at bounding box center [167, 173] width 146 height 20
click at [563, 218] on th "Định lượng" at bounding box center [591, 225] width 127 height 24
click at [187, 169] on input "0965687033" at bounding box center [167, 173] width 146 height 20
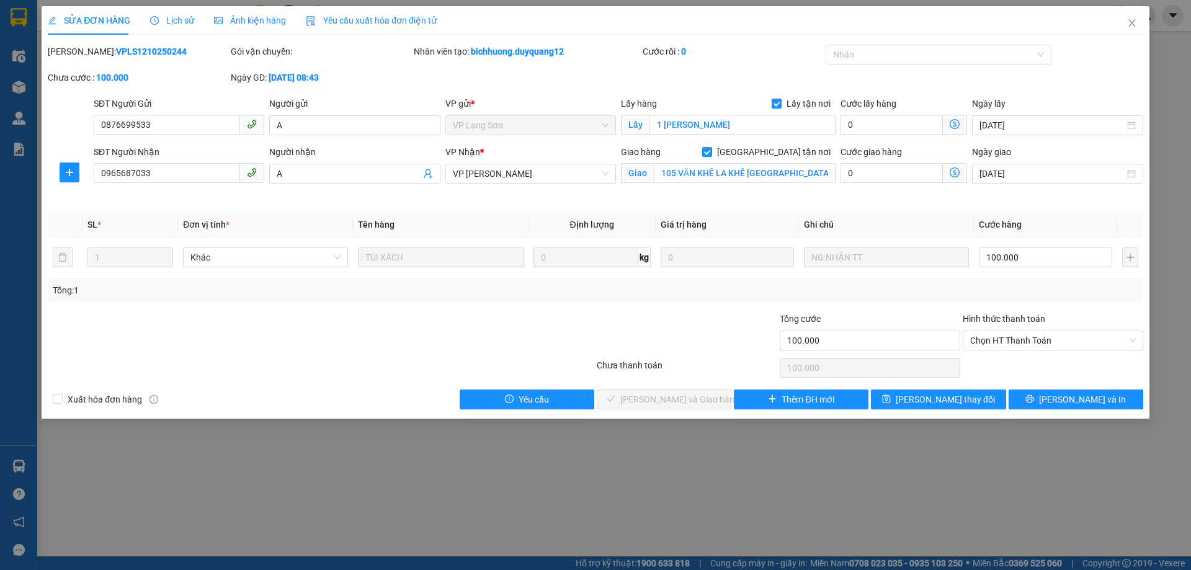
click at [484, 198] on div "VP Nhận * VP Minh Khai" at bounding box center [530, 174] width 175 height 58
click at [165, 175] on input "0965687033" at bounding box center [167, 173] width 146 height 20
click at [766, 200] on div "Giao hàng Giao tận nơi Giao 105 VĂN KHÊ LA KHÊ HÀ ĐÔNG" at bounding box center [728, 174] width 220 height 58
click at [678, 176] on input "105 VĂN KHÊ LA KHÊ HÀ ĐÔNG" at bounding box center [745, 173] width 182 height 20
click at [933, 402] on span "Lưu thay đổi" at bounding box center [944, 400] width 99 height 14
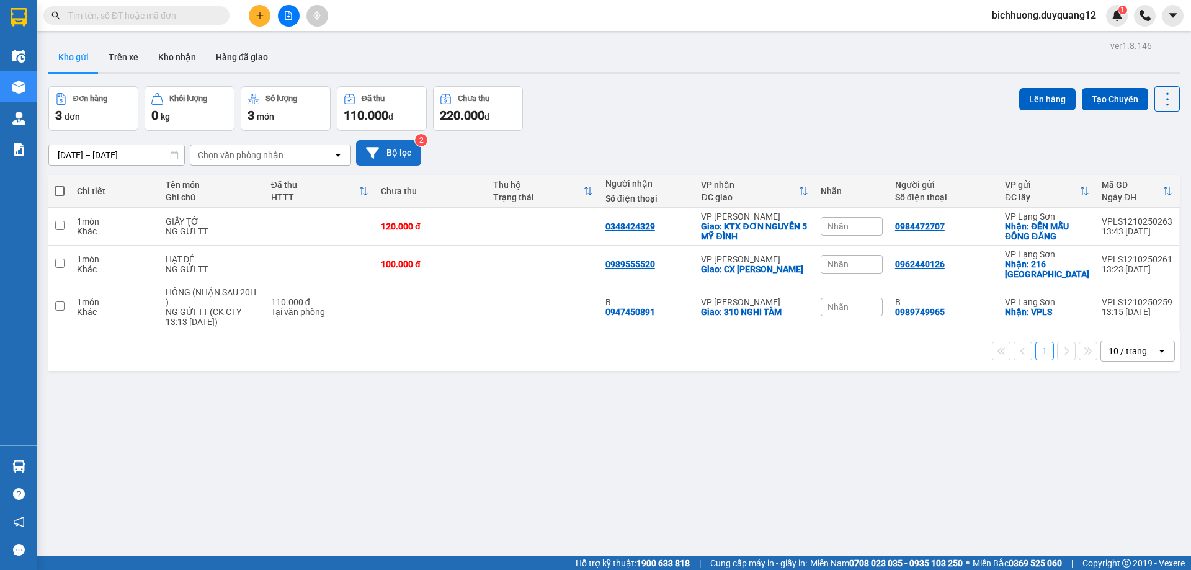
click at [377, 154] on icon at bounding box center [372, 152] width 13 height 13
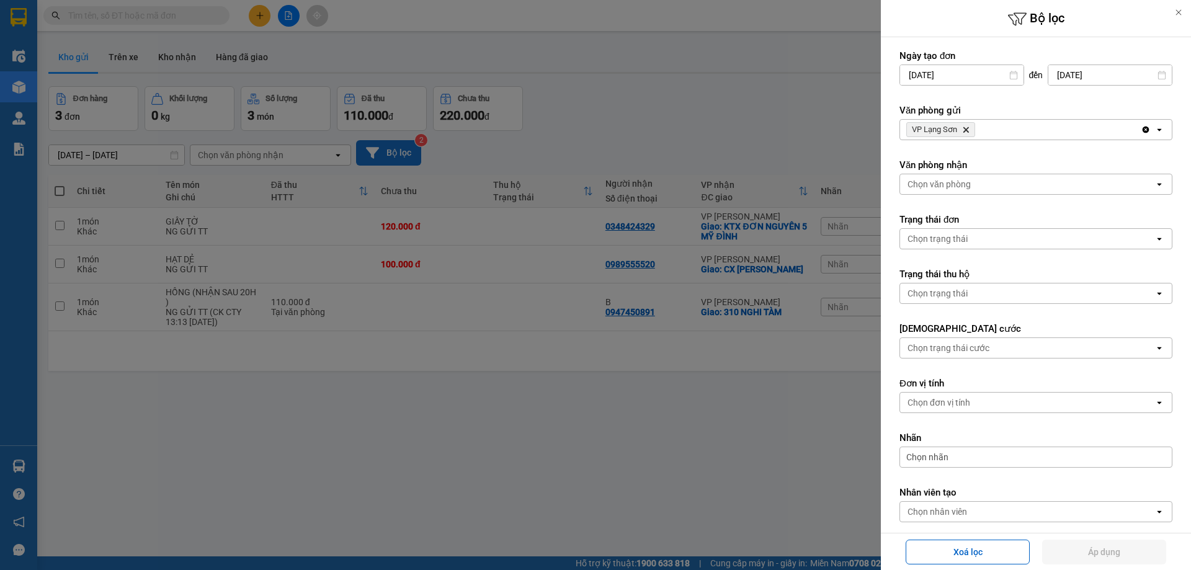
click at [999, 134] on div "VP Lạng Sơn Delete" at bounding box center [1020, 130] width 241 height 20
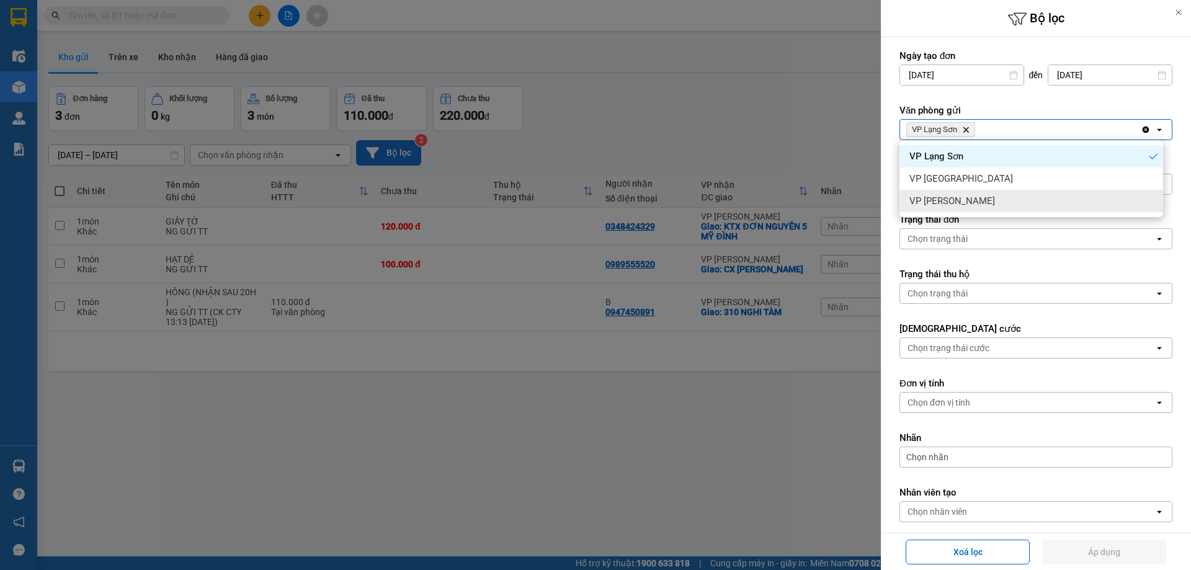
click at [763, 150] on div at bounding box center [595, 285] width 1191 height 570
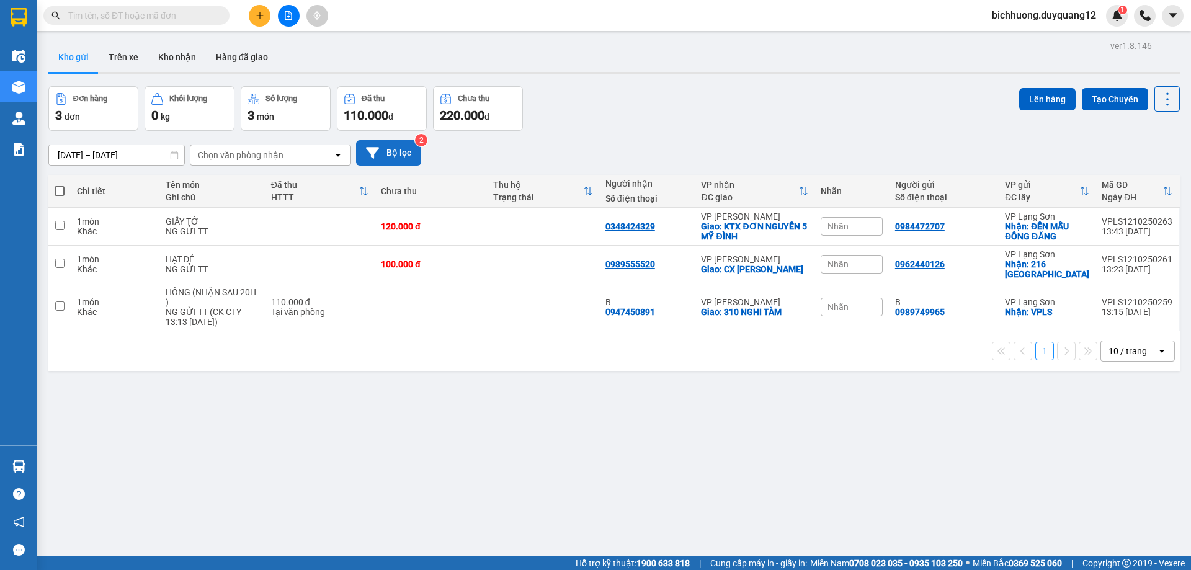
paste input "0963694689"
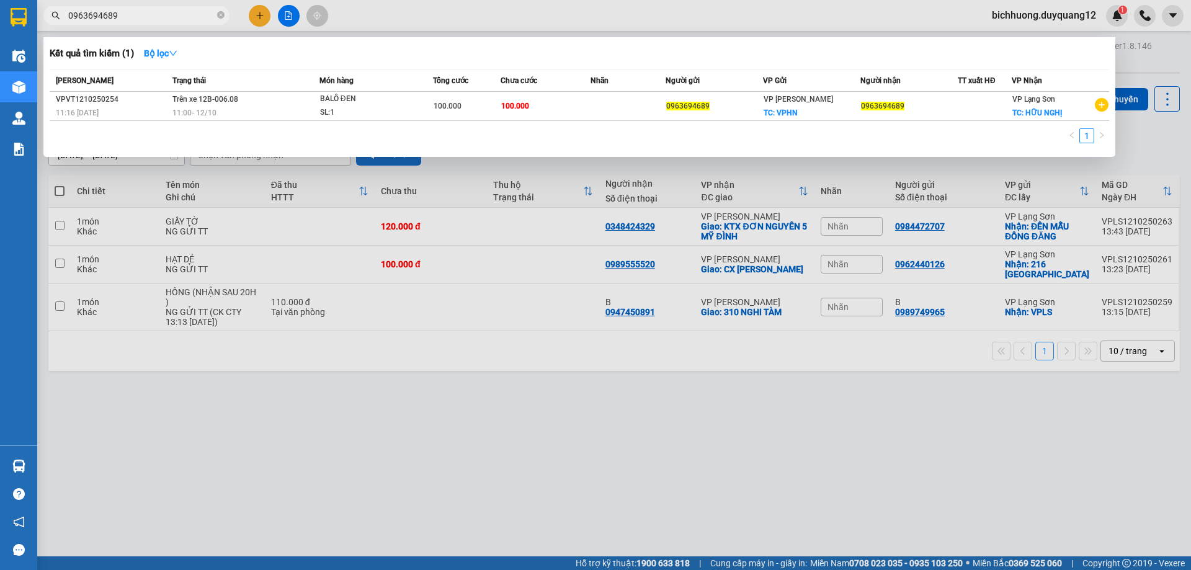
type input "0963694689"
click at [770, 194] on div at bounding box center [595, 285] width 1191 height 570
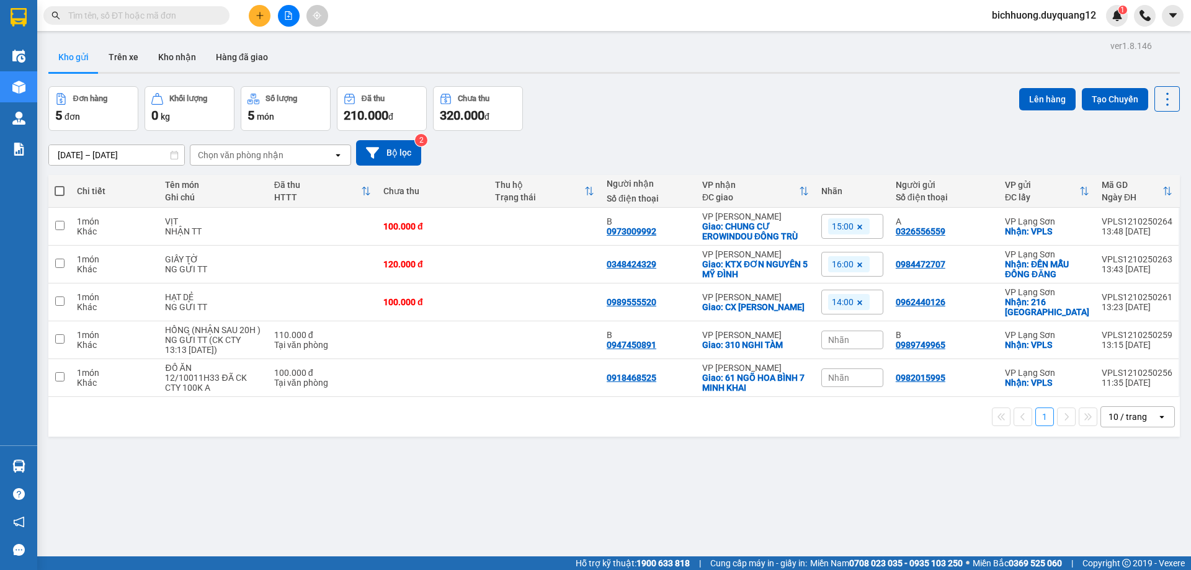
click at [142, 15] on input "text" at bounding box center [141, 16] width 146 height 14
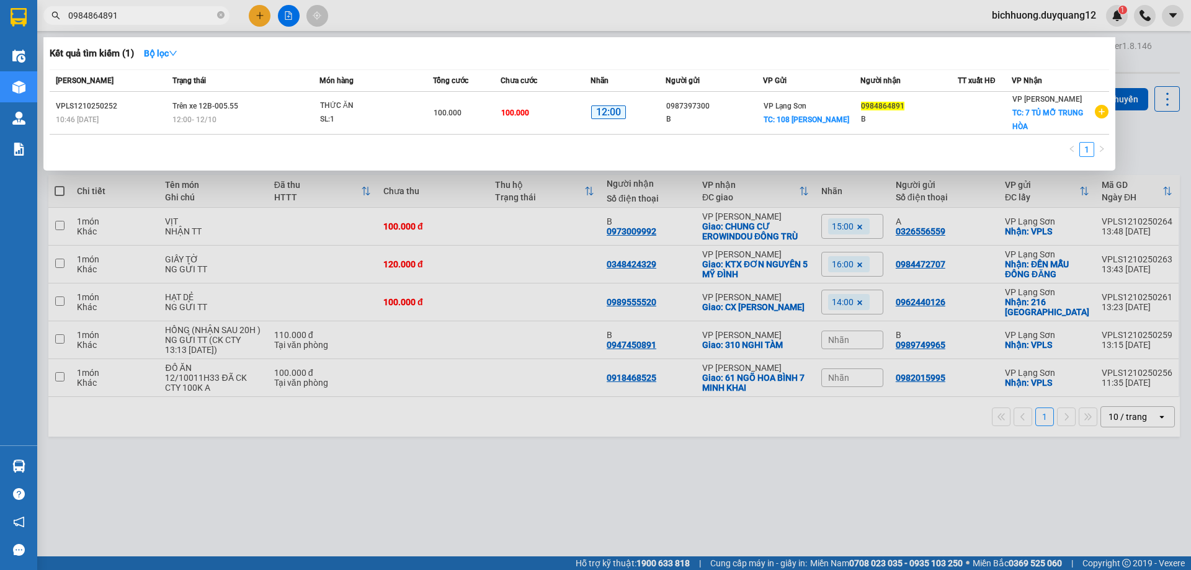
type input "0984864891"
click at [984, 191] on div at bounding box center [595, 285] width 1191 height 570
click at [144, 11] on input "0984864891" at bounding box center [141, 16] width 146 height 14
click at [799, 183] on div at bounding box center [595, 285] width 1191 height 570
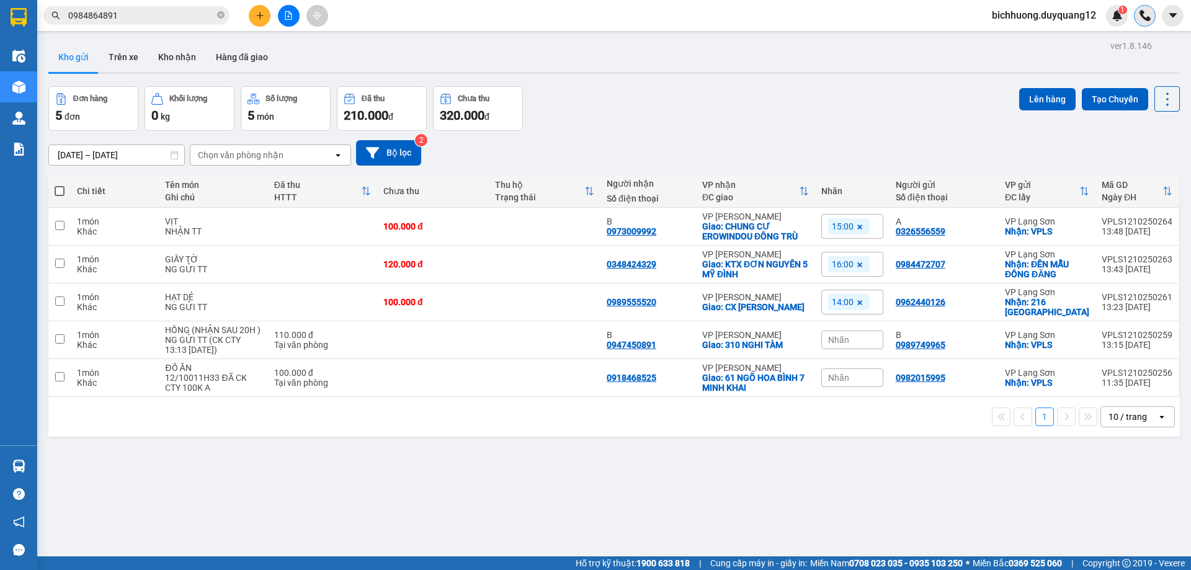
click at [1140, 17] on img at bounding box center [1144, 15] width 11 height 11
click at [1139, 19] on img at bounding box center [1144, 15] width 11 height 11
click at [1075, 12] on span "bichhuong.duyquang12" at bounding box center [1044, 15] width 124 height 16
click at [1041, 37] on span "Đăng xuất" at bounding box center [1048, 39] width 100 height 14
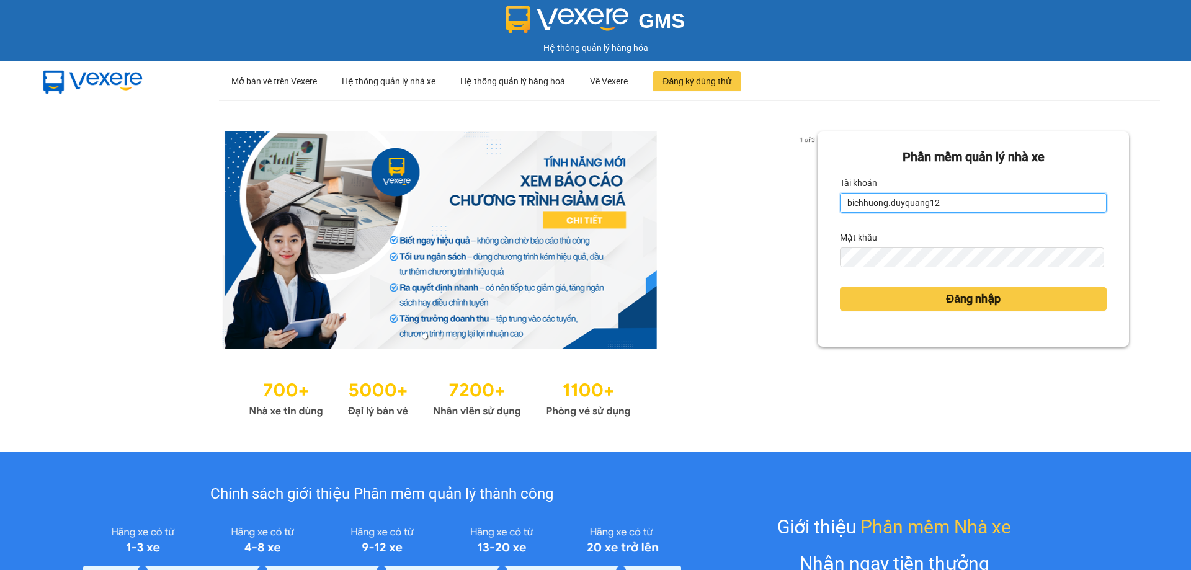
click at [947, 204] on input "bichhuong.duyquang12" at bounding box center [973, 203] width 267 height 20
type input "hoangngoc.duyquang12"
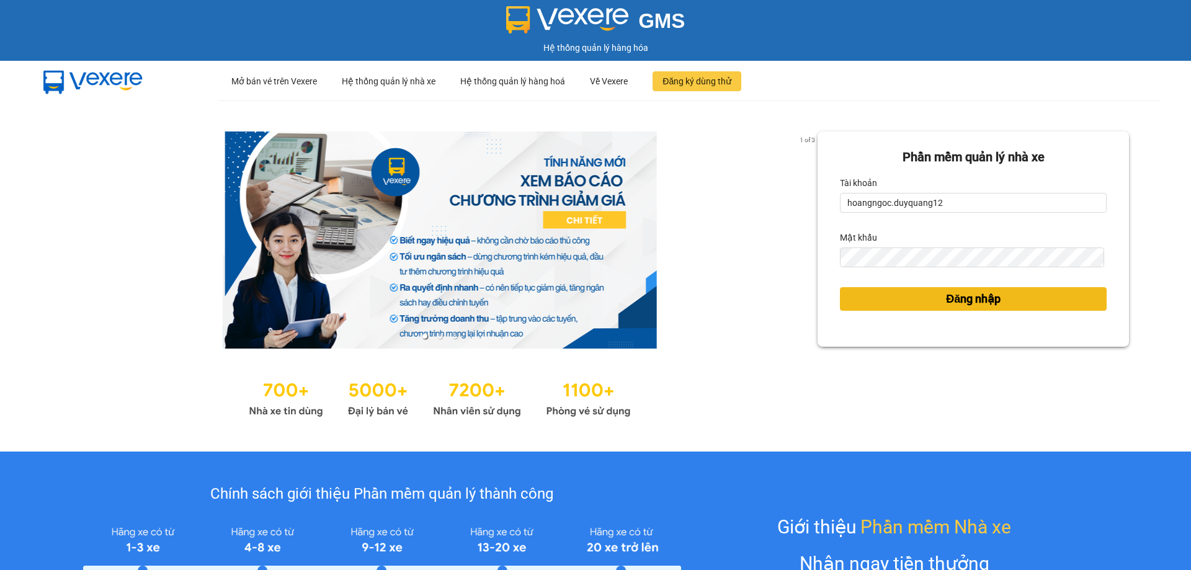
click at [924, 303] on button "Đăng nhập" at bounding box center [973, 299] width 267 height 24
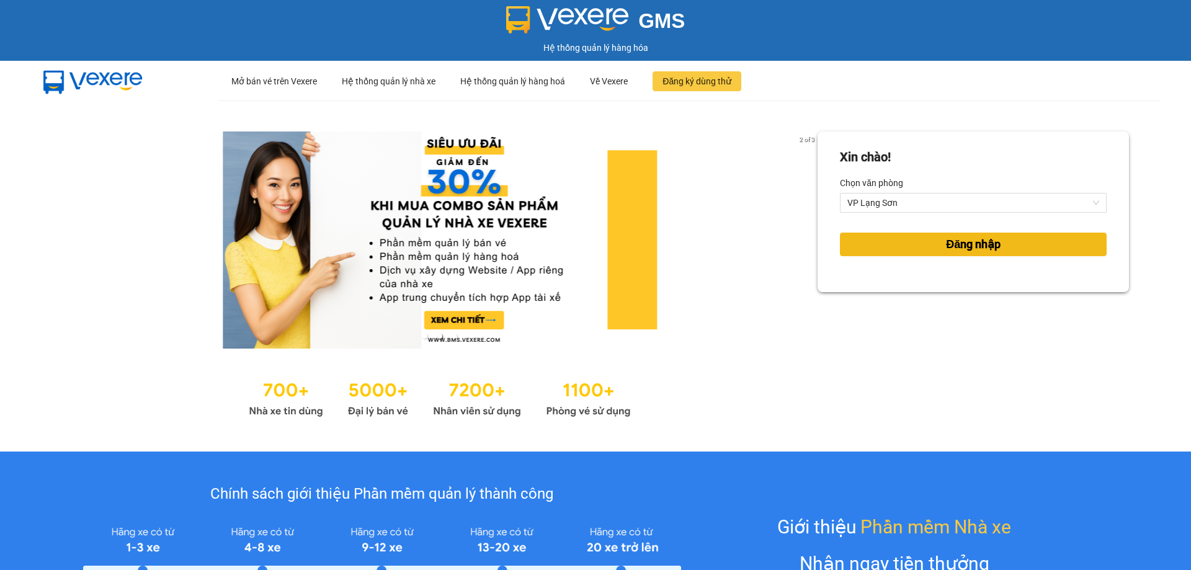
click at [918, 256] on button "Đăng nhập" at bounding box center [973, 245] width 267 height 24
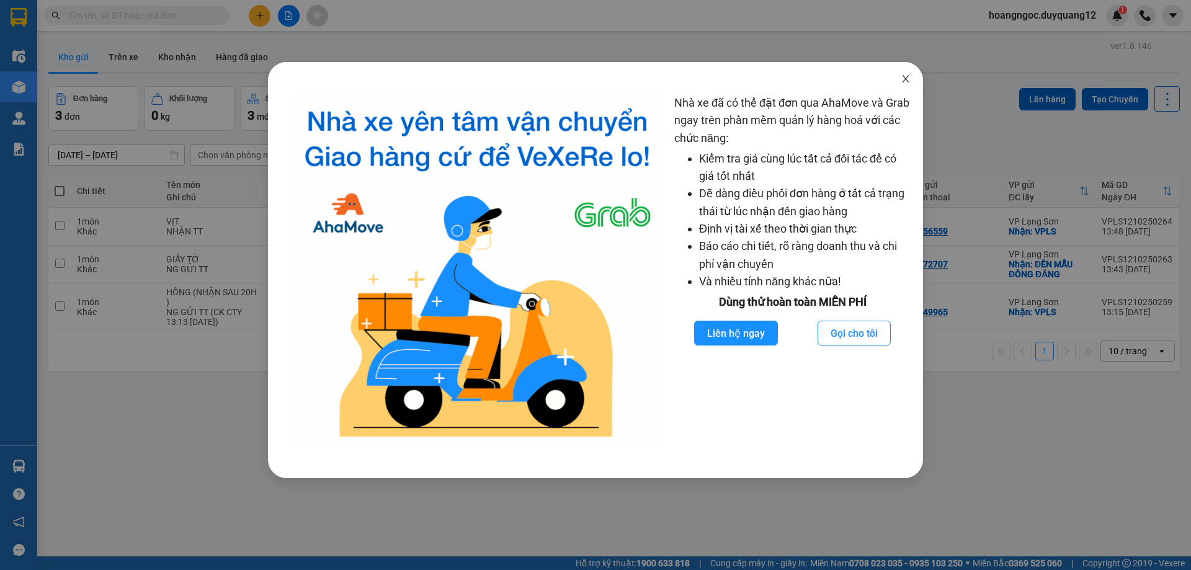
click at [903, 84] on icon "close" at bounding box center [905, 79] width 10 height 10
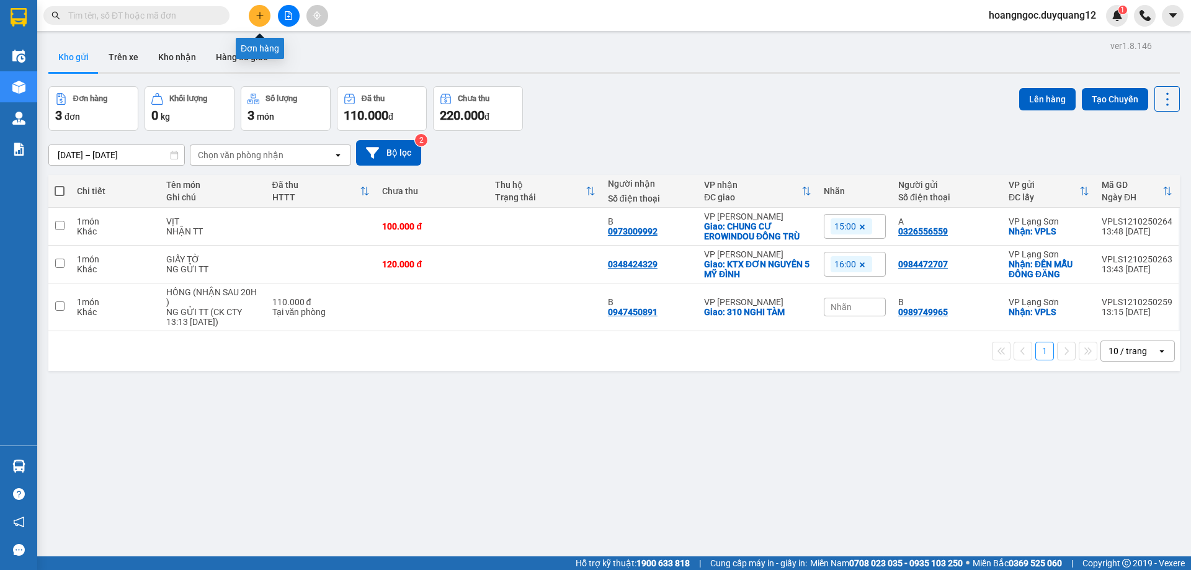
click at [263, 16] on icon "plus" at bounding box center [259, 15] width 9 height 9
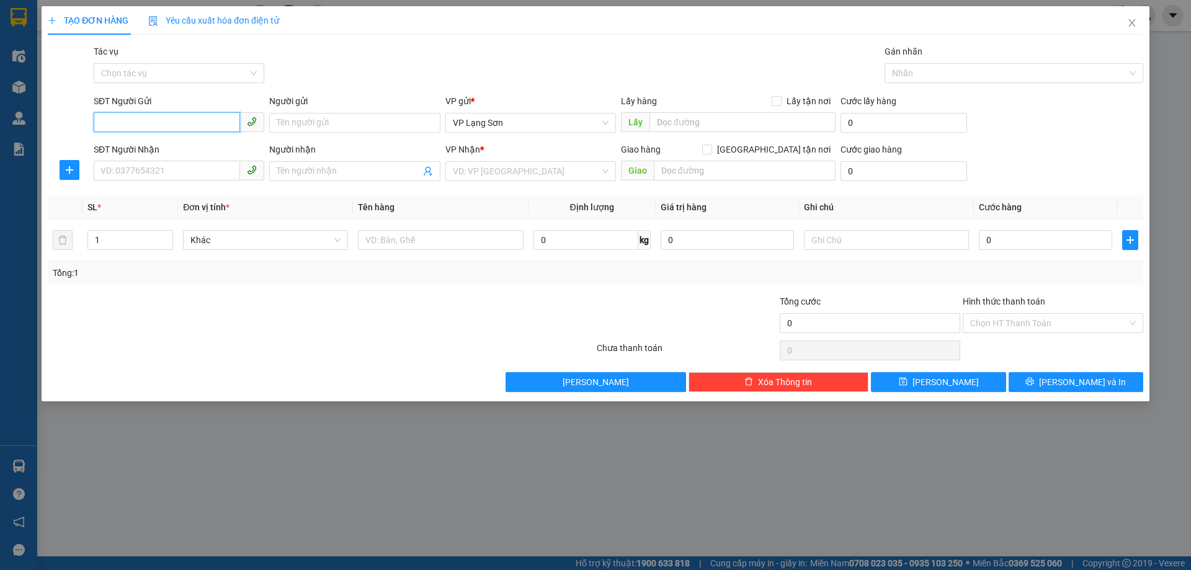
paste input "0984346996"
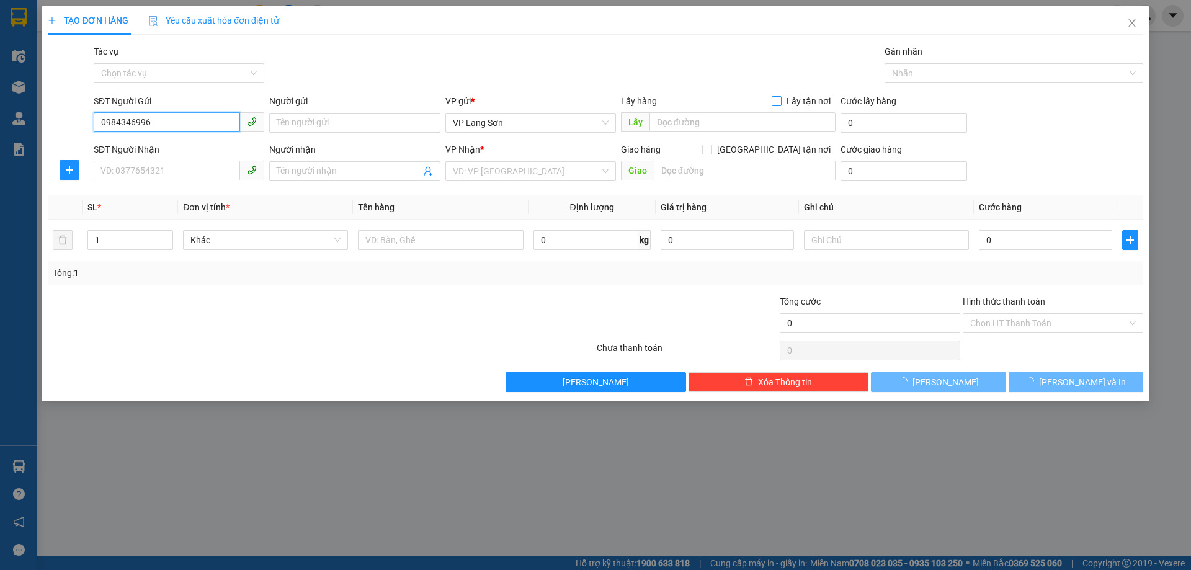
type input "0984346996"
click at [775, 98] on input "Lấy tận nơi" at bounding box center [775, 100] width 9 height 9
checkbox input "true"
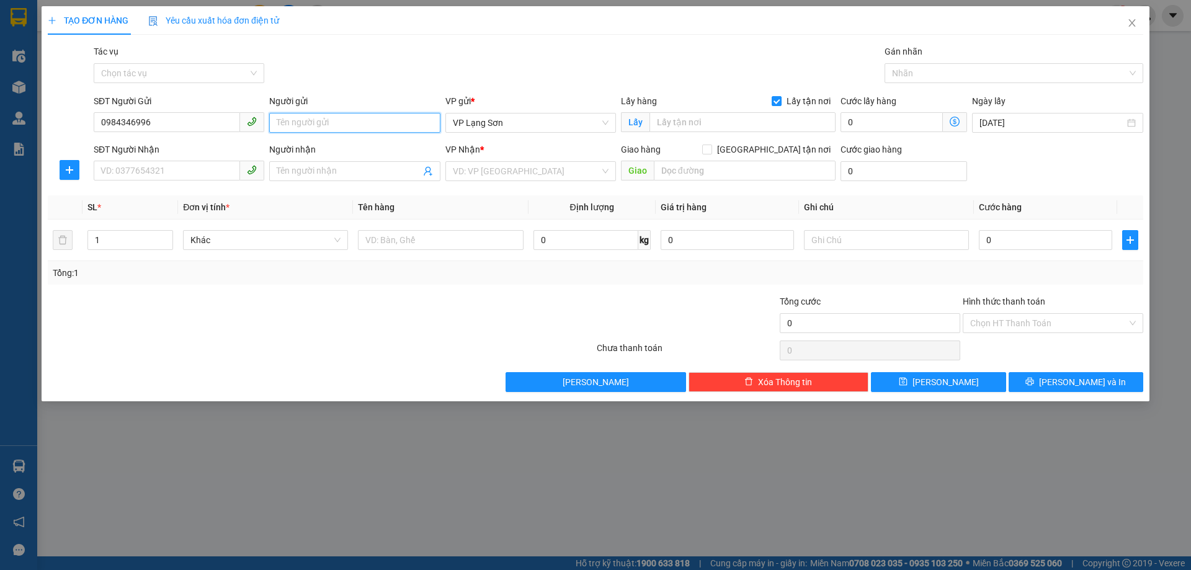
click at [337, 116] on input "Người gửi" at bounding box center [354, 123] width 171 height 20
type input "H"
click at [672, 122] on input "text" at bounding box center [742, 122] width 186 height 20
type input ">"
type input "APEC"
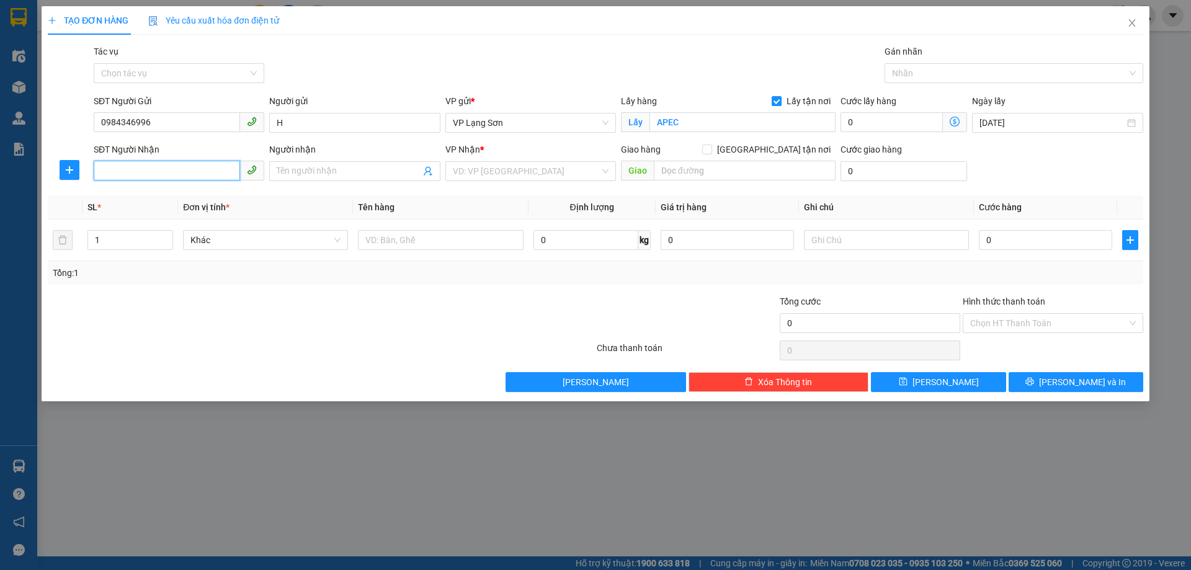
click at [148, 171] on input "SĐT Người Nhận" at bounding box center [167, 171] width 146 height 20
click at [167, 196] on div "0835966828 - B" at bounding box center [179, 196] width 156 height 14
type input "0835966828"
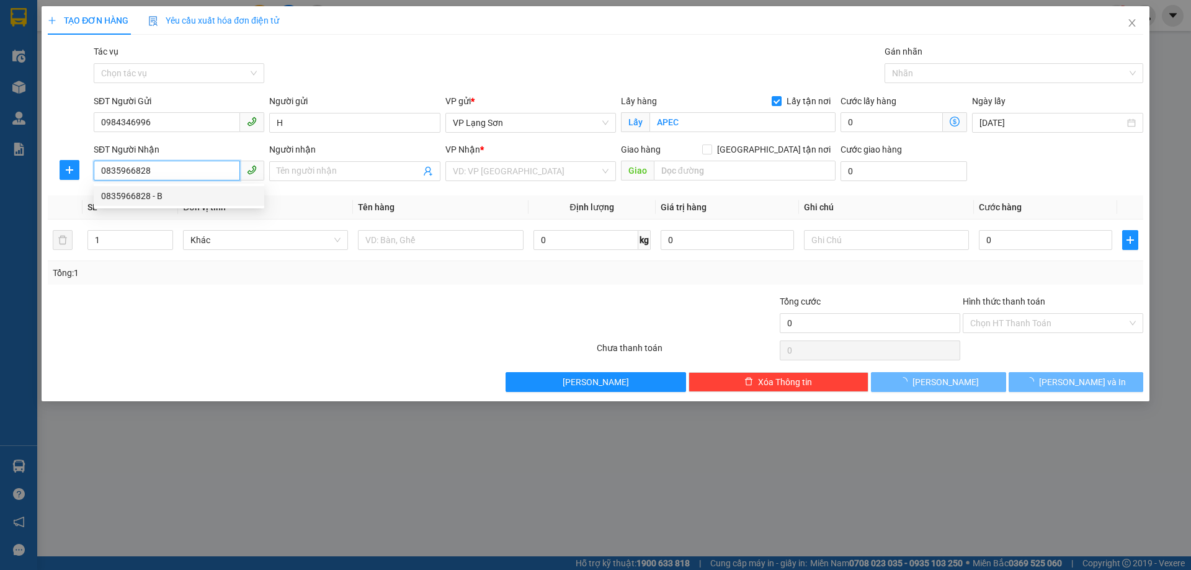
type input "B"
checkbox input "true"
type input "ĐẠI HỌC KINH TẾ kinh tế quốc dân phố [GEOGRAPHIC_DATA],[GEOGRAPHIC_DATA],[GEOGR…"
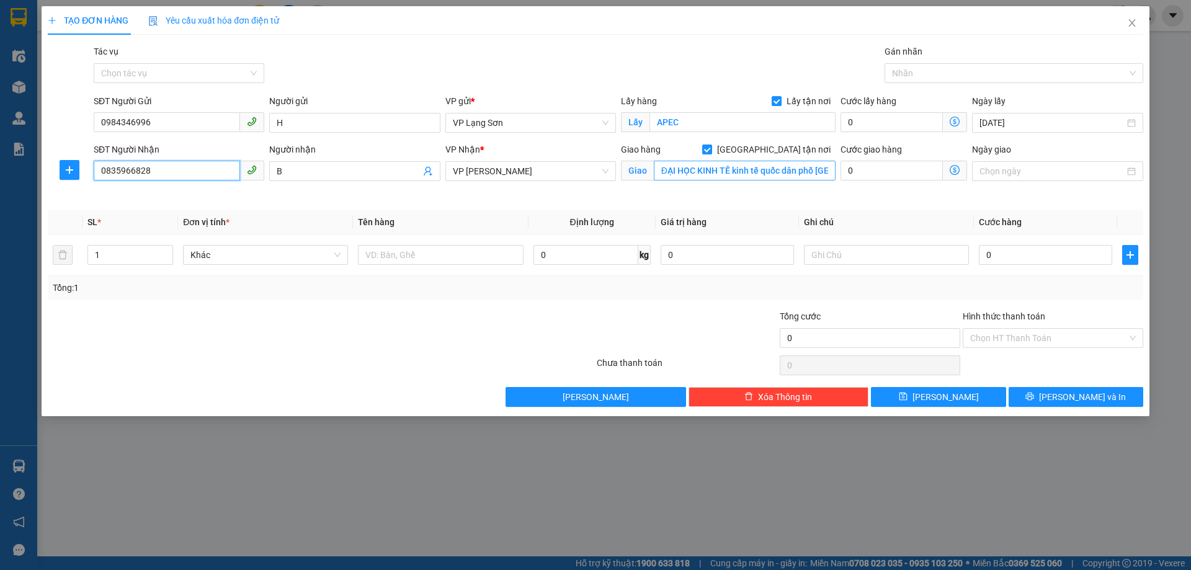
type input "0835966828"
click at [771, 169] on input "ĐẠI HỌC KINH TẾ kinh tế quốc dân phố [GEOGRAPHIC_DATA],[GEOGRAPHIC_DATA],[GEOGR…" at bounding box center [745, 171] width 182 height 20
click at [762, 172] on input "ĐẠI HỌC KINH TẾ kinh tế quốc dân phố [GEOGRAPHIC_DATA],[GEOGRAPHIC_DATA],[GEOGR…" at bounding box center [745, 171] width 182 height 20
drag, startPoint x: 762, startPoint y: 171, endPoint x: 734, endPoint y: 171, distance: 27.3
click at [734, 171] on input "ĐẠI HỌC KINH TẾ kinh tế quốc dân phố [GEOGRAPHIC_DATA],[GEOGRAPHIC_DATA],[GEOGR…" at bounding box center [745, 171] width 182 height 20
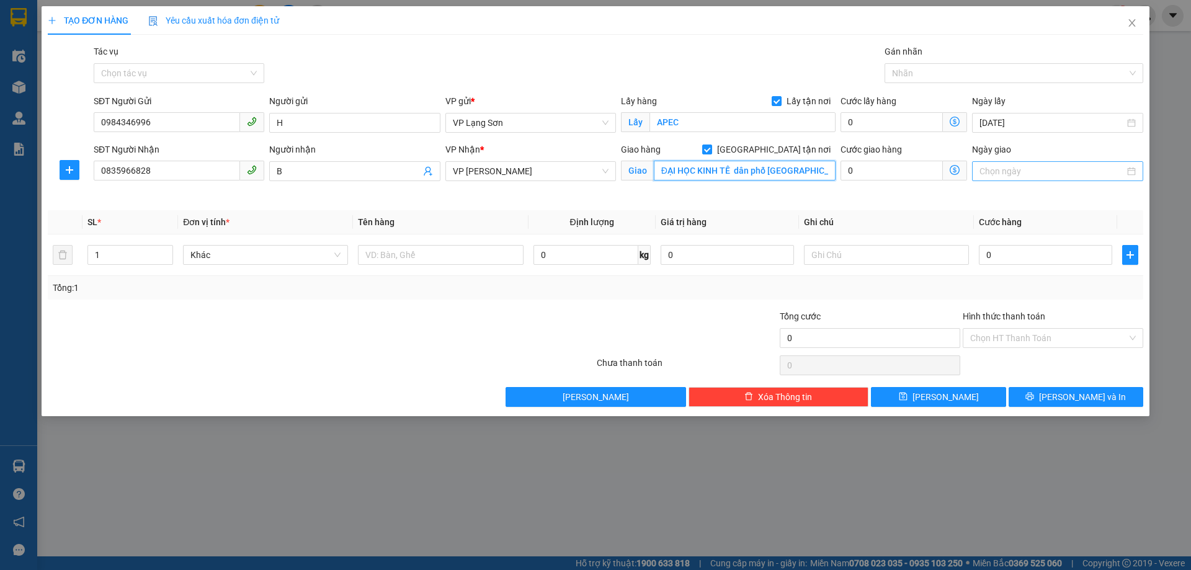
type input "ĐẠI HỌC KINH TẾ dân phố [GEOGRAPHIC_DATA],[GEOGRAPHIC_DATA],[GEOGRAPHIC_DATA]"
click at [1001, 179] on div at bounding box center [1057, 171] width 171 height 20
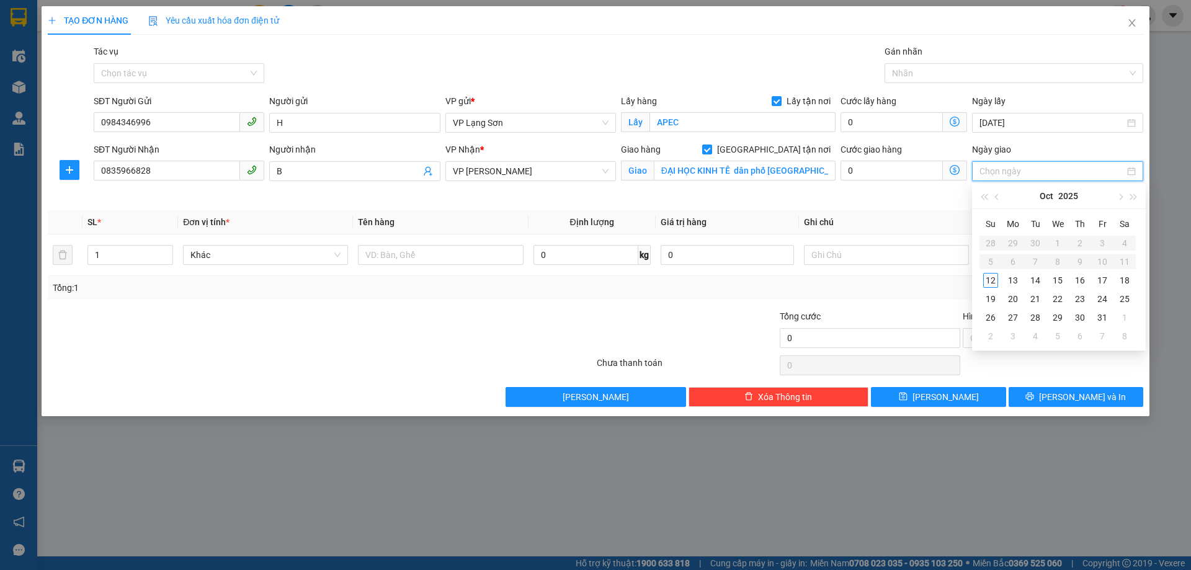
click at [1004, 175] on input "Ngày giao" at bounding box center [1051, 171] width 144 height 14
type input "[DATE]"
click at [994, 280] on div "12" at bounding box center [990, 280] width 15 height 15
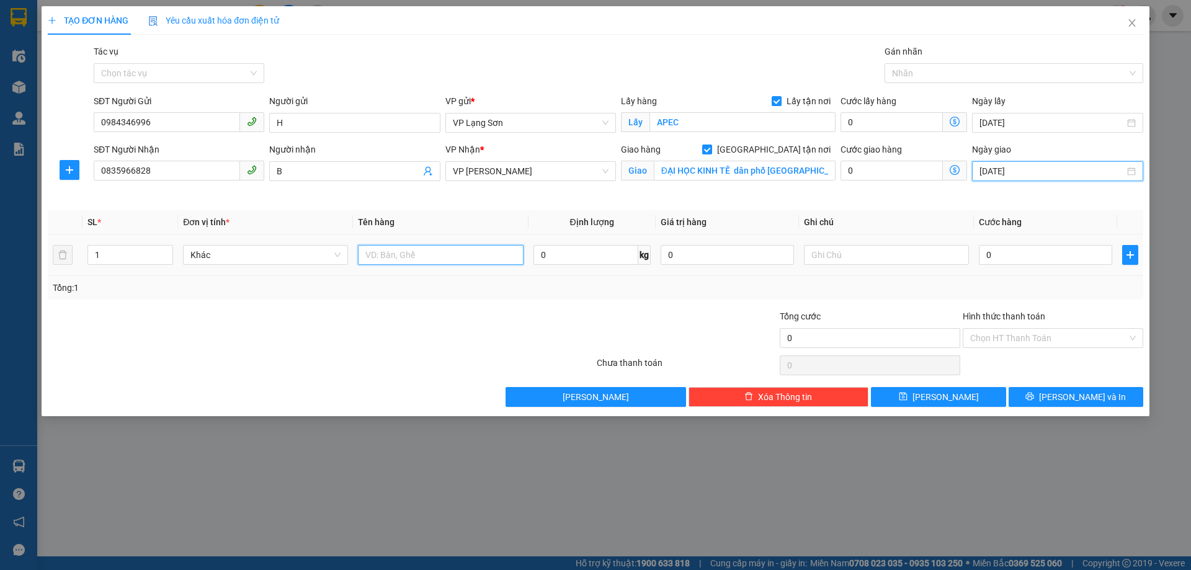
click at [393, 252] on input "text" at bounding box center [440, 255] width 165 height 20
type input "D"
type input "ĐỒ ĂN"
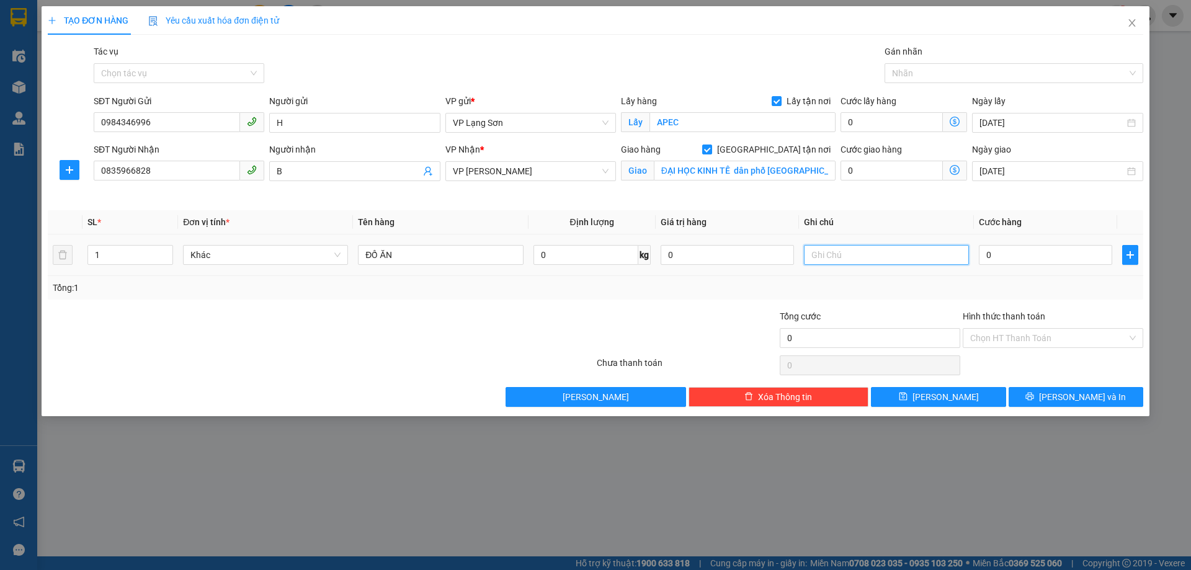
click at [910, 254] on input "text" at bounding box center [886, 255] width 165 height 20
click at [988, 259] on input "0" at bounding box center [1045, 255] width 133 height 20
type input "1"
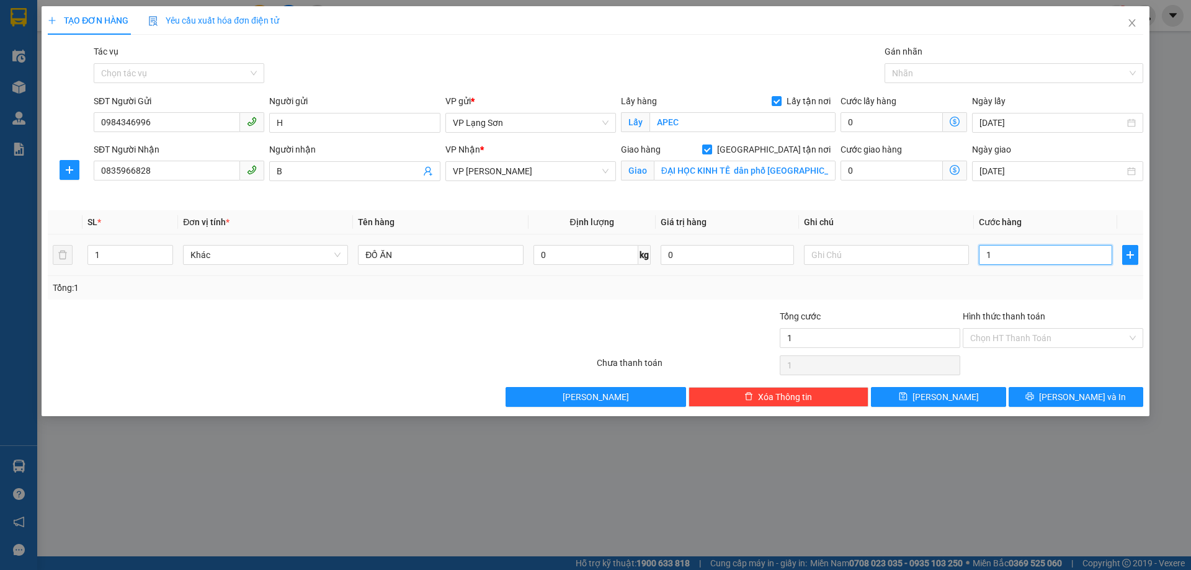
type input "10"
type input "100"
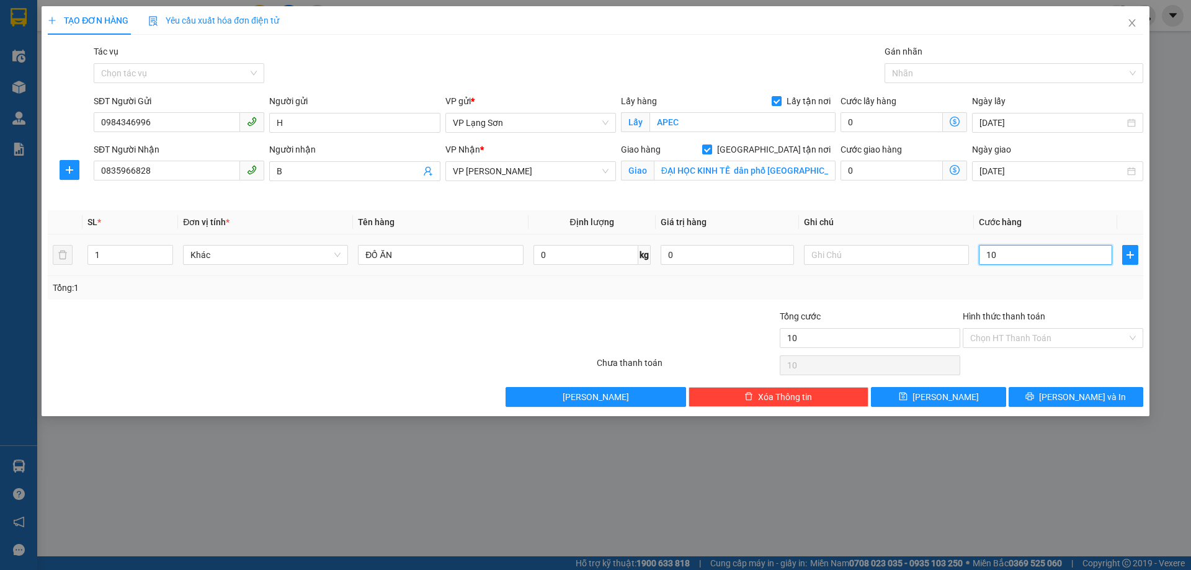
type input "100"
type input "100.000"
click at [920, 261] on input "text" at bounding box center [886, 255] width 165 height 20
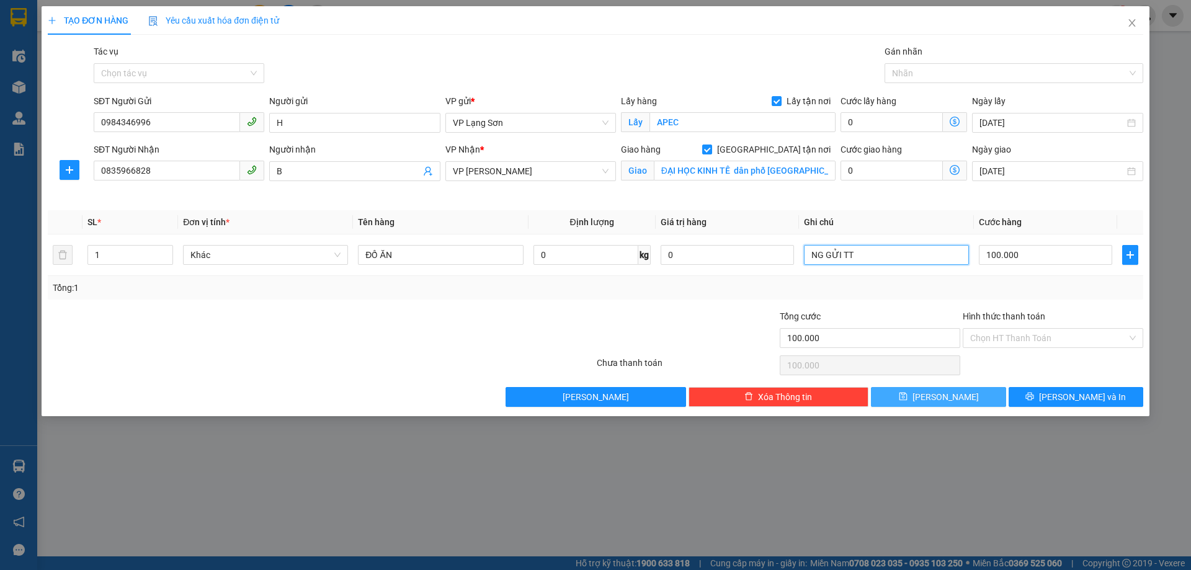
type input "NG GỬI TT"
click at [942, 394] on span "[PERSON_NAME]" at bounding box center [945, 397] width 66 height 14
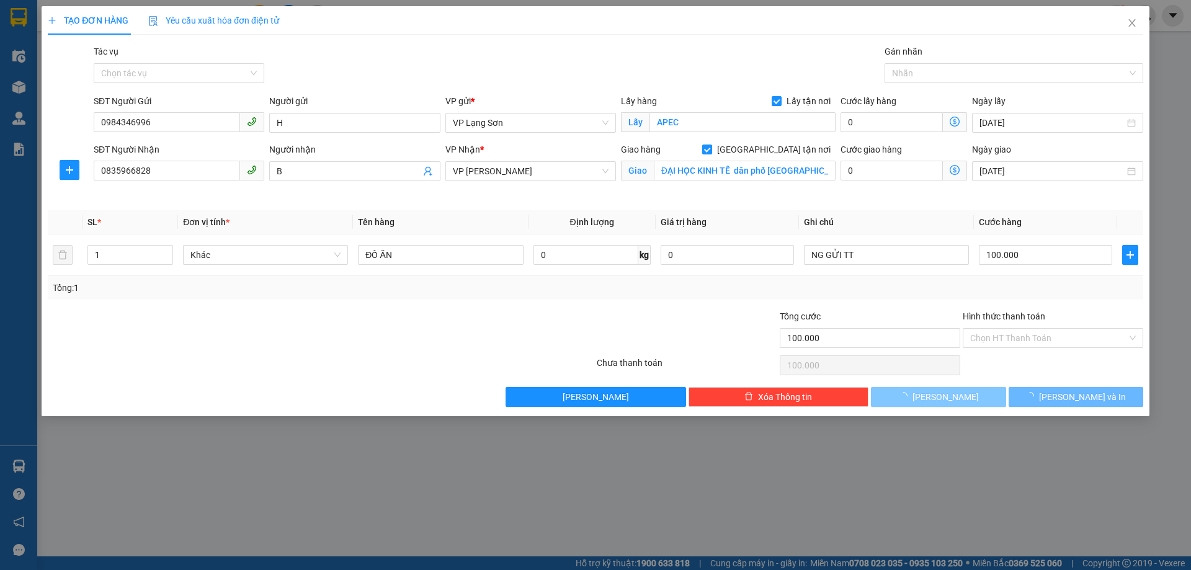
checkbox input "false"
type input "0"
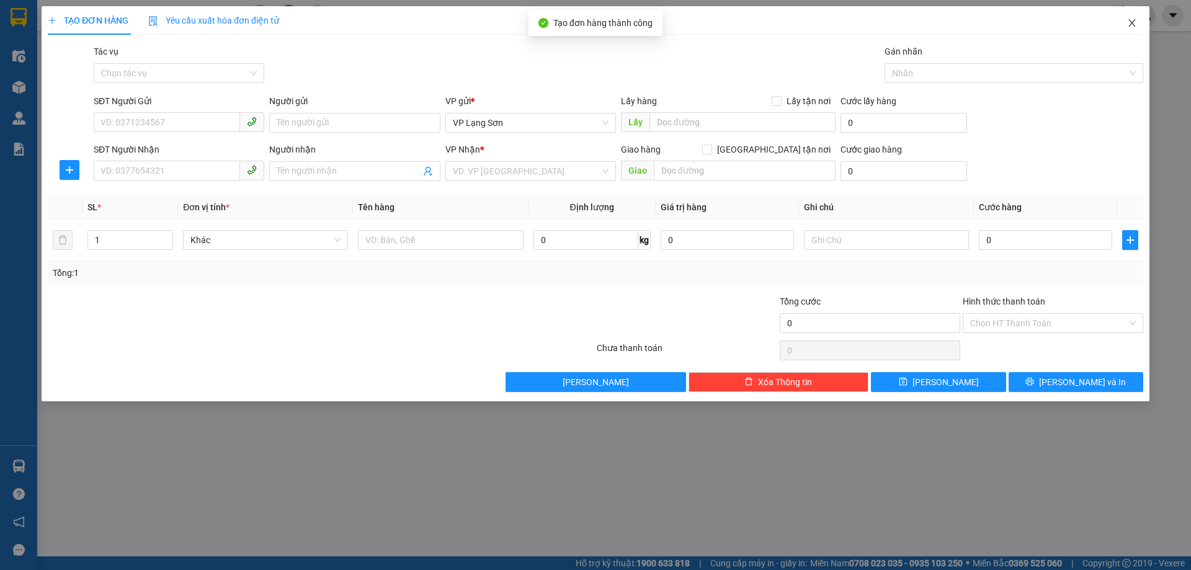
click at [1131, 25] on icon "close" at bounding box center [1131, 22] width 7 height 7
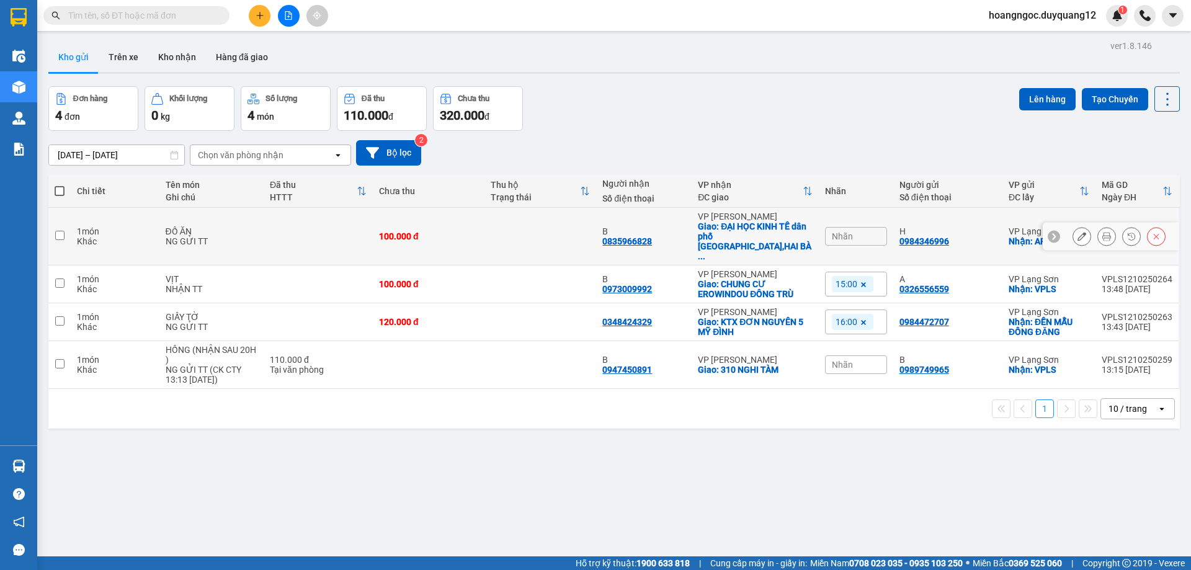
drag, startPoint x: 972, startPoint y: 234, endPoint x: 908, endPoint y: 244, distance: 63.9
click at [908, 244] on td "H 0984346996" at bounding box center [947, 237] width 109 height 58
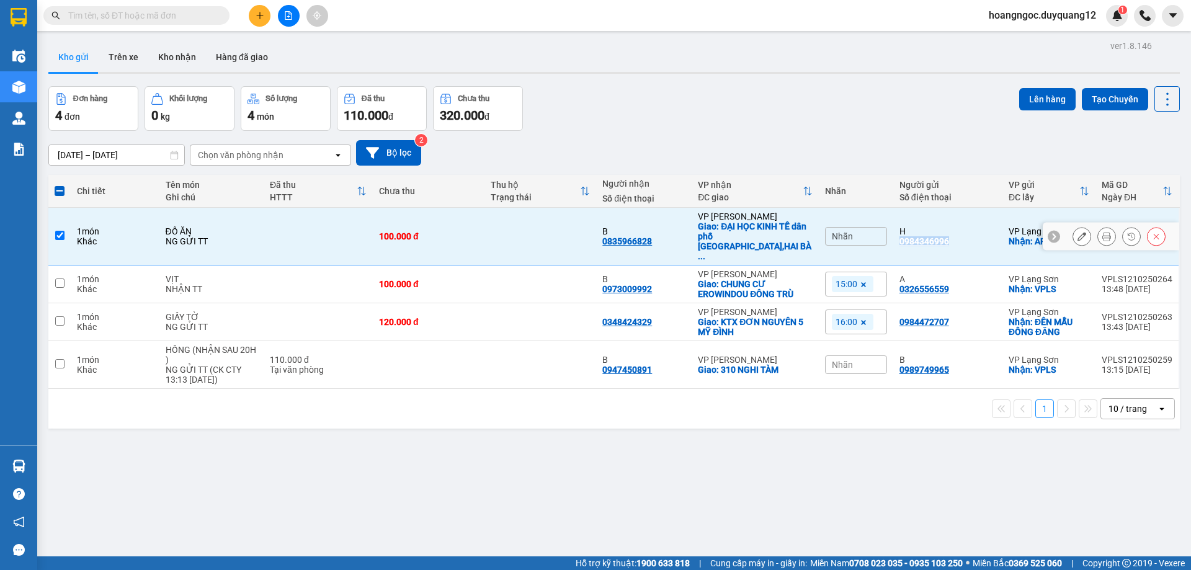
drag, startPoint x: 957, startPoint y: 229, endPoint x: 894, endPoint y: 236, distance: 63.1
click at [899, 236] on div "H 0984346996" at bounding box center [947, 236] width 97 height 20
checkbox input "false"
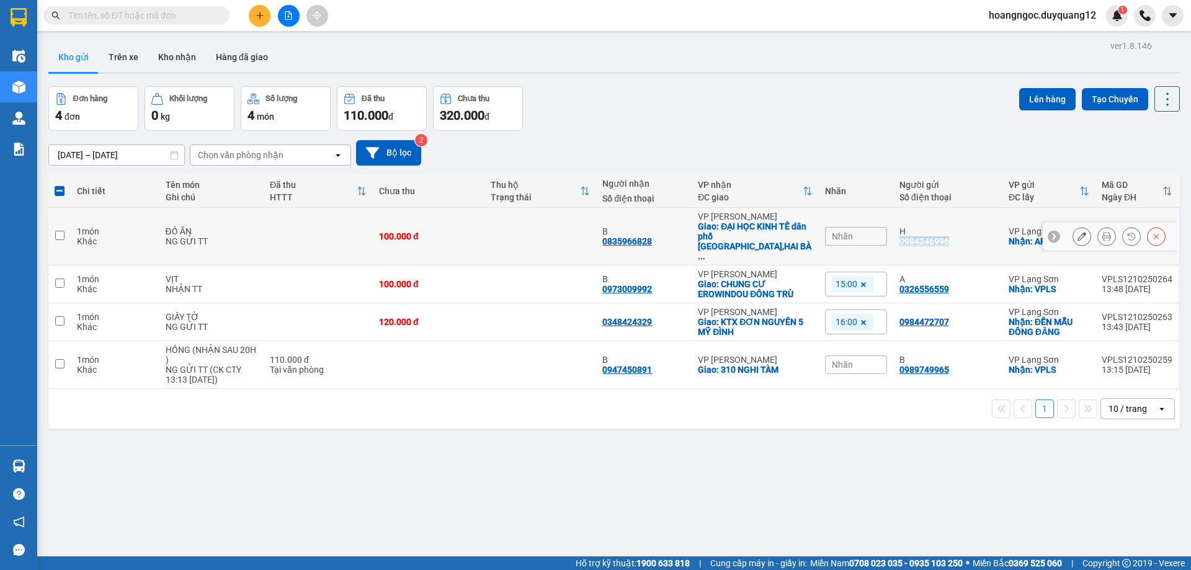
copy div "0984346996"
